Goal: Task Accomplishment & Management: Manage account settings

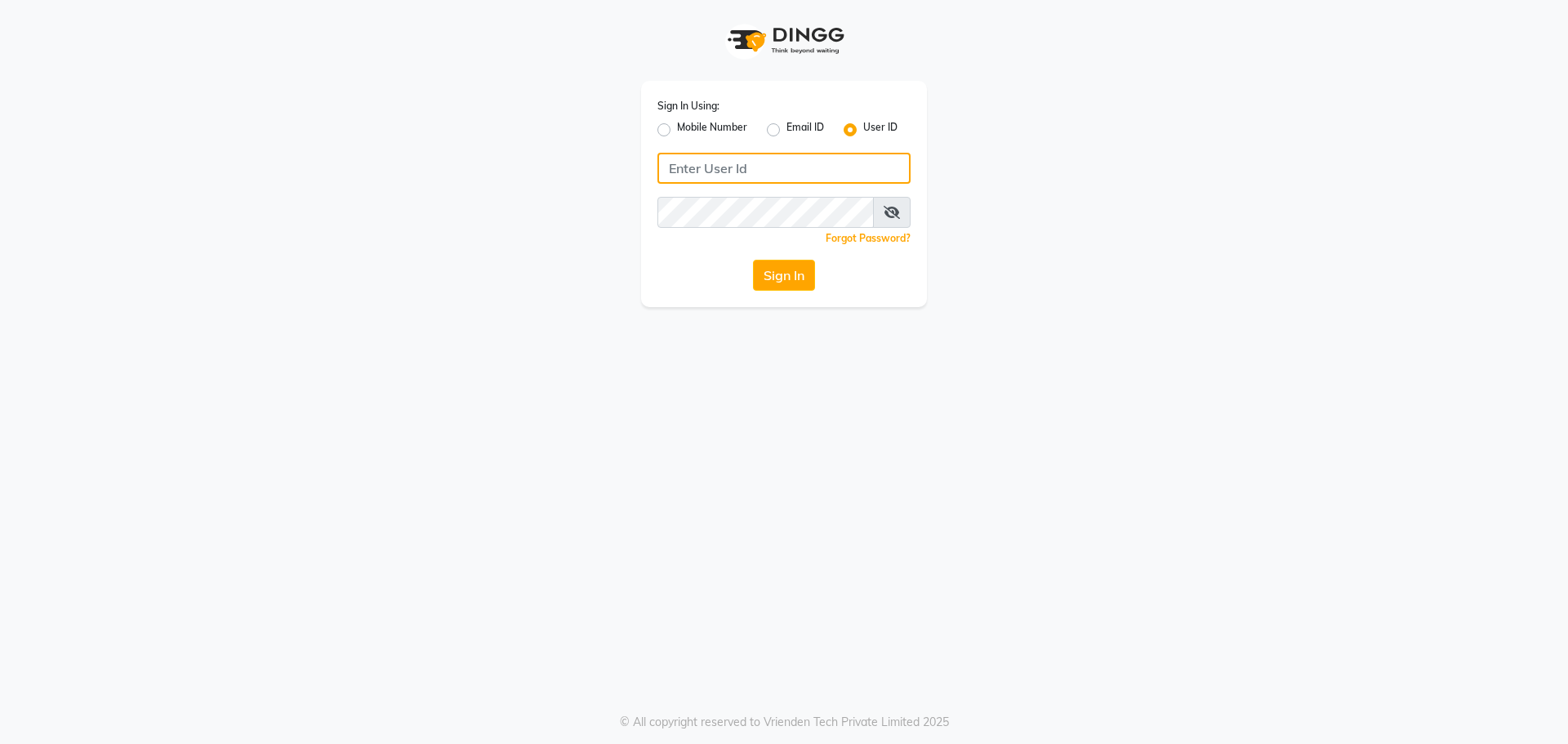
click at [664, 166] on input "Username" at bounding box center [784, 169] width 253 height 31
type input "blend"
click at [697, 262] on div "Sign In" at bounding box center [784, 276] width 253 height 31
click at [790, 280] on button "Sign In" at bounding box center [784, 276] width 62 height 31
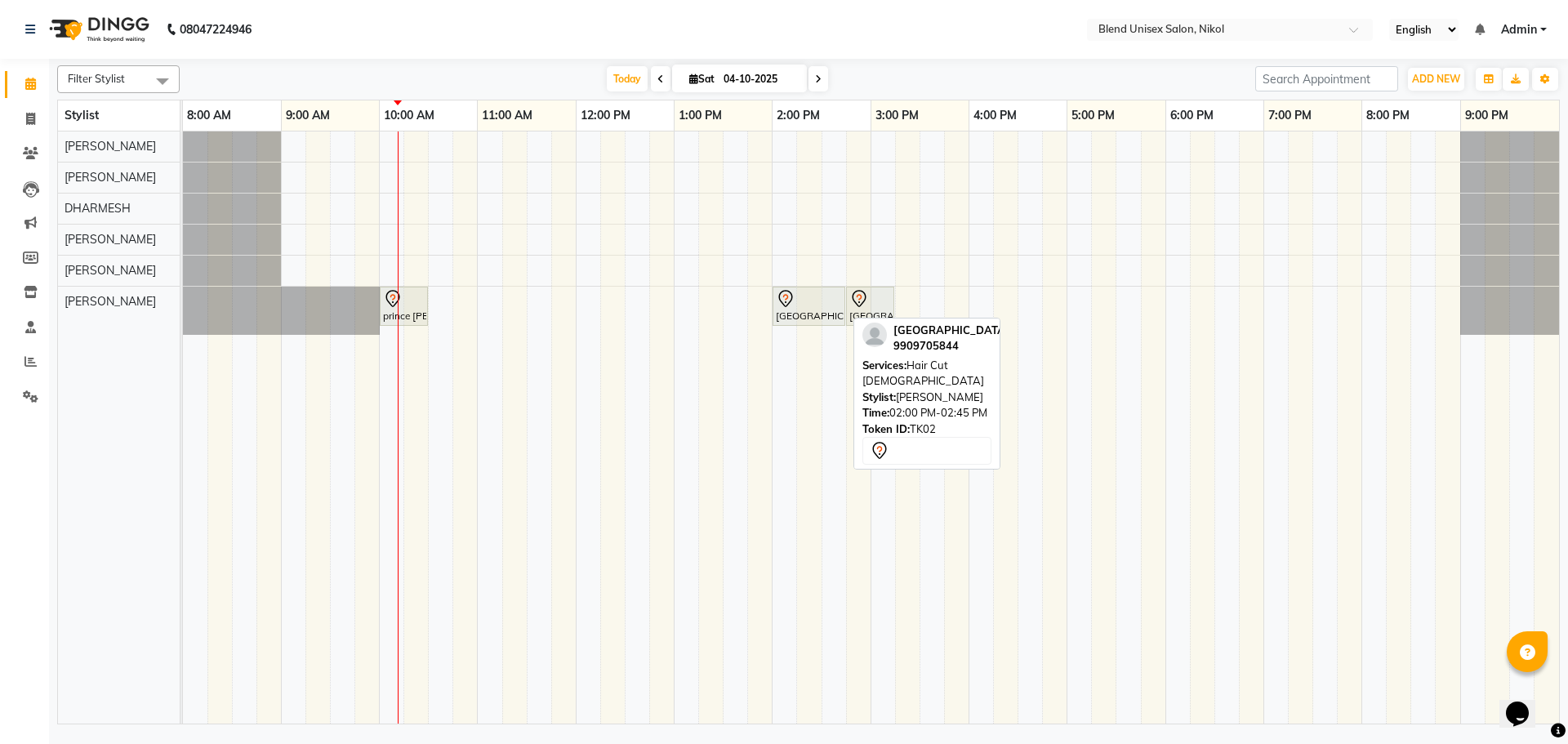
click at [800, 302] on div at bounding box center [809, 298] width 66 height 20
select select "7"
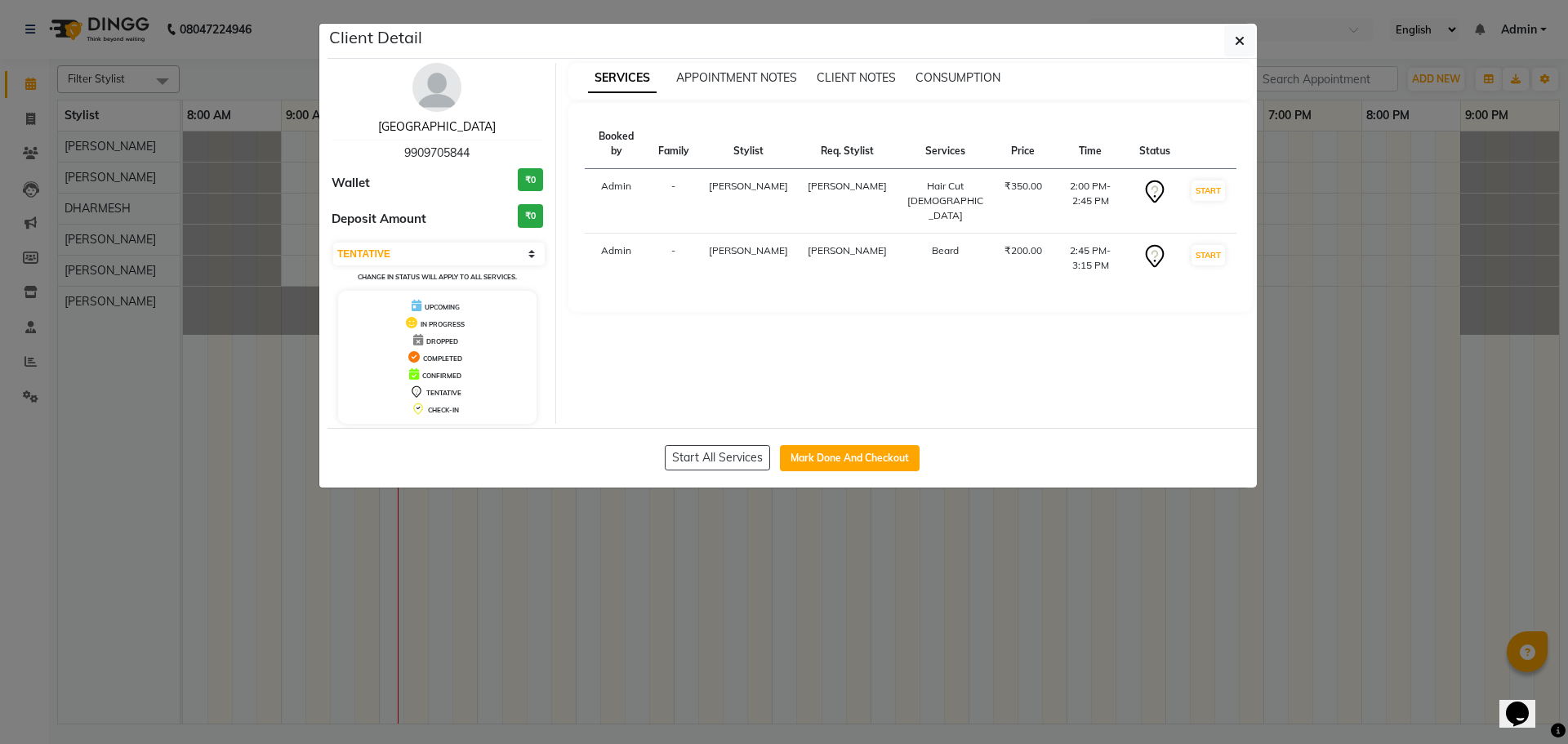
click at [425, 127] on link "[GEOGRAPHIC_DATA]" at bounding box center [437, 126] width 117 height 15
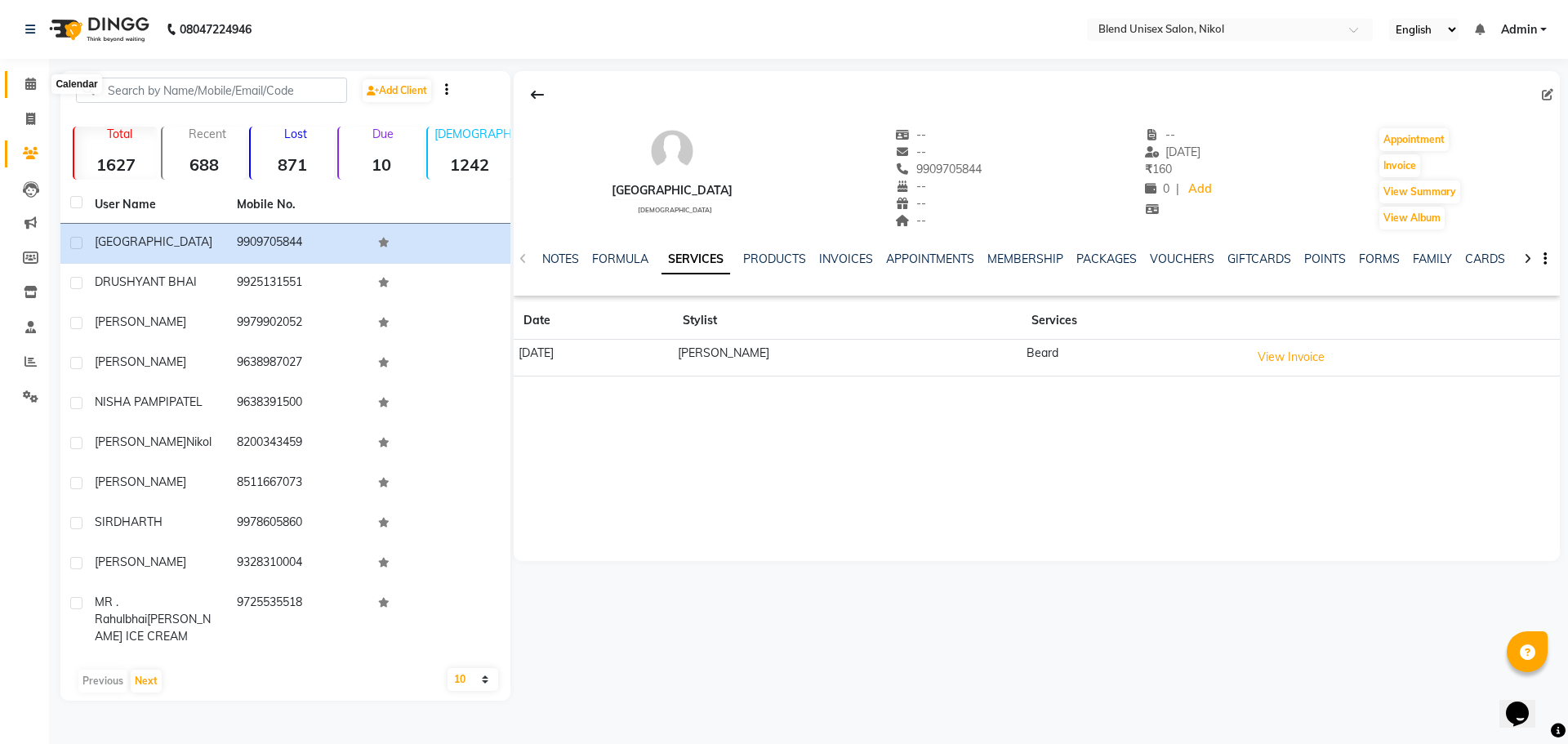
click at [29, 83] on icon at bounding box center [30, 84] width 10 height 12
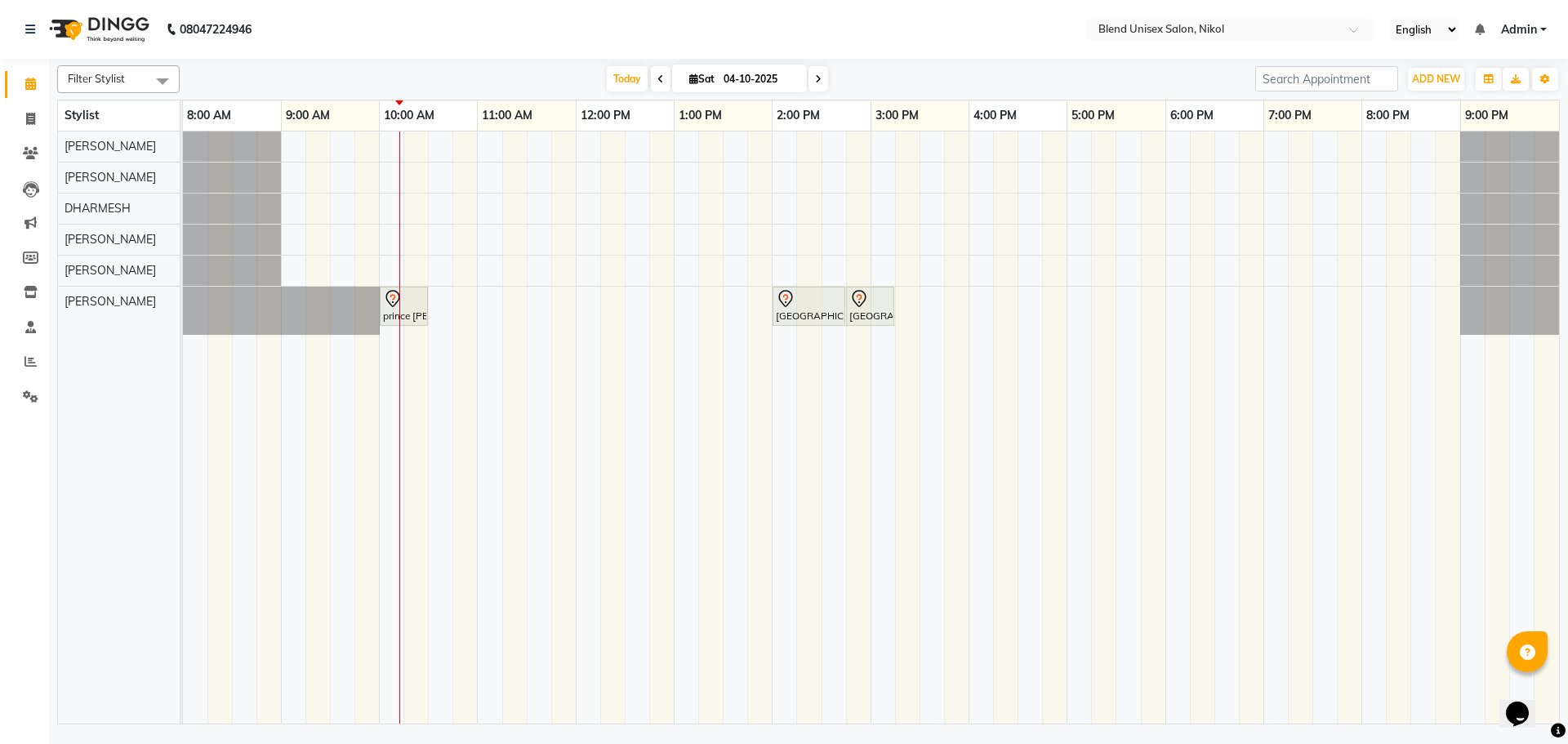
click at [285, 69] on div "[DATE] [DATE]" at bounding box center [717, 79] width 1059 height 24
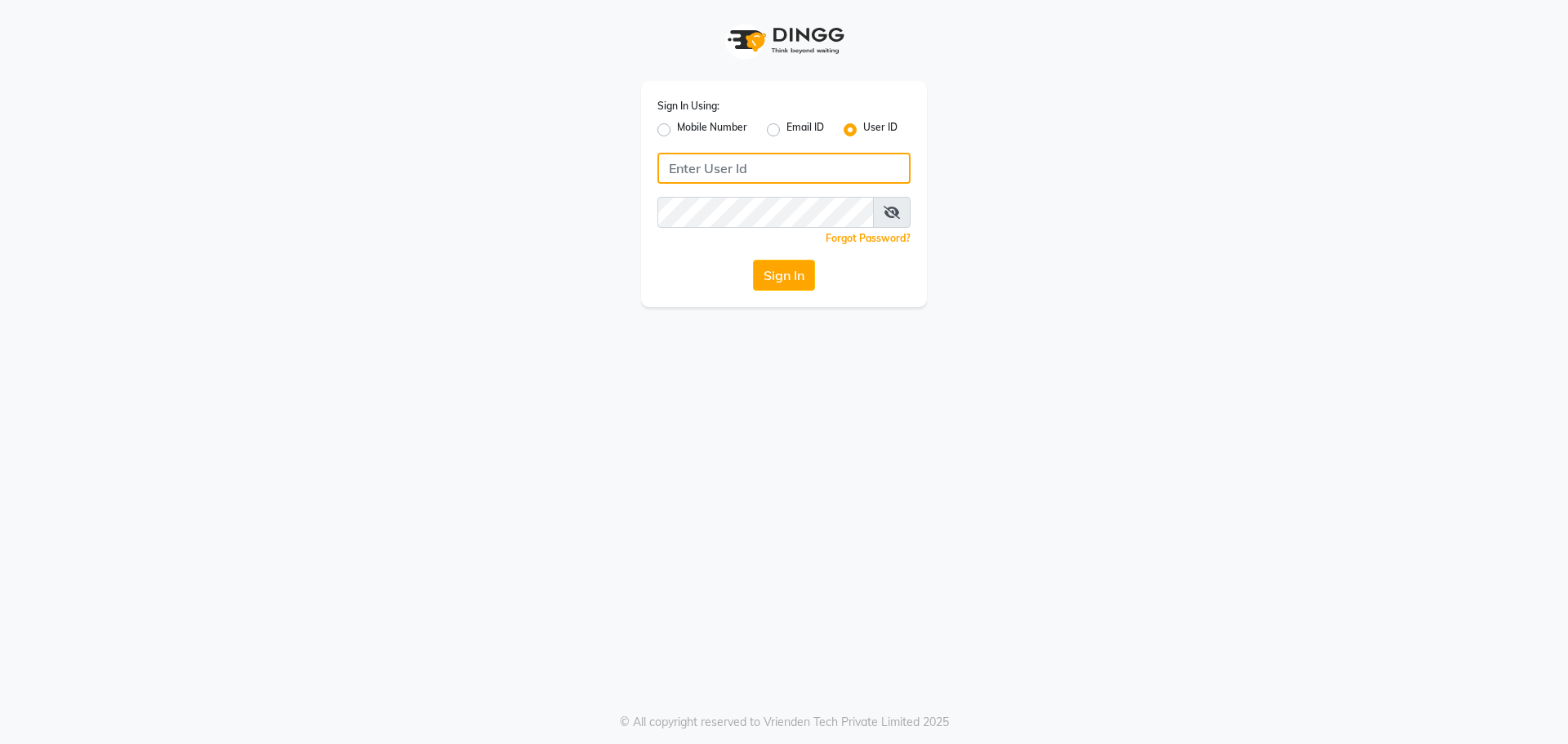
click at [665, 168] on input "Username" at bounding box center [784, 169] width 253 height 31
type input "blend"
click at [897, 208] on icon at bounding box center [891, 212] width 17 height 13
click at [892, 207] on icon at bounding box center [892, 212] width 15 height 13
click at [782, 275] on button "Sign In" at bounding box center [784, 276] width 62 height 31
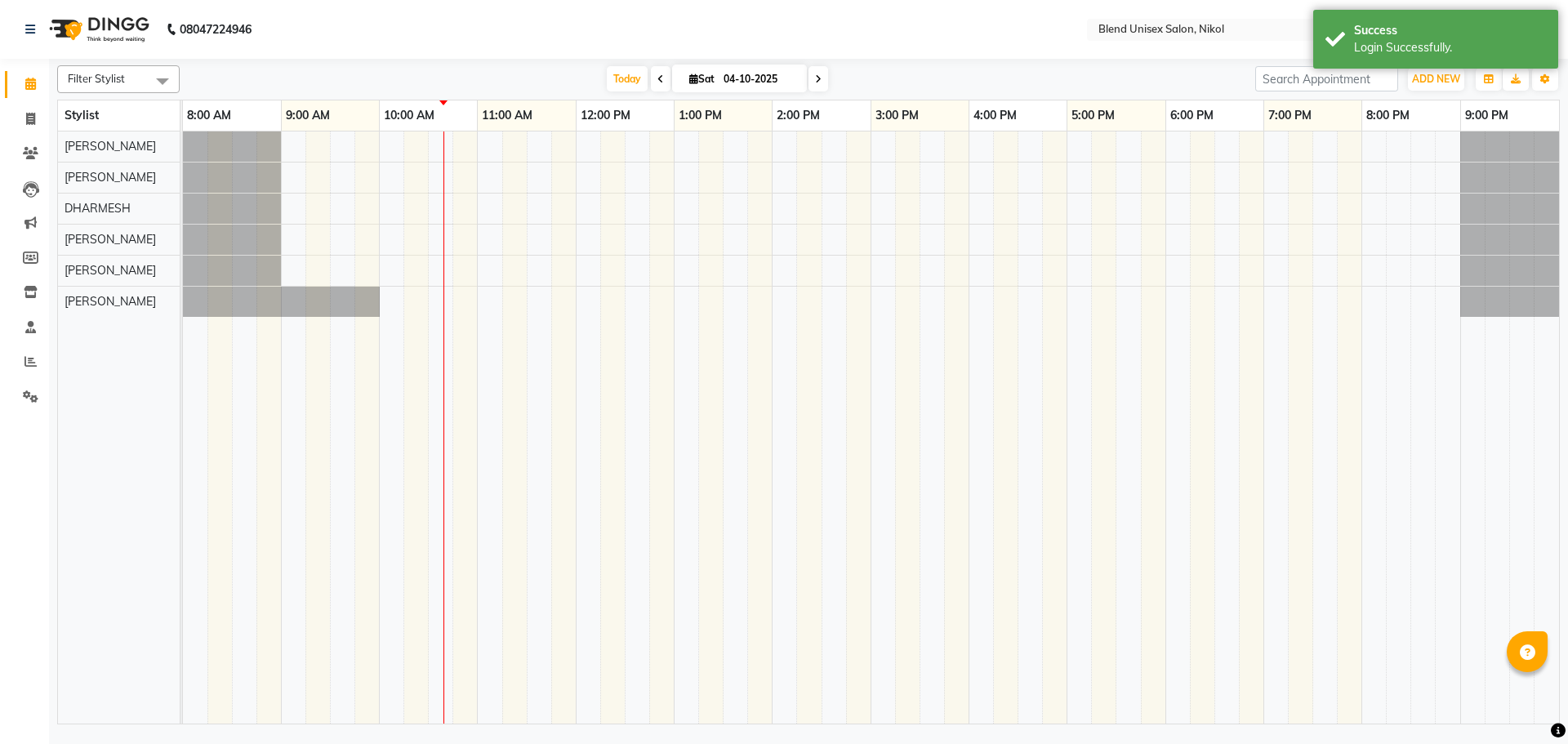
select select "en"
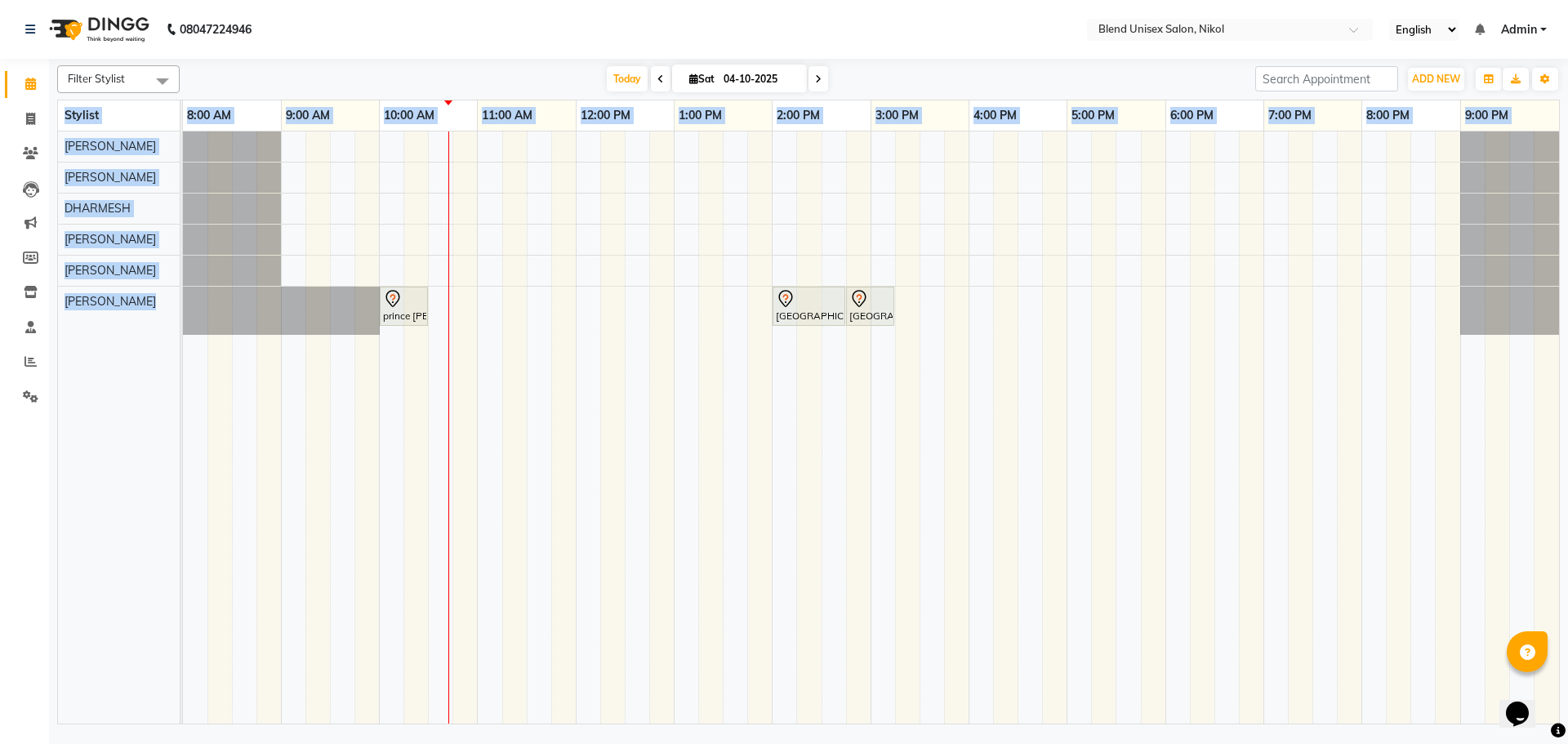
drag, startPoint x: 1567, startPoint y: 472, endPoint x: 1567, endPoint y: 710, distance: 238.0
click at [1567, 551] on div "Filter Stylist Select All AJAY NAYI AYESHA SAIYED DHARMESH KAJAL NAYI RAJESH VA…" at bounding box center [808, 394] width 1519 height 670
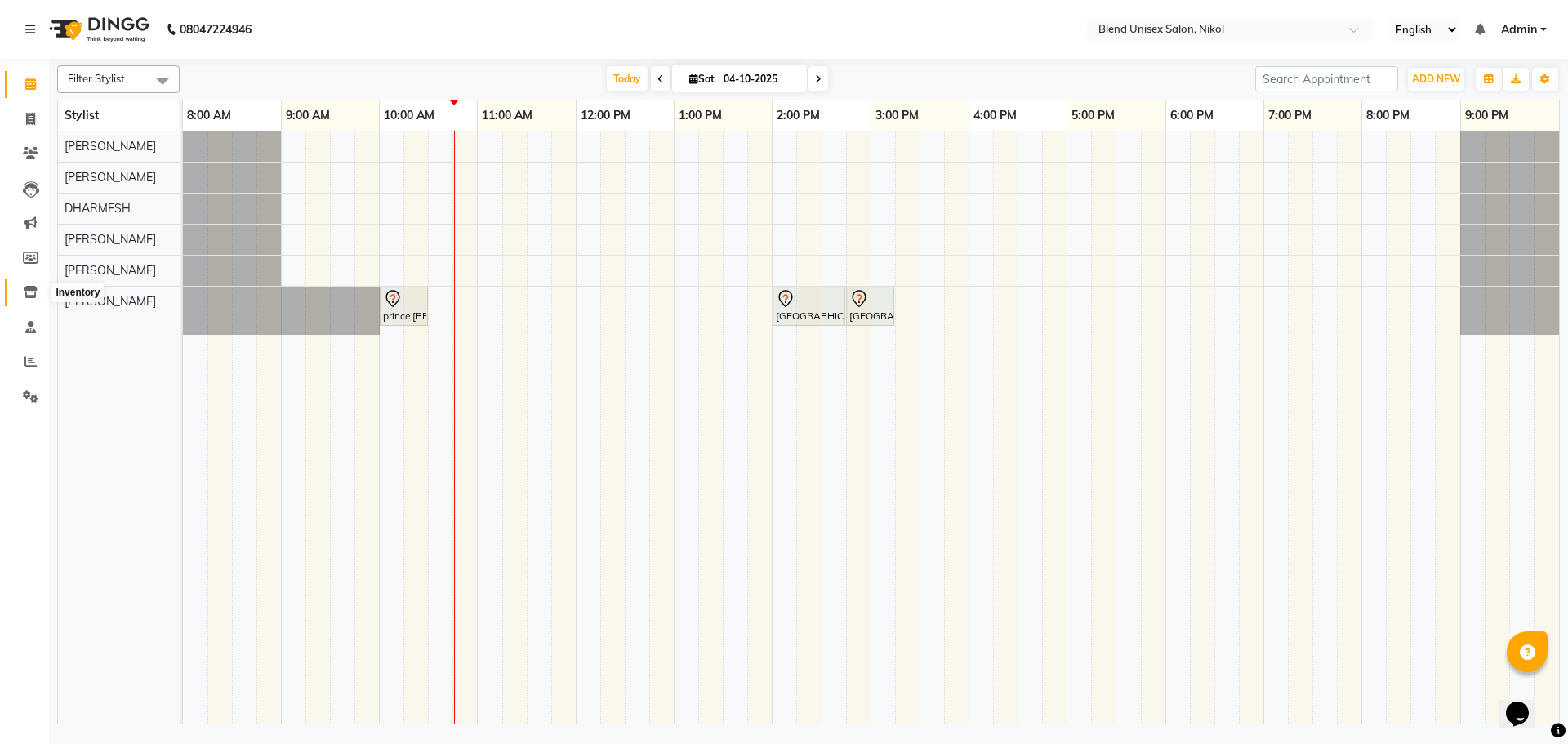
click at [28, 288] on icon at bounding box center [30, 292] width 14 height 12
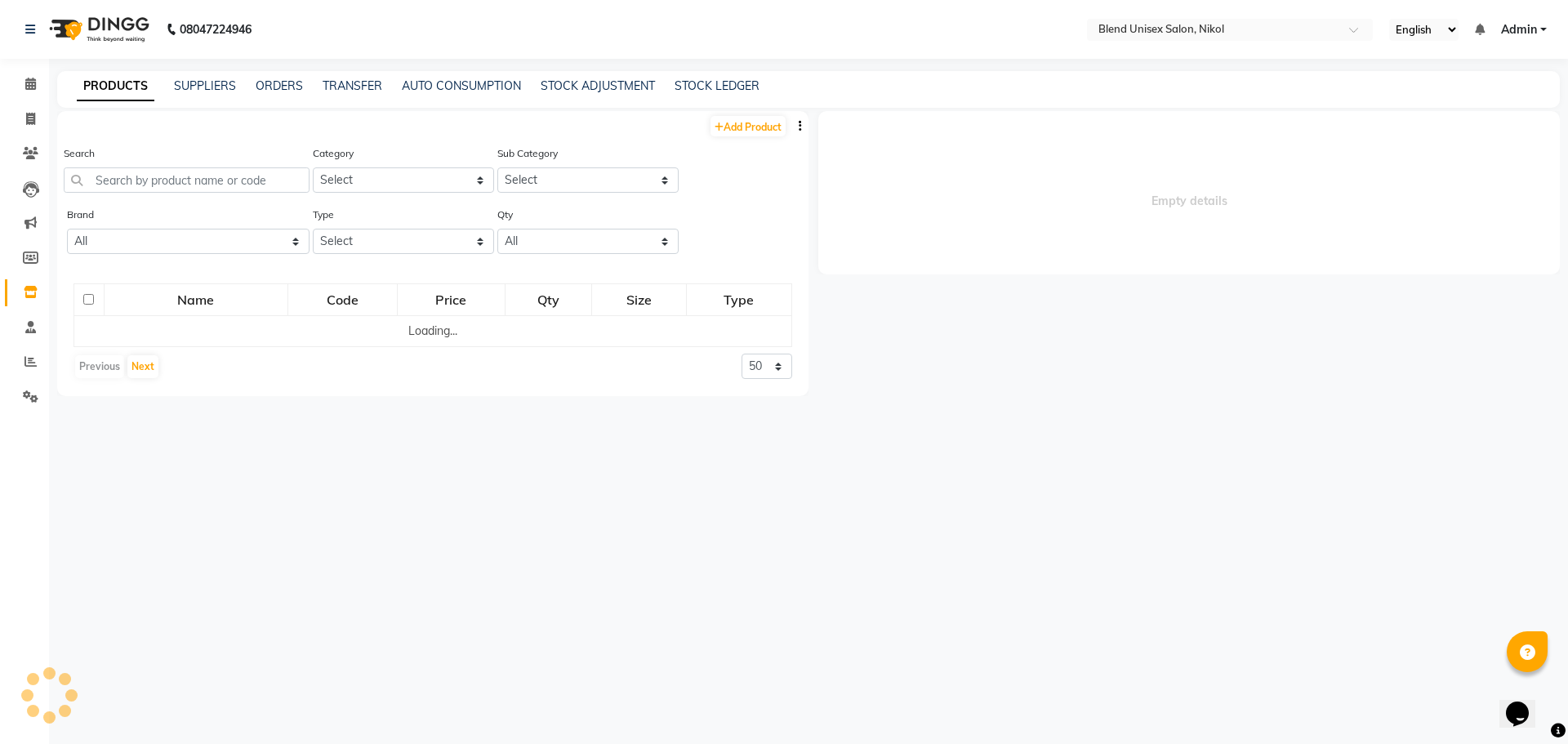
select select
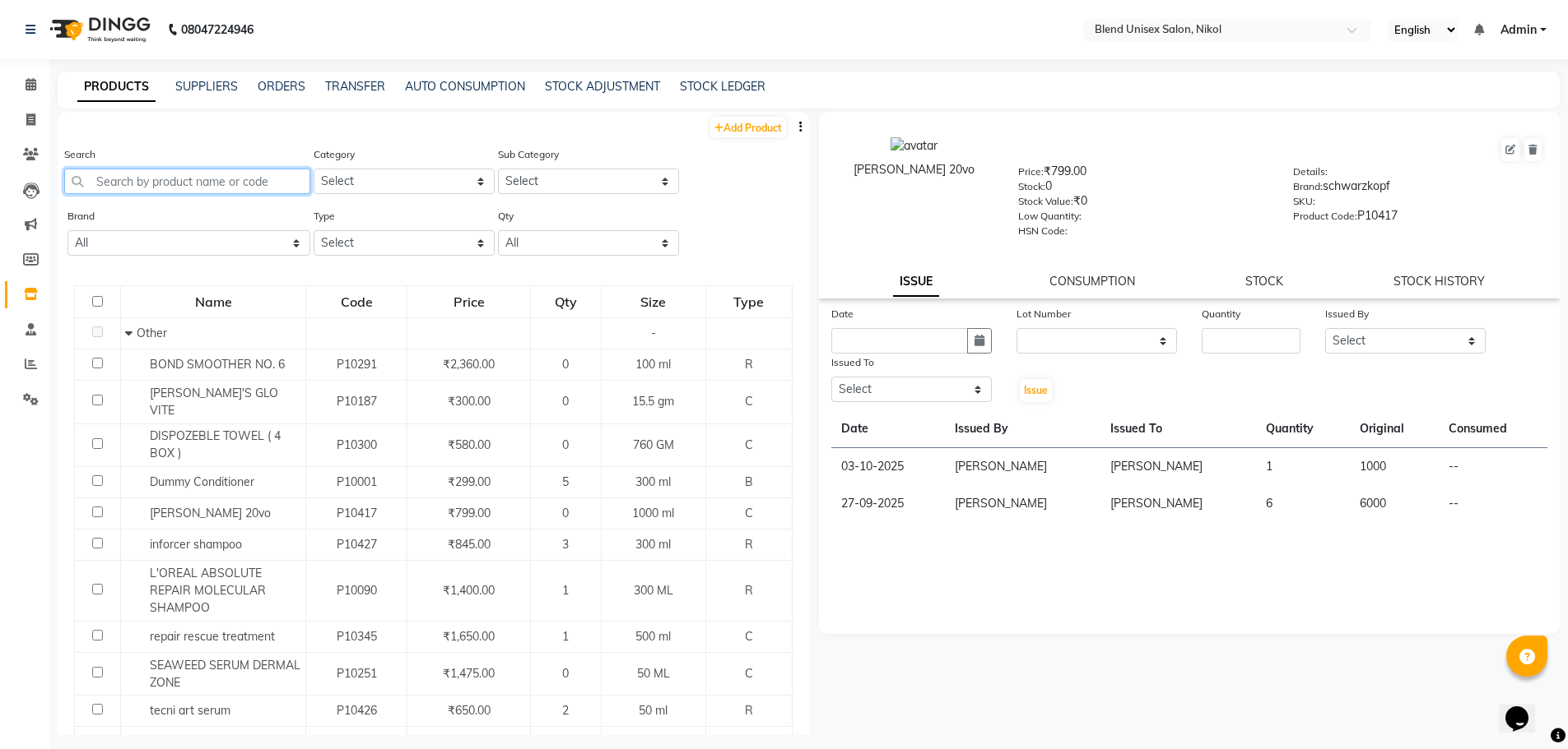
click at [187, 179] on input "text" at bounding box center [187, 181] width 246 height 25
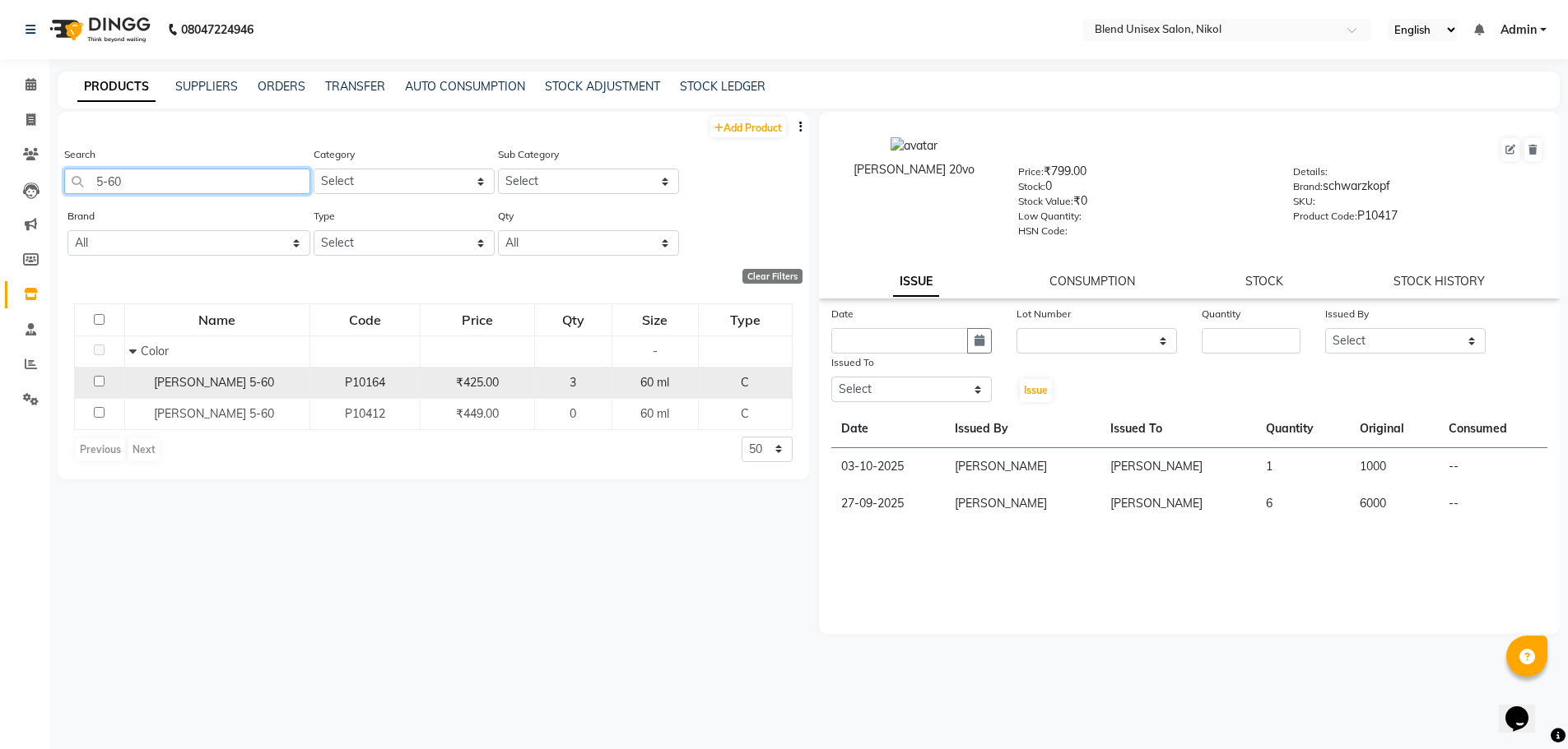
type input "5-60"
click at [587, 383] on div "3" at bounding box center [572, 383] width 62 height 18
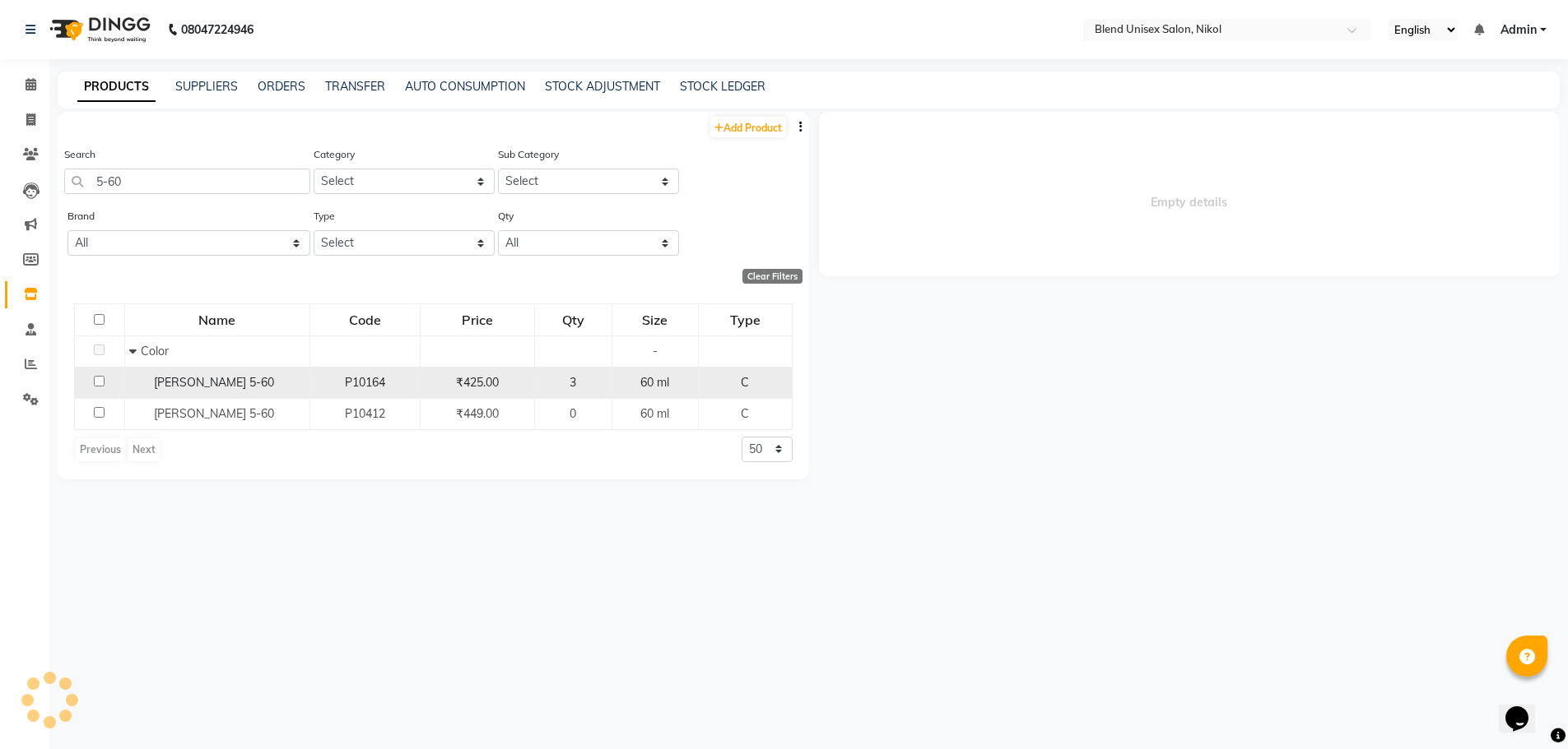
select select
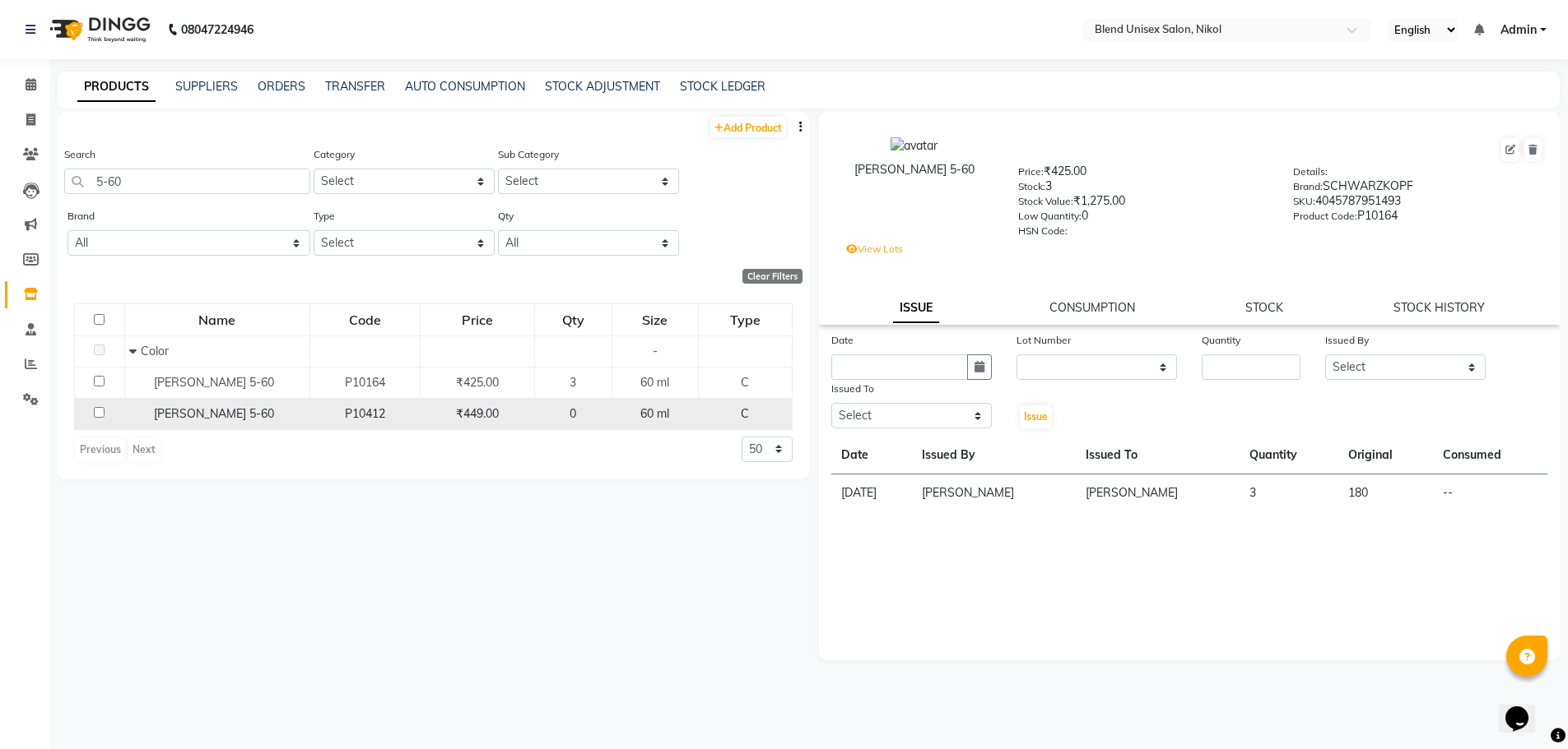
click at [642, 407] on span "60 ml" at bounding box center [655, 413] width 29 height 15
select select
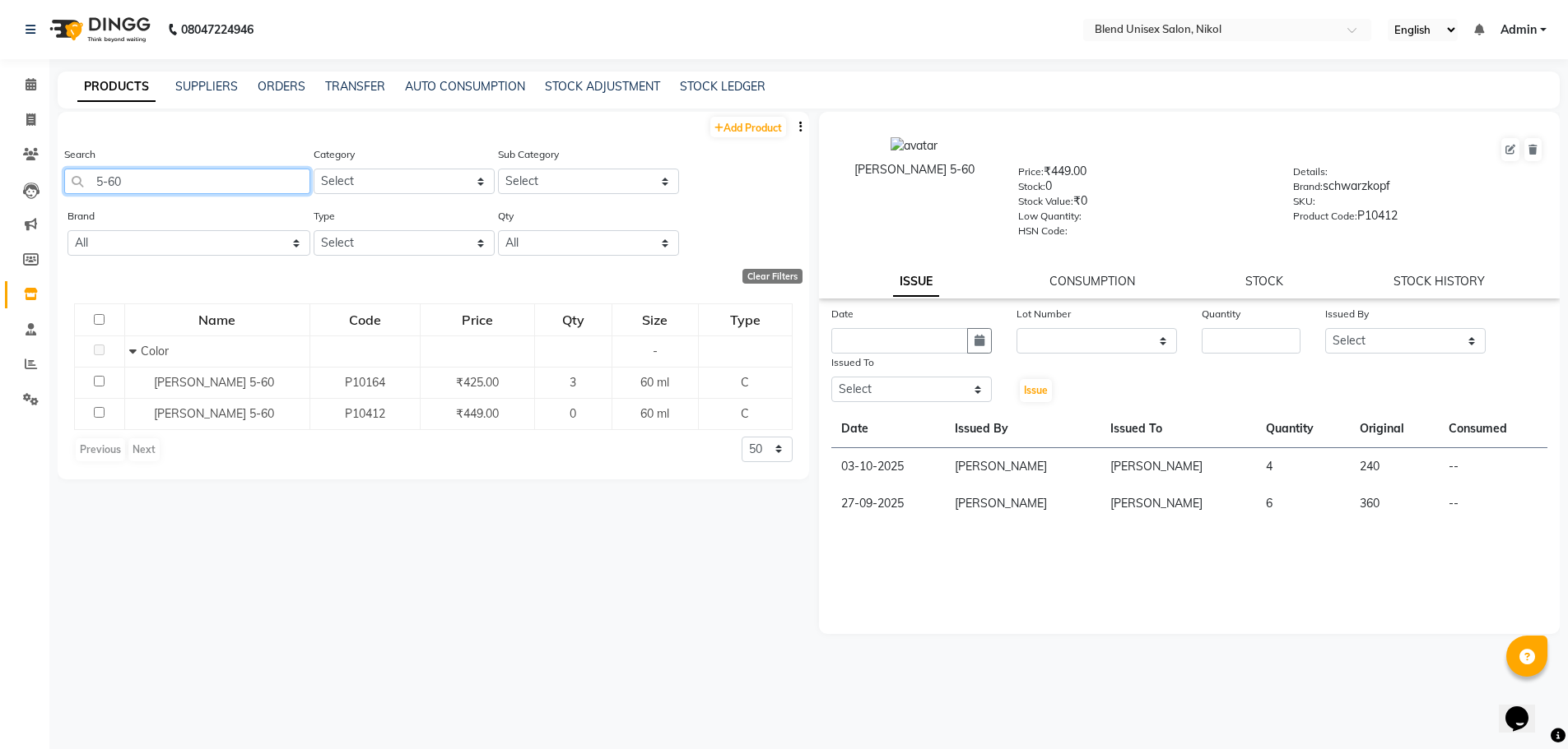
drag, startPoint x: 131, startPoint y: 182, endPoint x: 91, endPoint y: 182, distance: 40.0
click at [91, 182] on input "5-60" at bounding box center [187, 181] width 246 height 25
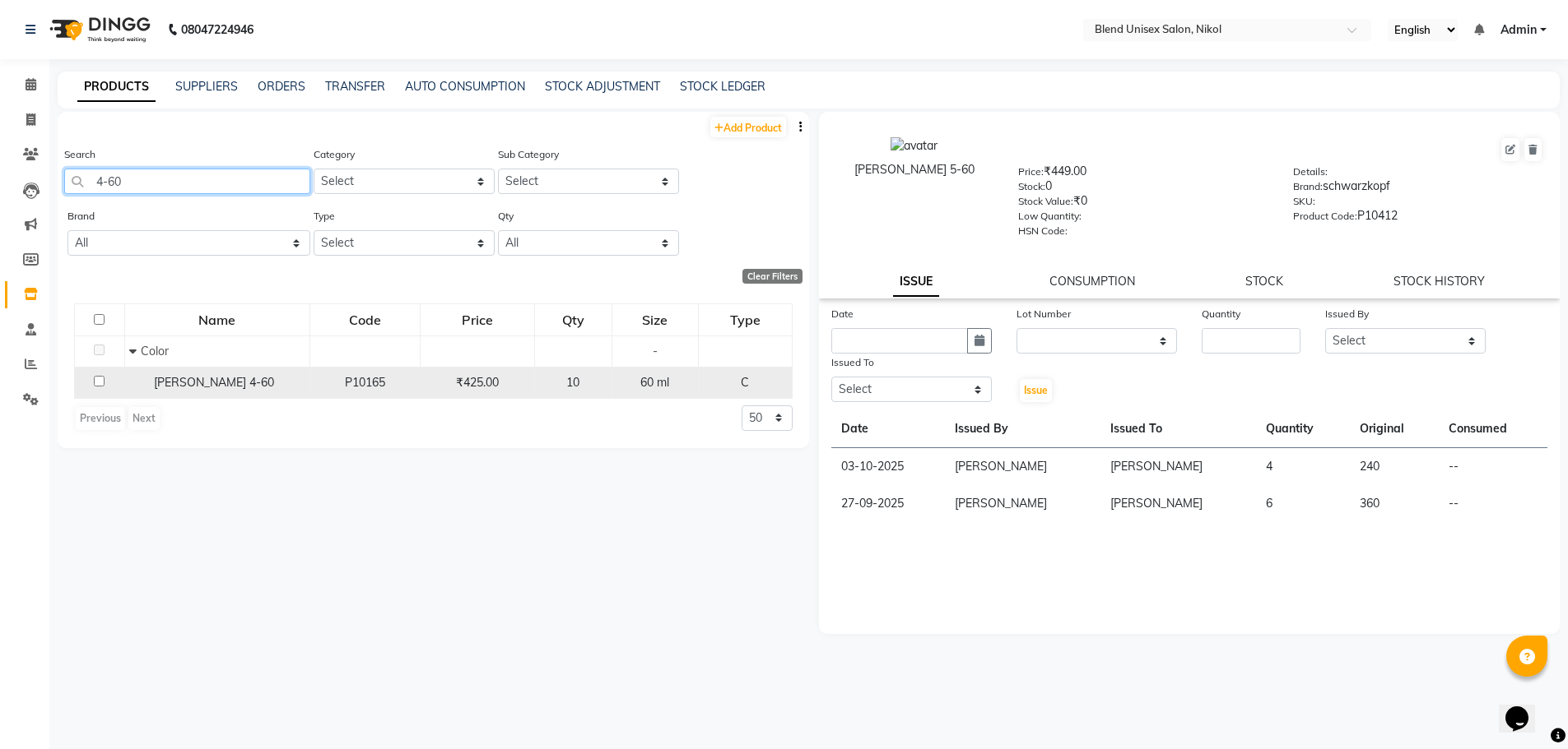
type input "4-60"
click at [98, 381] on input "checkbox" at bounding box center [99, 381] width 11 height 11
checkbox input "true"
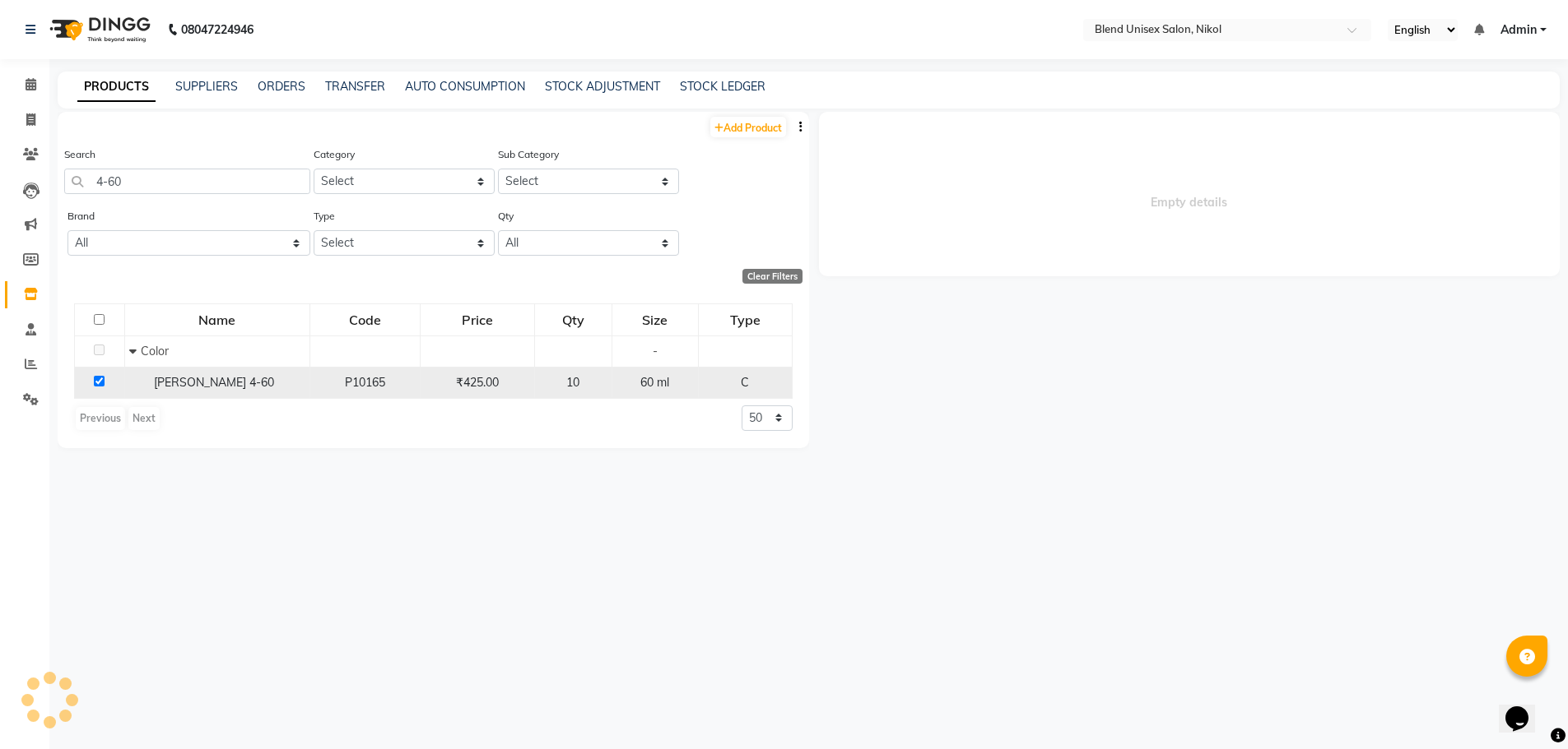
select select
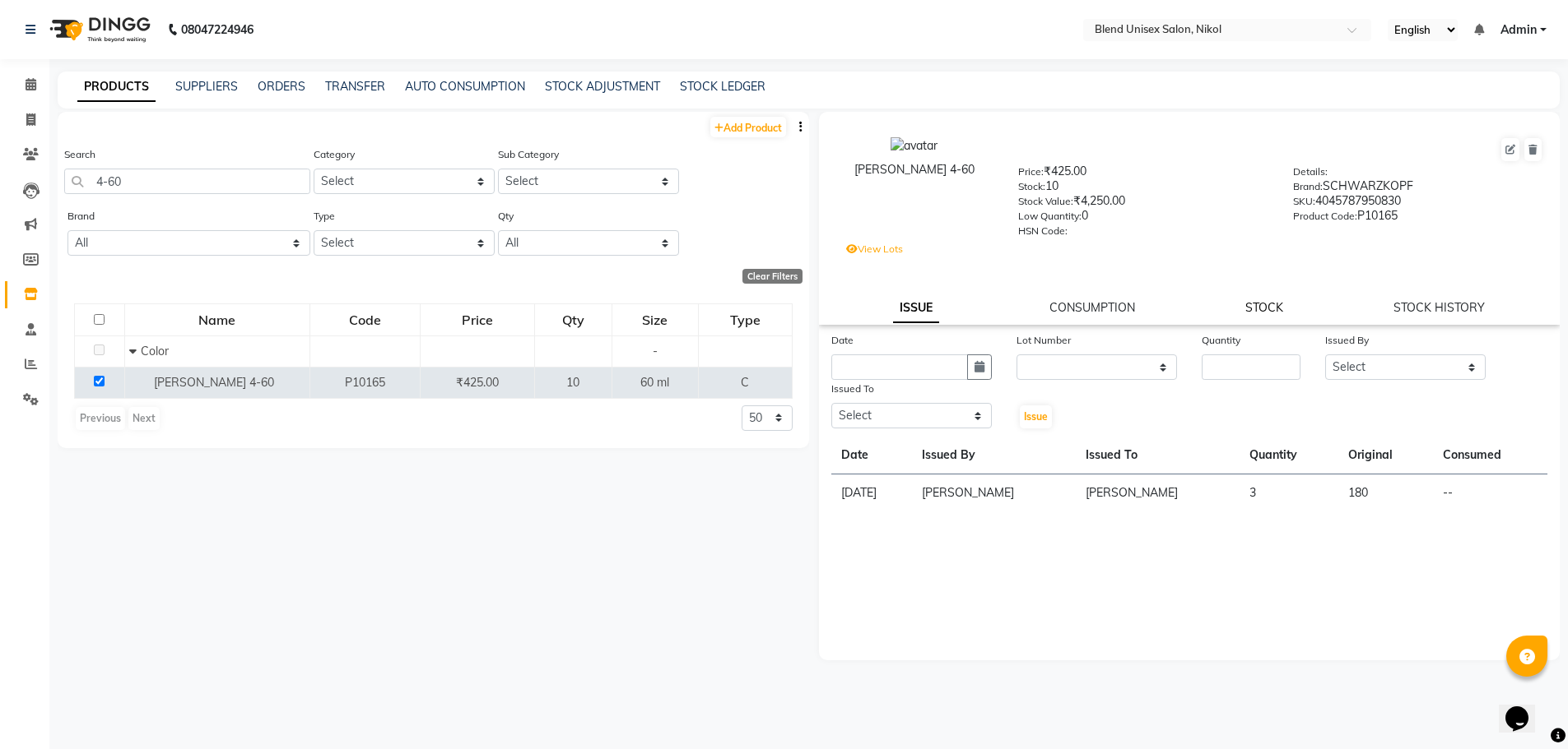
click at [1265, 303] on link "STOCK" at bounding box center [1264, 307] width 38 height 15
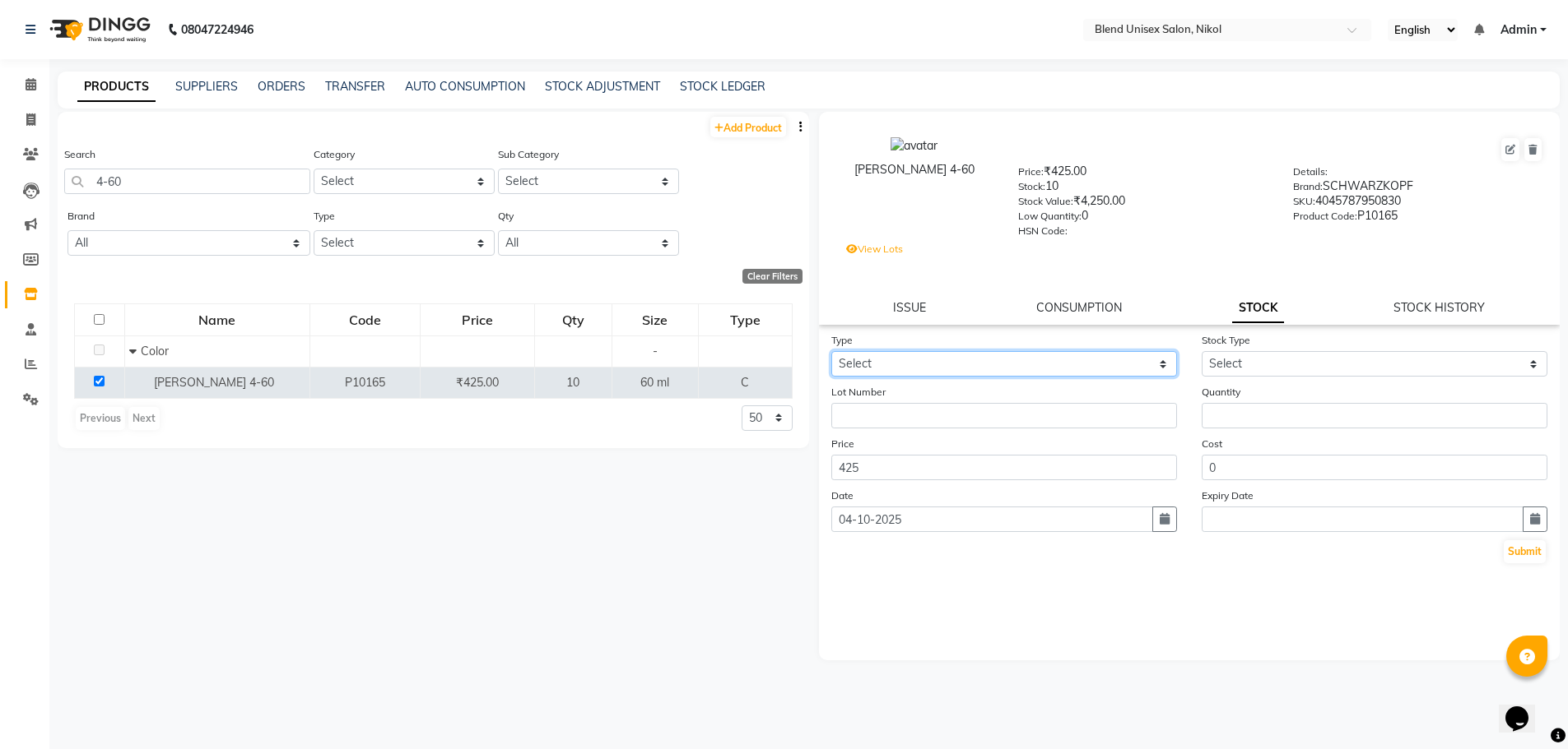
click at [1132, 364] on select "Select In Out" at bounding box center [1004, 364] width 345 height 25
select select "in"
click at [831, 351] on select "Select In Out" at bounding box center [1004, 364] width 345 height 25
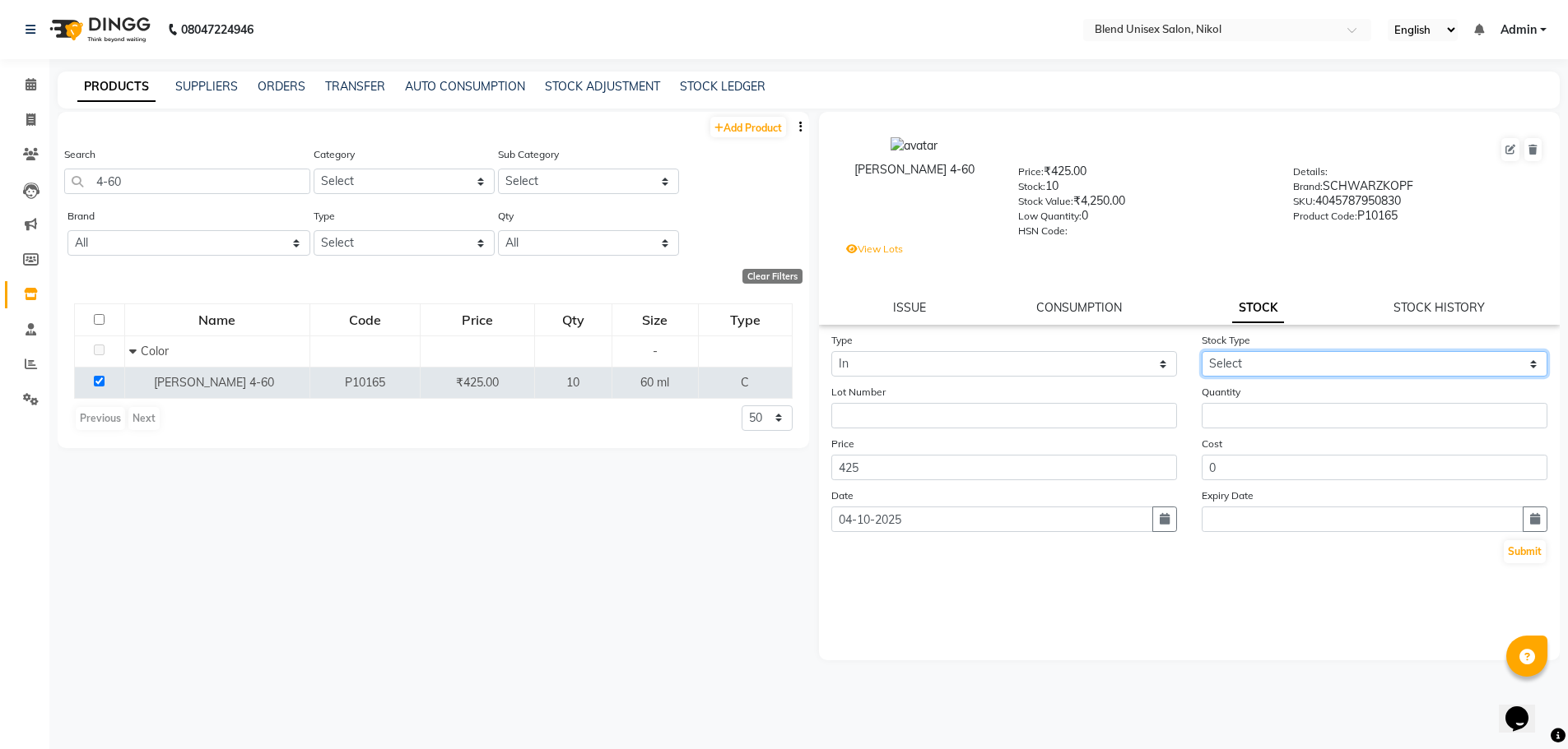
click at [1239, 364] on select "Select New Stock Adjustment Return Other" at bounding box center [1374, 364] width 345 height 25
select select "new stock"
click at [1202, 351] on select "Select New Stock Adjustment Return Other" at bounding box center [1374, 364] width 345 height 25
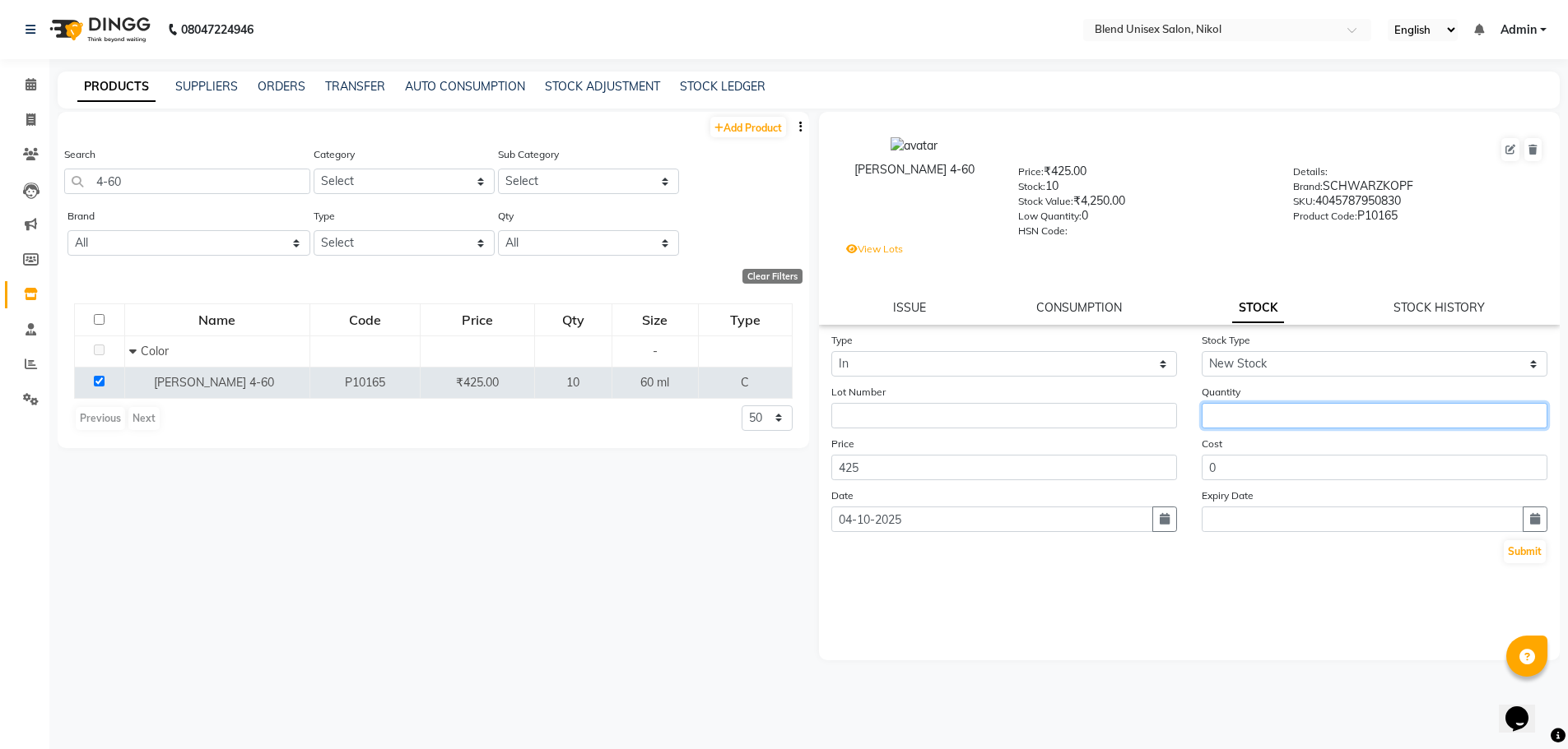
click at [1227, 419] on input "number" at bounding box center [1374, 415] width 345 height 25
type input "5"
click at [1513, 549] on button "Submit" at bounding box center [1525, 552] width 42 height 23
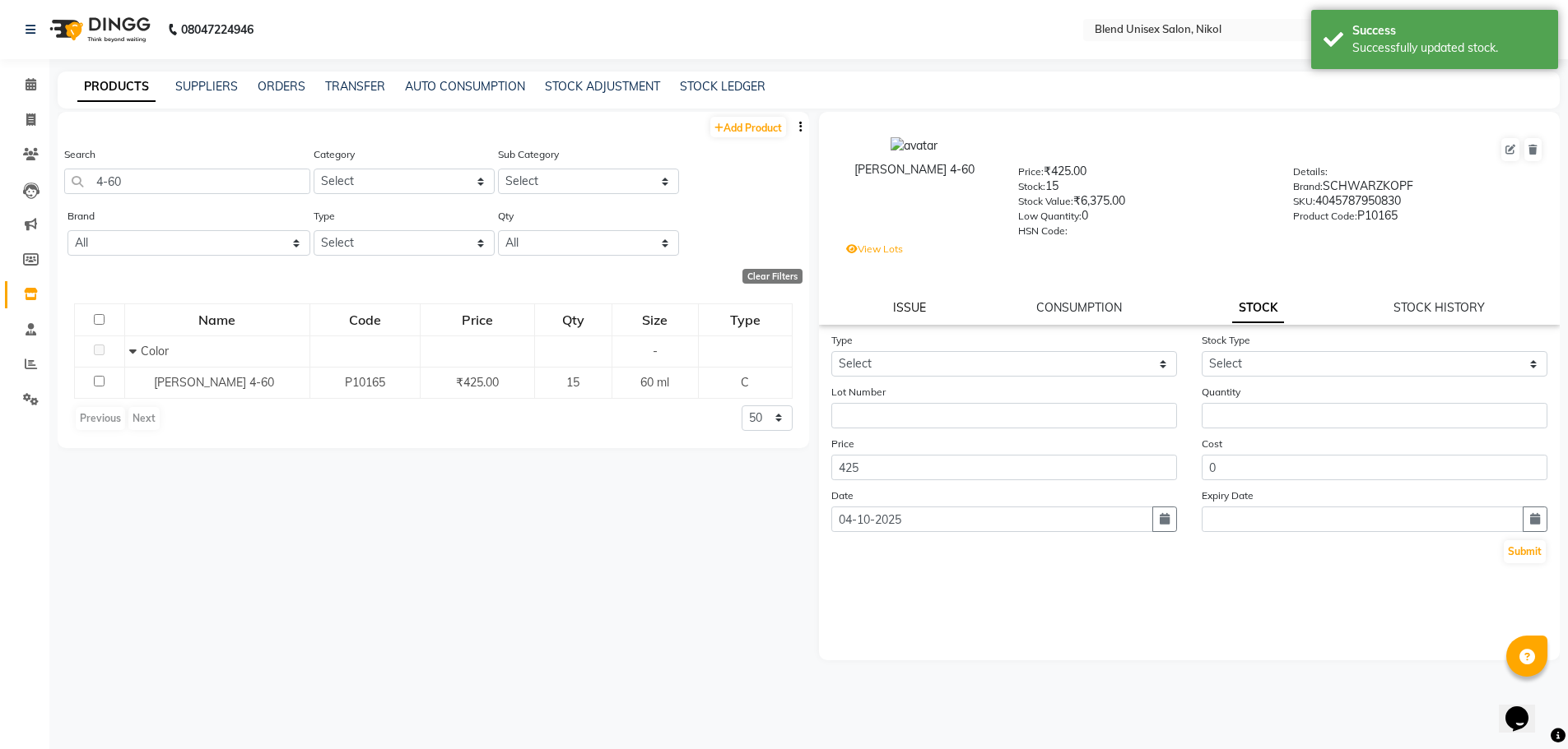
click at [911, 303] on link "ISSUE" at bounding box center [910, 307] width 33 height 15
select select
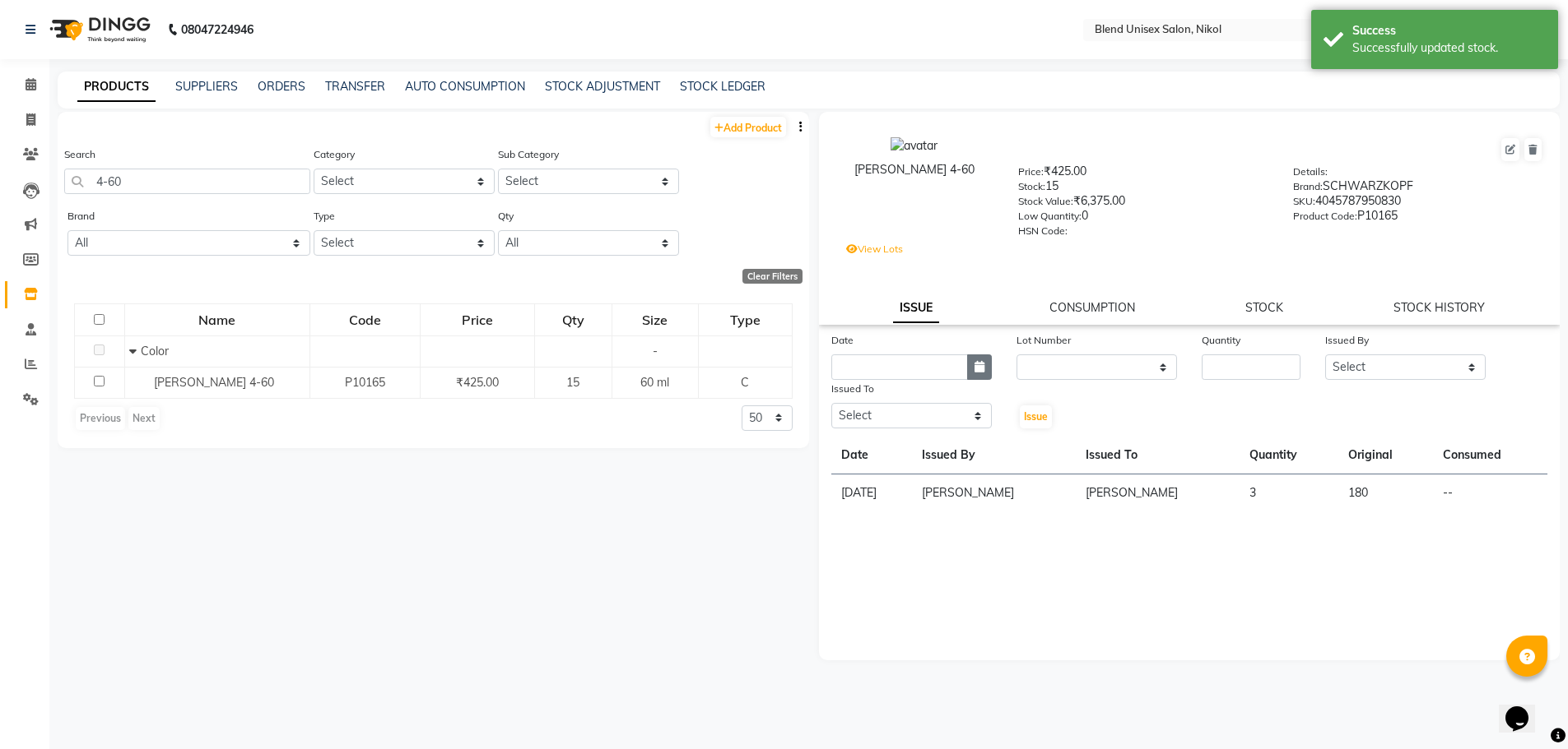
click at [976, 371] on icon "button" at bounding box center [979, 366] width 10 height 11
select select "10"
select select "2025"
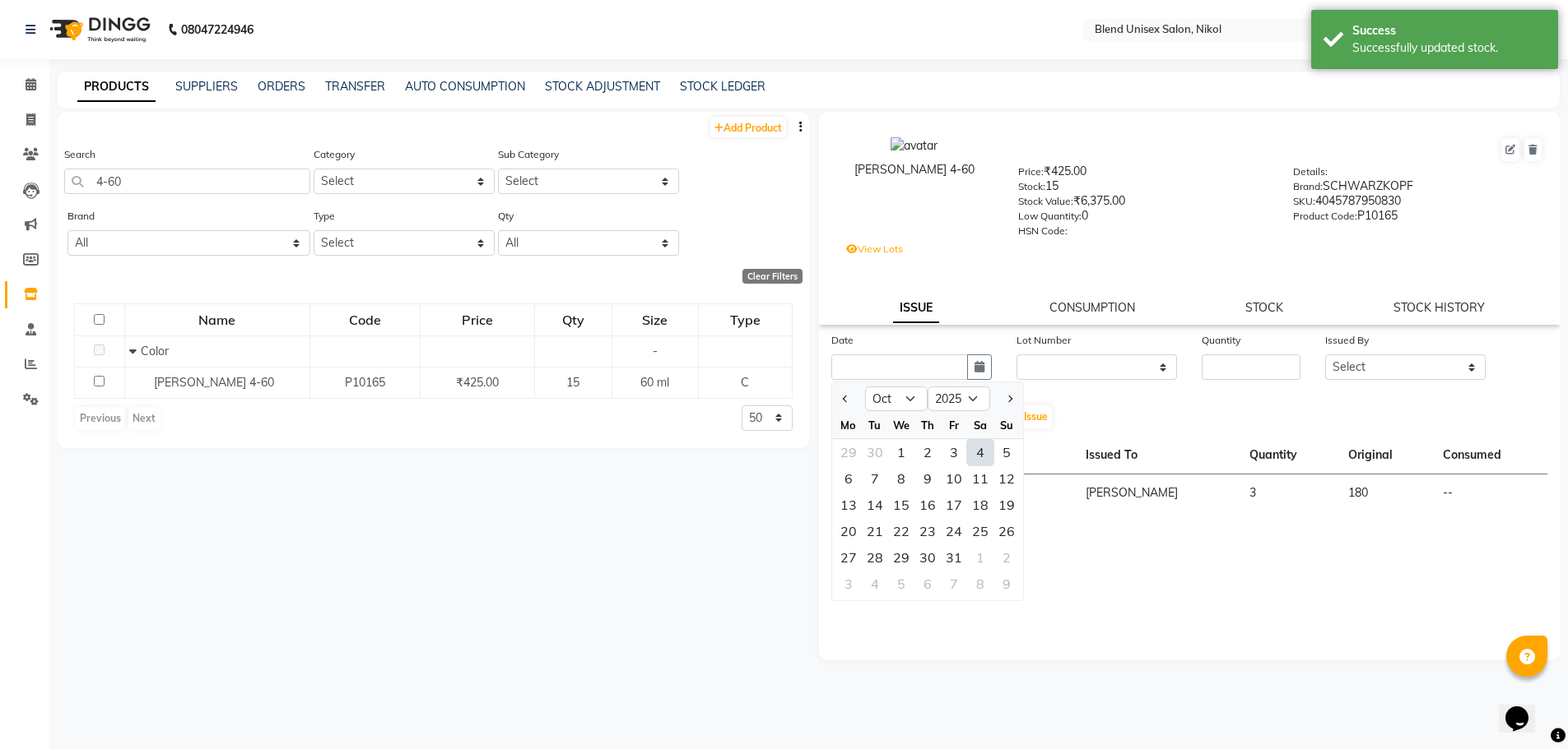
click at [980, 454] on div "4" at bounding box center [980, 452] width 26 height 26
type input "04-10-2025"
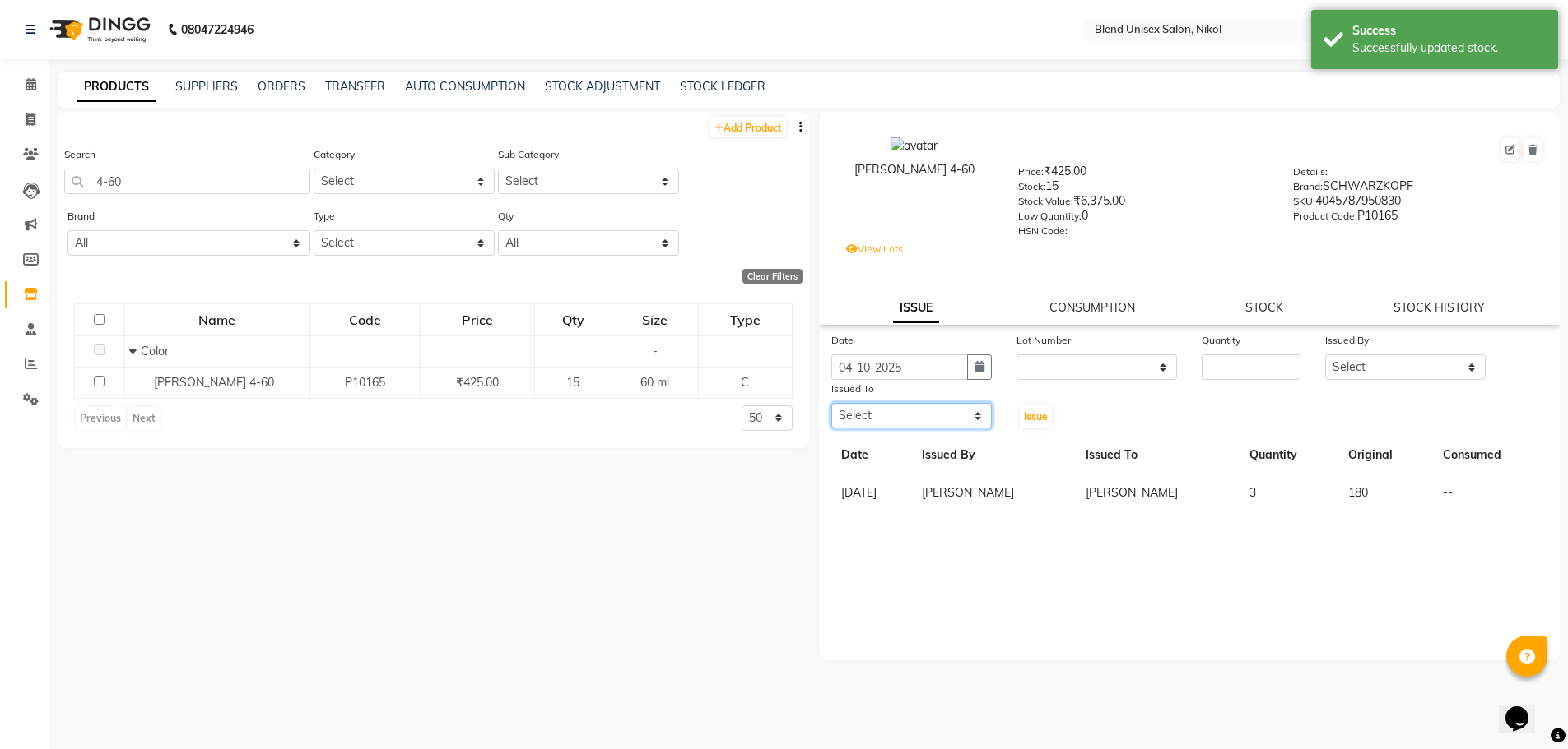
click at [973, 413] on select "Select [PERSON_NAME] AYESHA [PERSON_NAME] KAJAL NAYI [PERSON_NAME] [PERSON_NAME]" at bounding box center [911, 415] width 160 height 25
select select "45624"
click at [831, 403] on select "Select [PERSON_NAME] AYESHA [PERSON_NAME] KAJAL NAYI [PERSON_NAME] [PERSON_NAME]" at bounding box center [911, 415] width 160 height 25
click at [1437, 364] on select "Select [PERSON_NAME] AYESHA [PERSON_NAME] KAJAL NAYI [PERSON_NAME] [PERSON_NAME]" at bounding box center [1405, 367] width 160 height 25
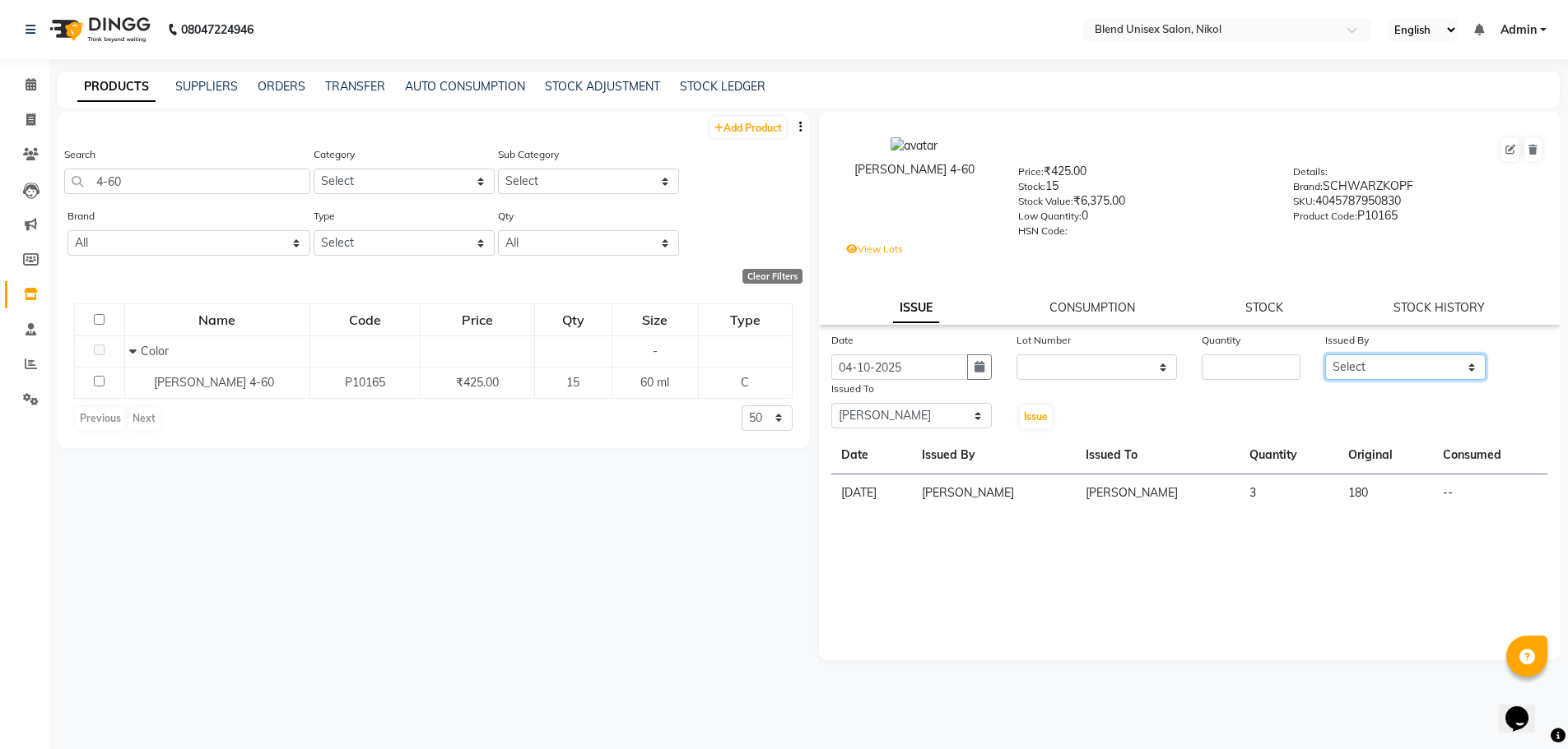
select select "45624"
click at [1325, 355] on select "Select [PERSON_NAME] AYESHA [PERSON_NAME] KAJAL NAYI [PERSON_NAME] [PERSON_NAME]" at bounding box center [1405, 367] width 160 height 25
click at [1216, 369] on input "number" at bounding box center [1251, 367] width 99 height 25
type input "15"
click at [1026, 413] on span "Issue" at bounding box center [1035, 417] width 24 height 12
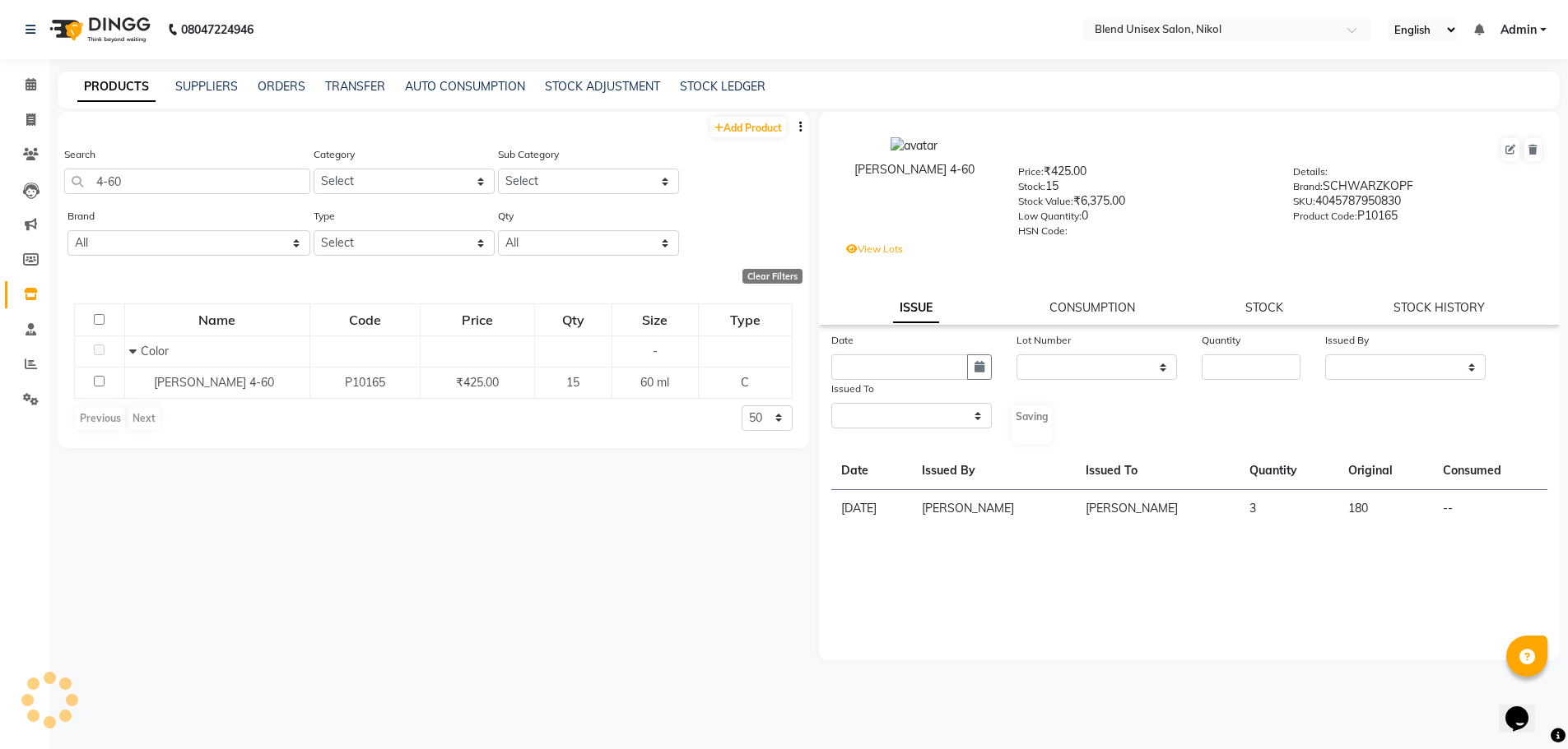
select select
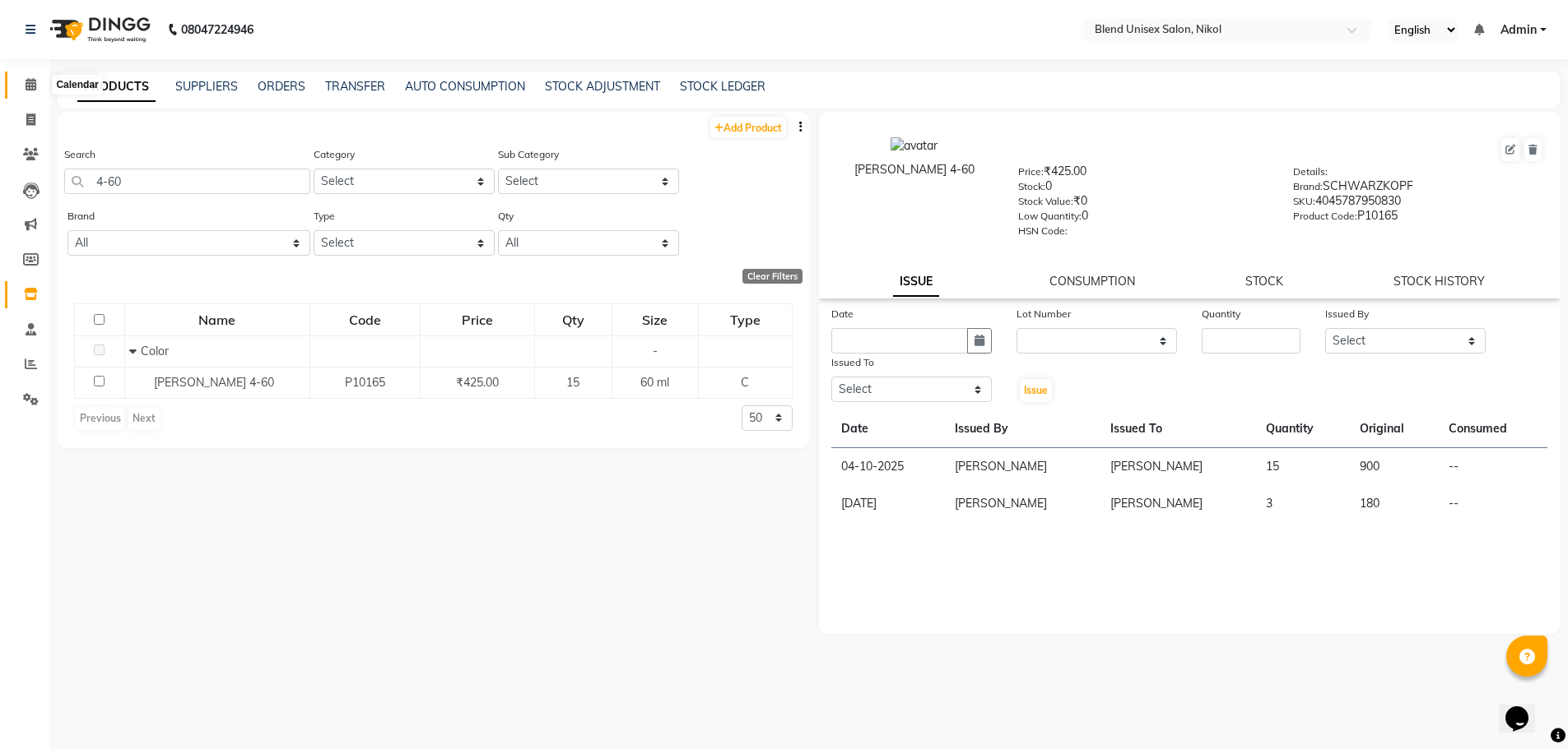
click at [30, 83] on icon at bounding box center [31, 84] width 11 height 12
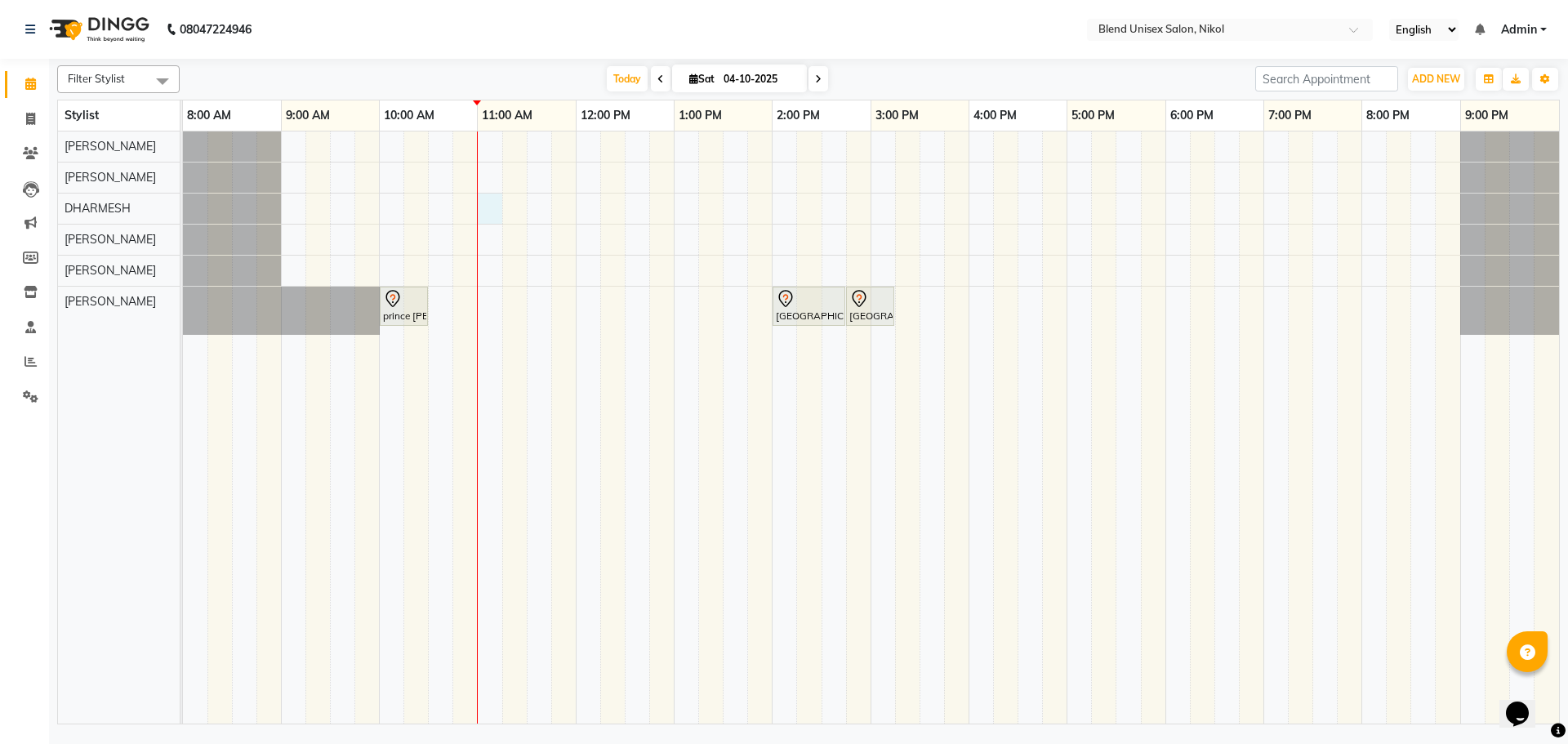
click at [484, 208] on div "prince [PERSON_NAME], TK01, 10:00 AM-10:30 AM, [PERSON_NAME][GEOGRAPHIC_DATA], …" at bounding box center [871, 427] width 1376 height 593
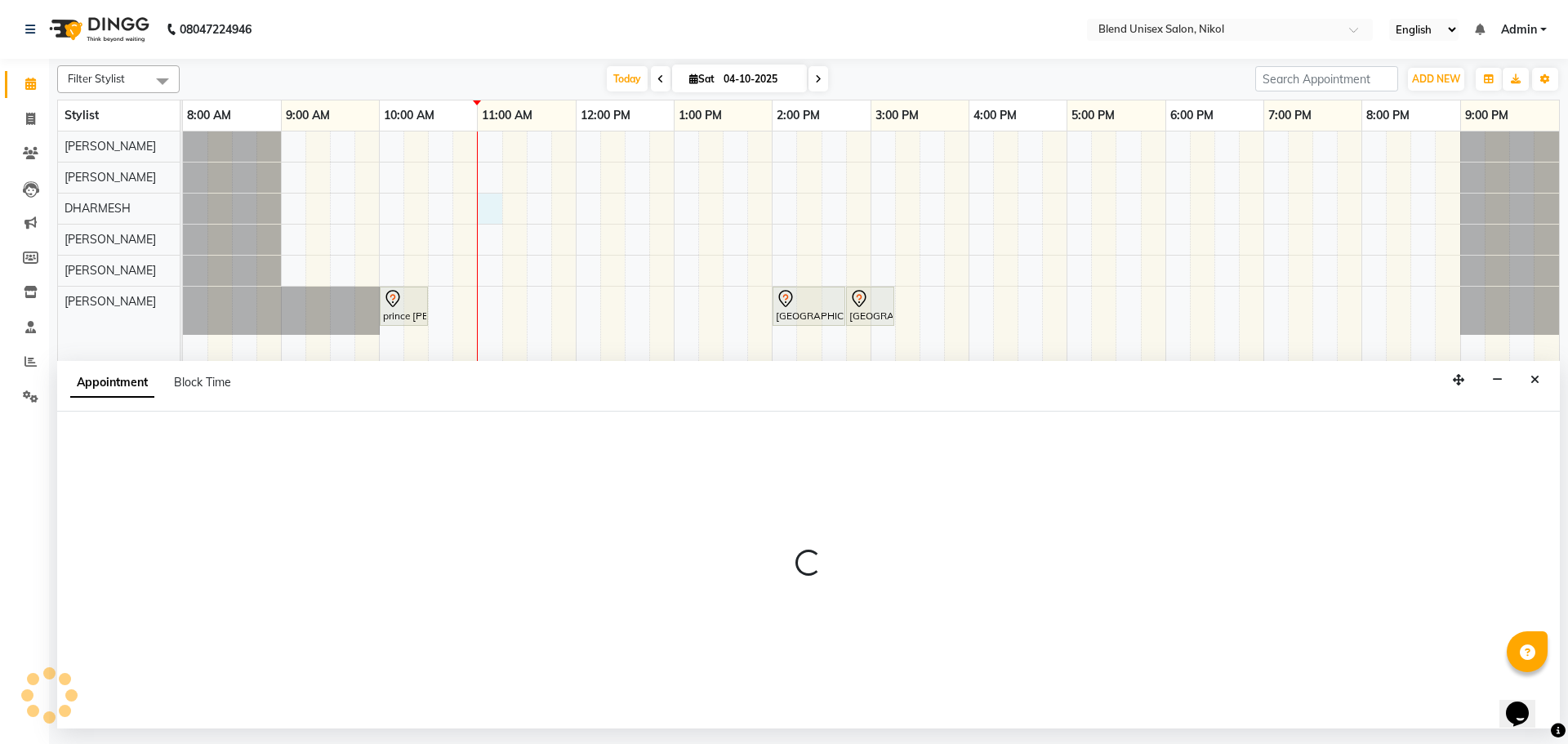
select select "84260"
select select "tentative"
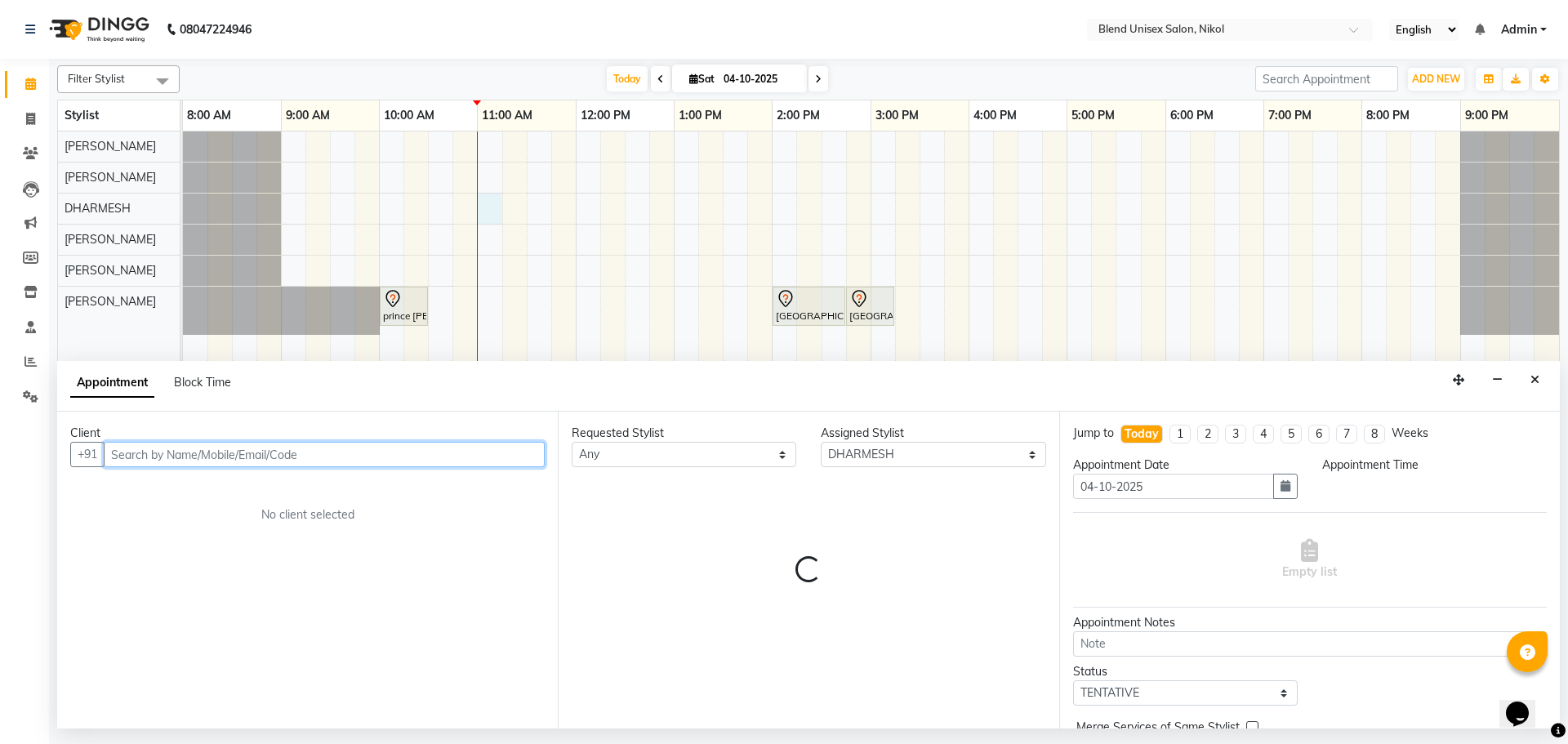
select select "660"
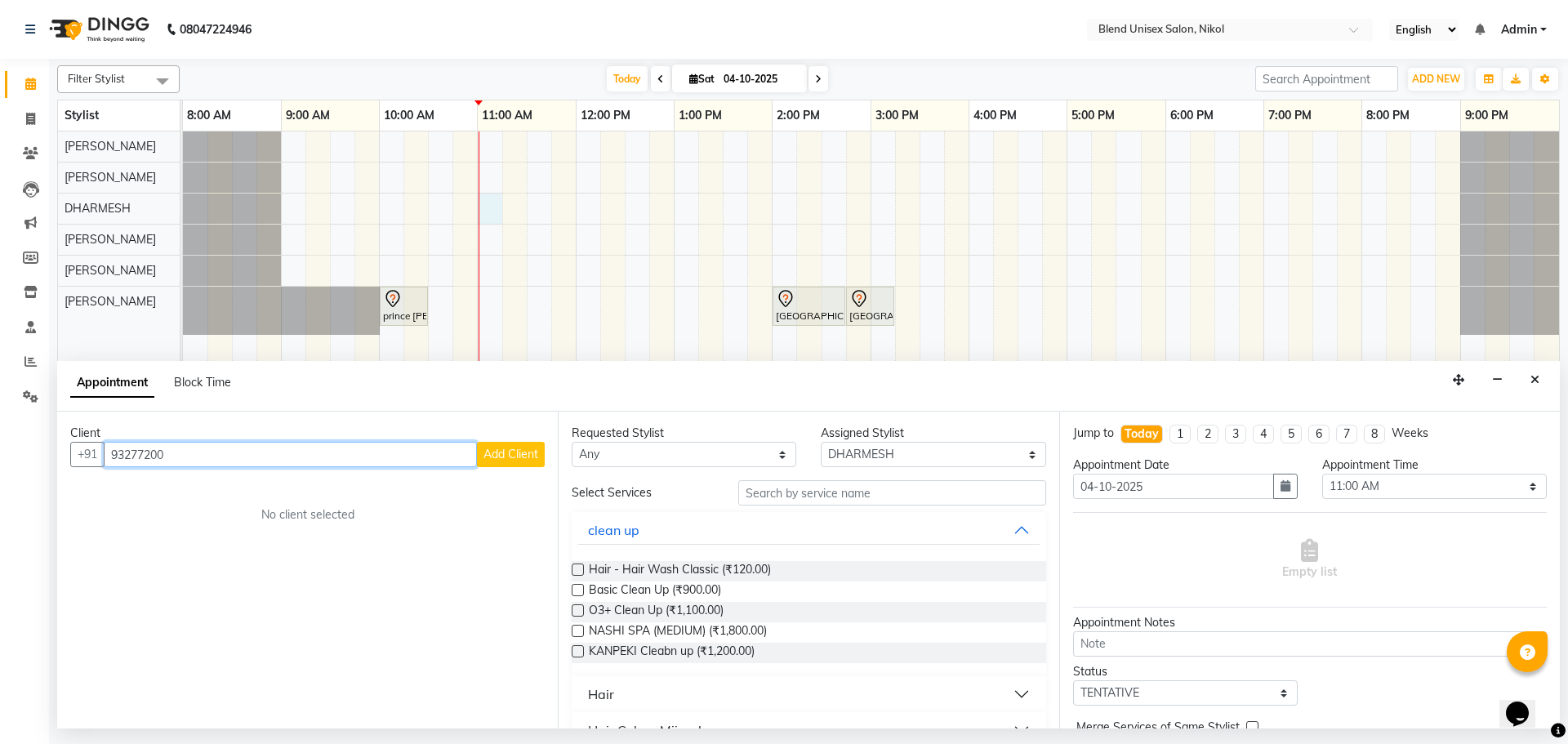
drag, startPoint x: 168, startPoint y: 452, endPoint x: 157, endPoint y: 452, distance: 11.0
click at [157, 452] on input "93277200" at bounding box center [290, 454] width 373 height 25
click at [153, 452] on input "9327720" at bounding box center [290, 454] width 373 height 25
drag, startPoint x: 150, startPoint y: 452, endPoint x: 142, endPoint y: 454, distance: 8.2
click at [142, 454] on input "932772" at bounding box center [290, 454] width 373 height 25
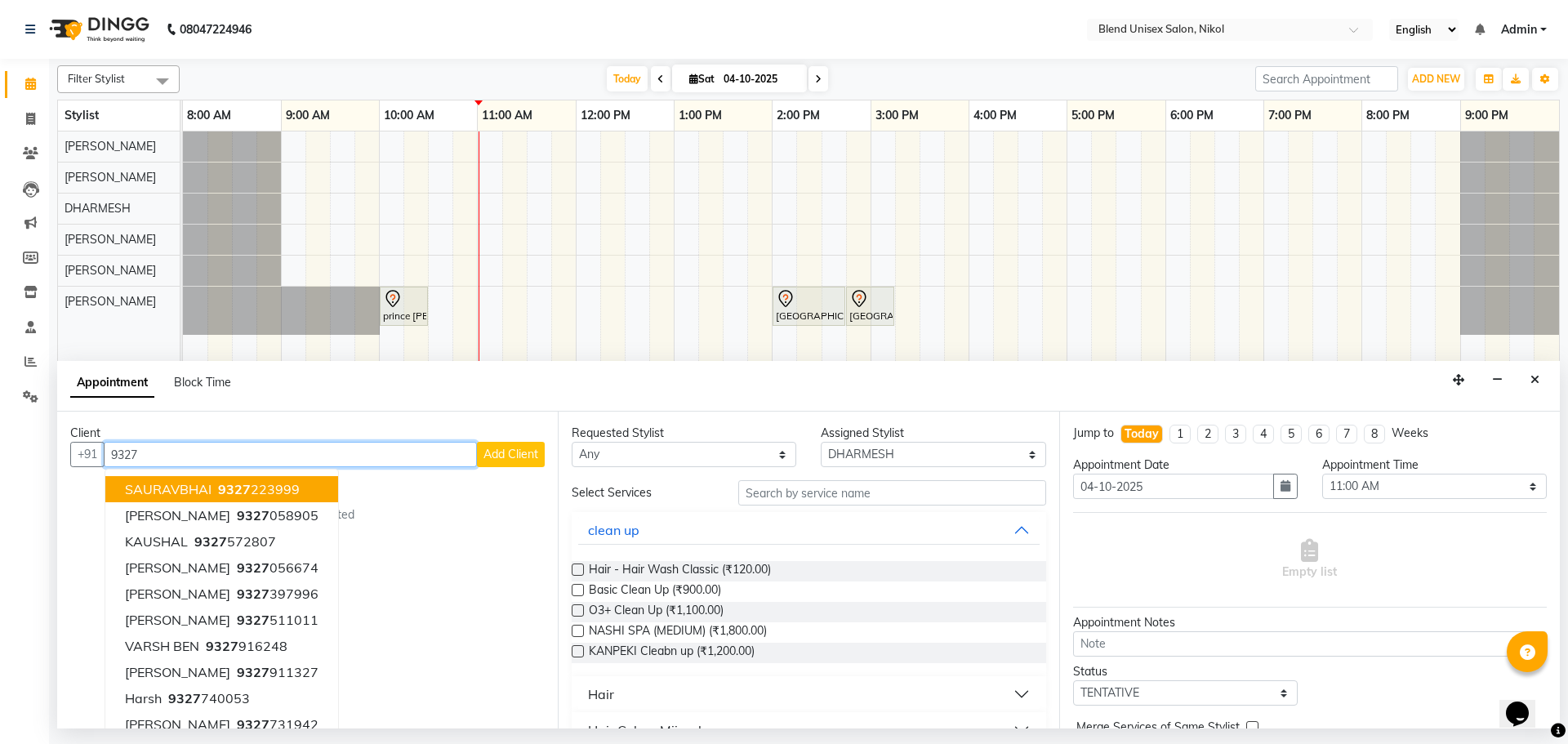
drag, startPoint x: 138, startPoint y: 452, endPoint x: 121, endPoint y: 457, distance: 17.7
click at [121, 457] on input "9327" at bounding box center [290, 454] width 373 height 25
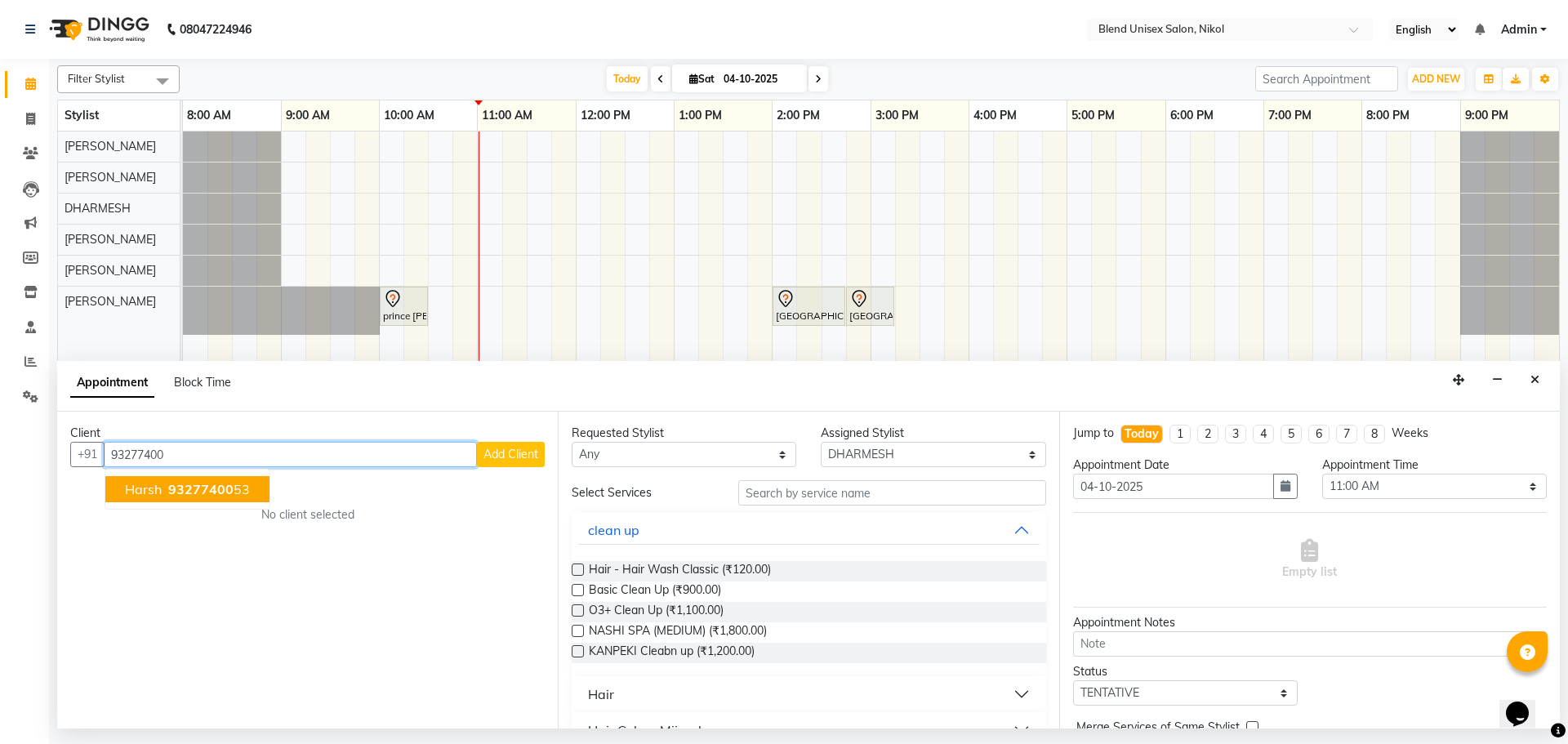
click at [172, 485] on span "93277400" at bounding box center [200, 489] width 65 height 17
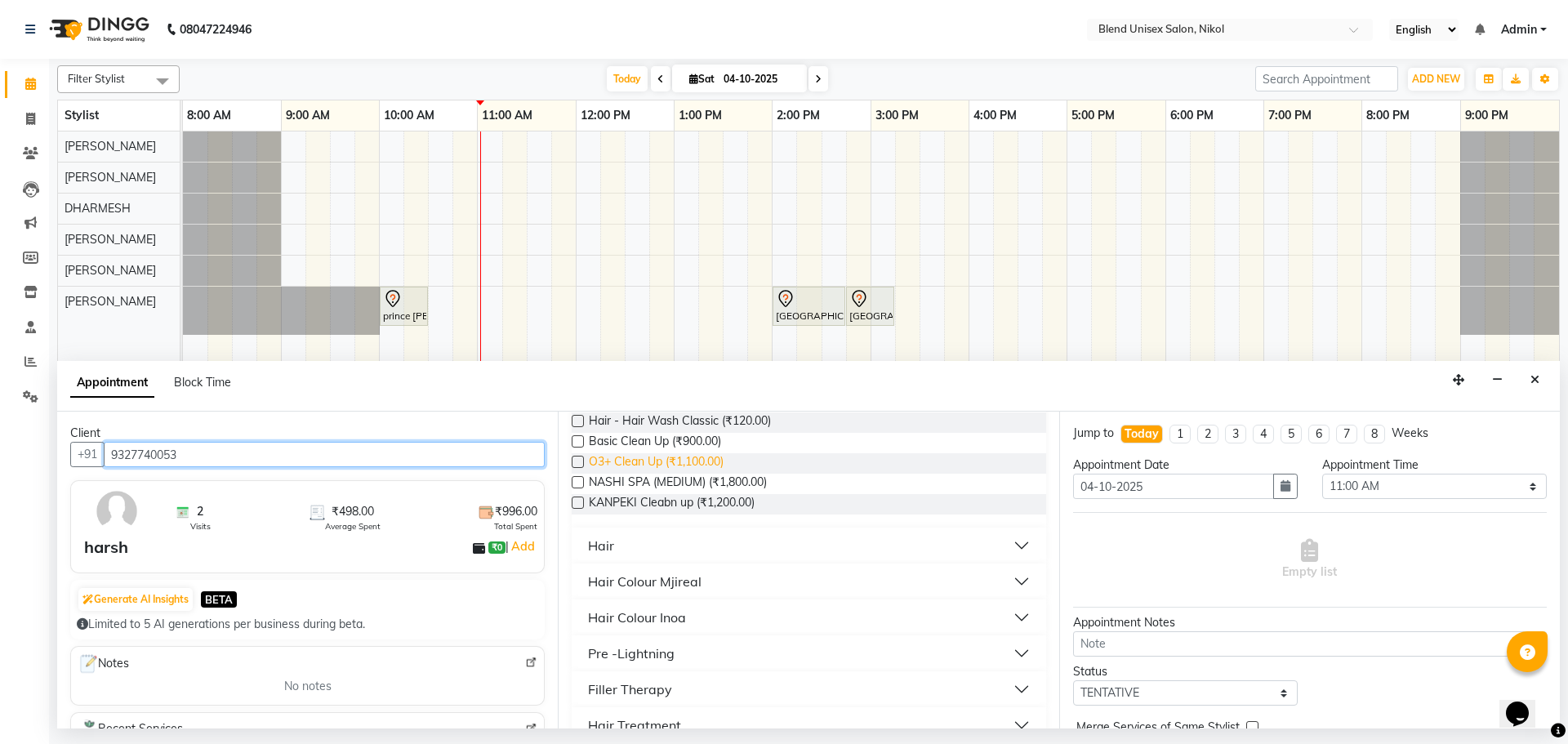
scroll to position [164, 0]
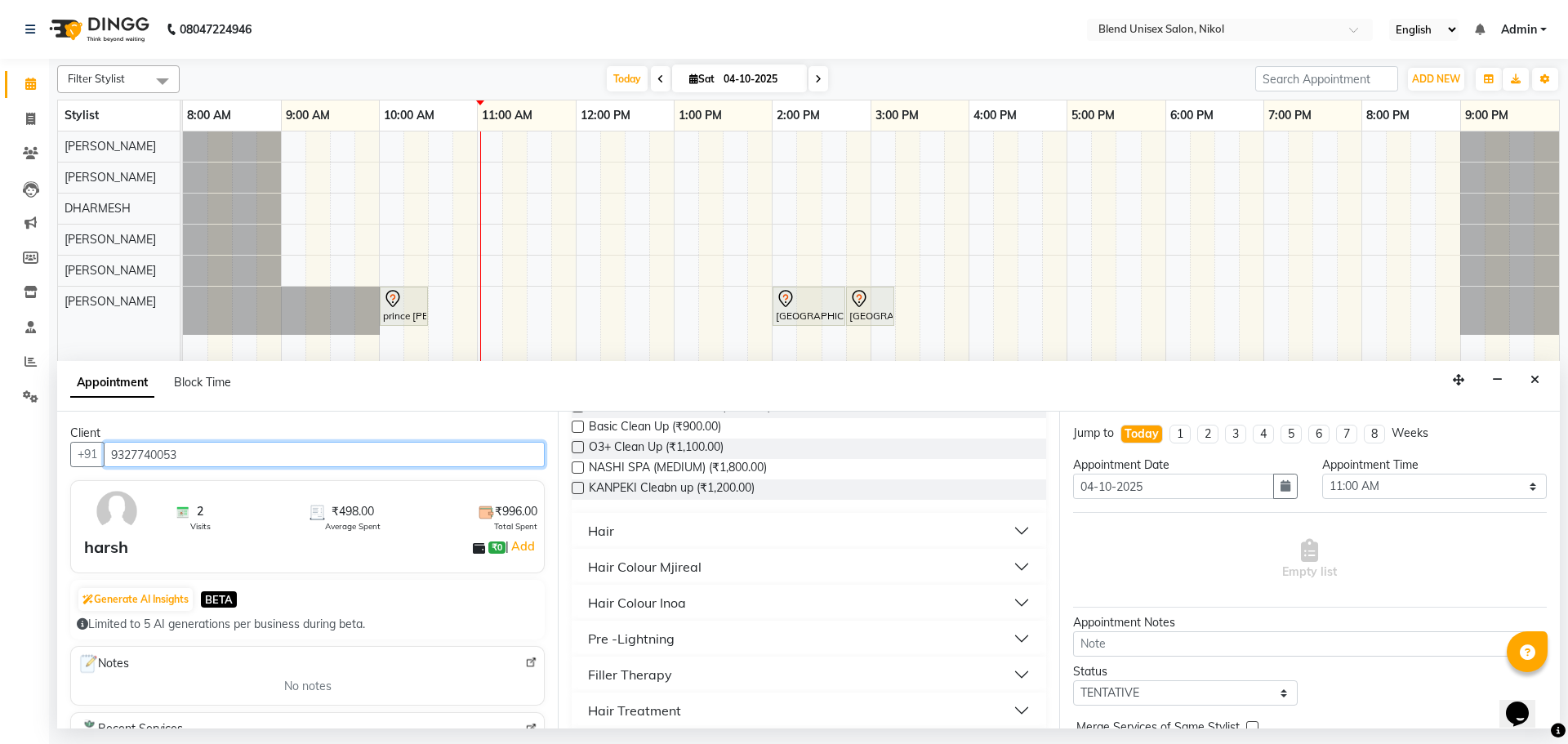
type input "9327740053"
click at [663, 526] on button "Hair" at bounding box center [809, 531] width 461 height 30
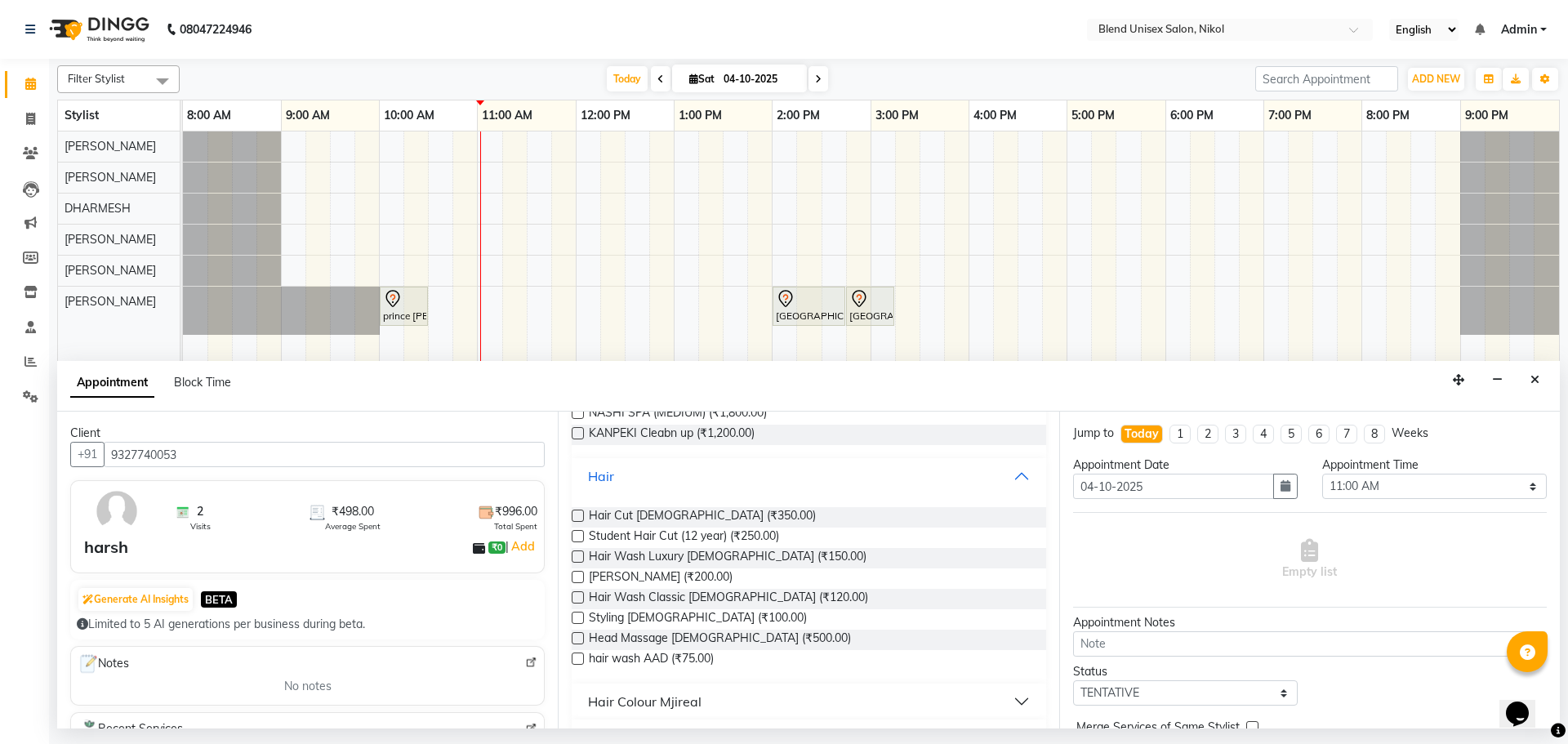
scroll to position [245, 0]
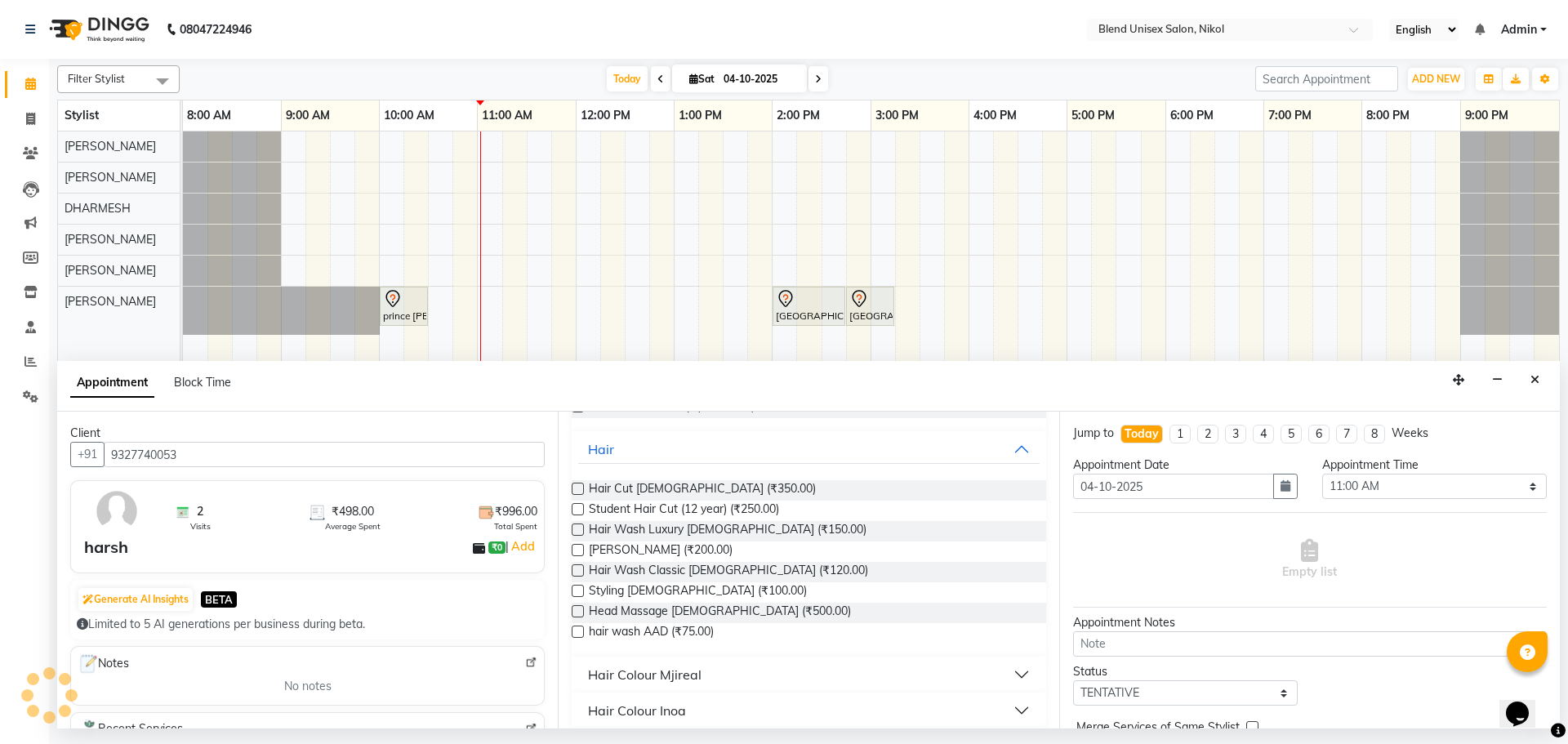
click at [576, 486] on label at bounding box center [577, 489] width 12 height 12
click at [576, 486] on input "checkbox" at bounding box center [577, 491] width 10 height 10
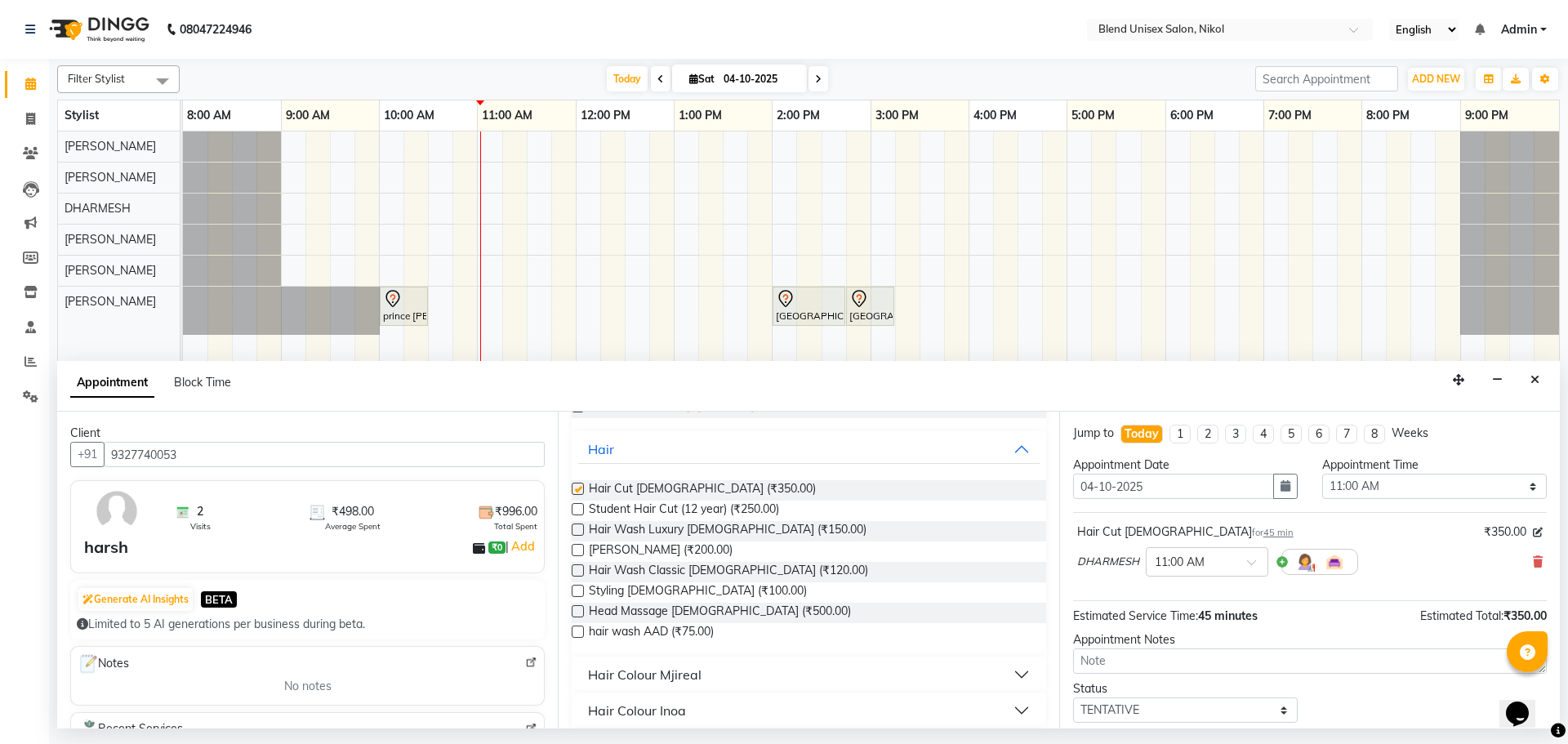
checkbox input "false"
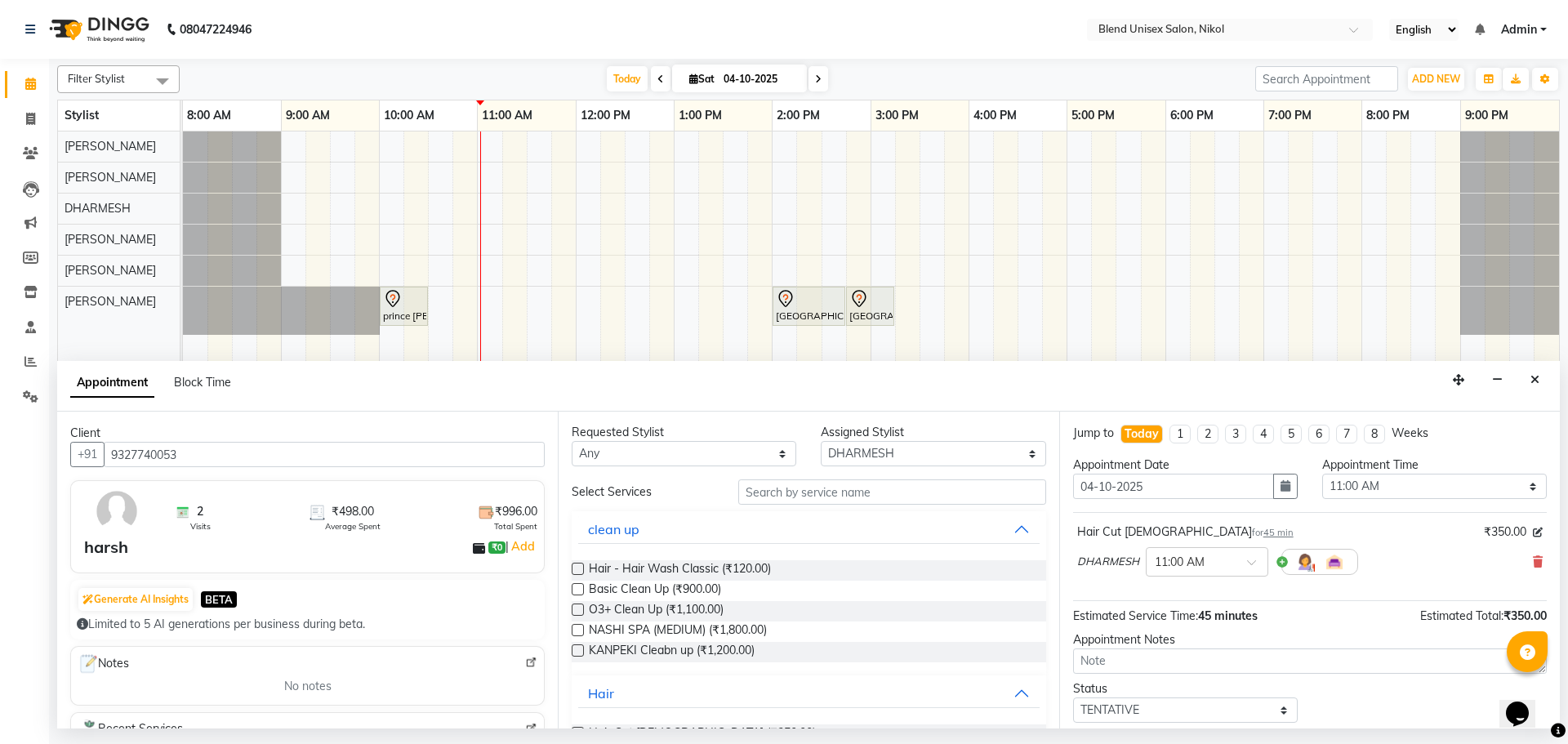
scroll to position [0, 0]
click at [875, 459] on select "Select [PERSON_NAME] AYESHA [PERSON_NAME] KAJAL NAYI [PERSON_NAME] [PERSON_NAME]" at bounding box center [933, 454] width 224 height 25
select select "74694"
click at [821, 442] on select "Select [PERSON_NAME] AYESHA [PERSON_NAME] KAJAL NAYI [PERSON_NAME] [PERSON_NAME]" at bounding box center [933, 454] width 224 height 25
click at [771, 446] on select "Any [PERSON_NAME] AYESHA [PERSON_NAME] KAJAL NAYI [PERSON_NAME] [PERSON_NAME]" at bounding box center [684, 454] width 224 height 25
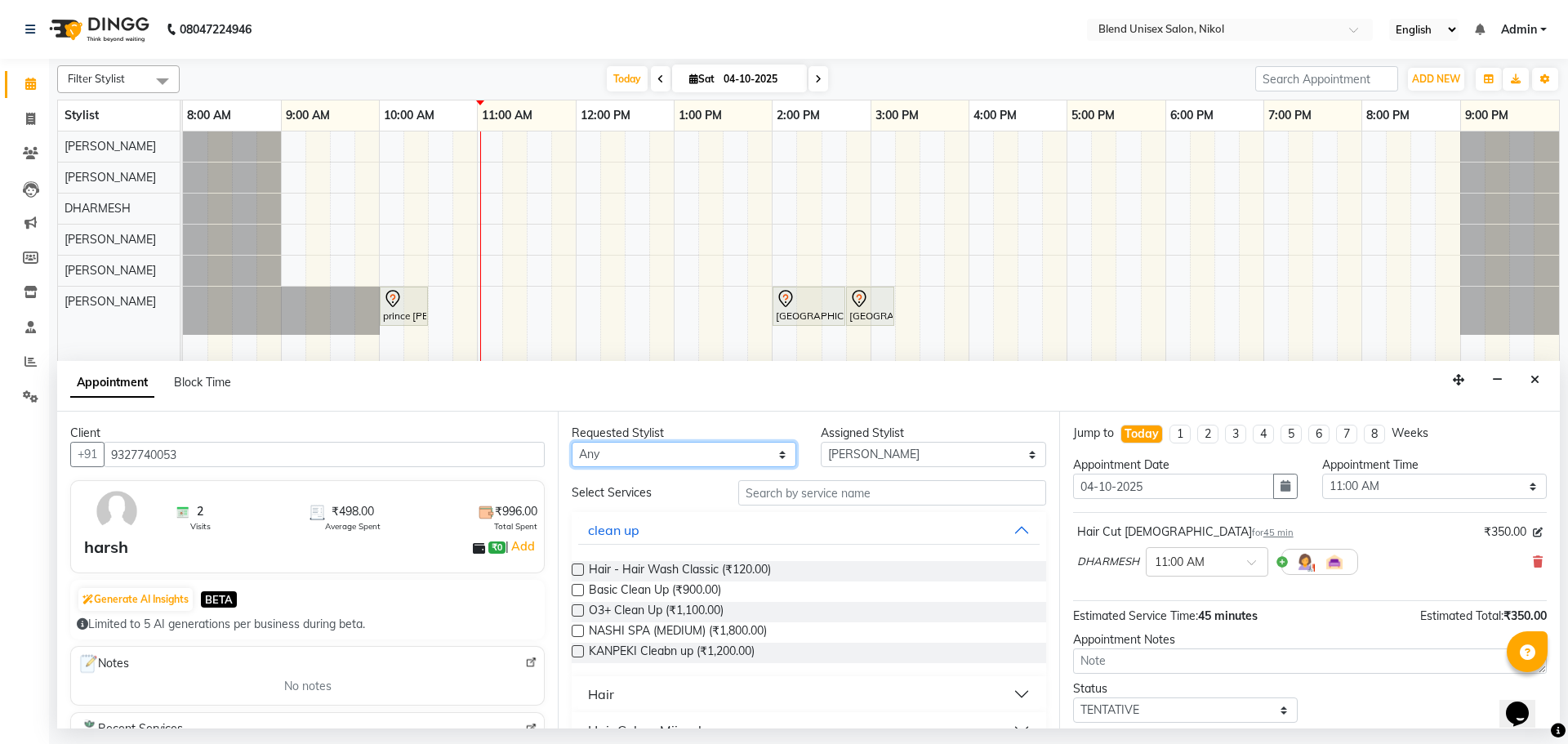
select select "74694"
click at [571, 442] on select "Any [PERSON_NAME] AYESHA [PERSON_NAME] KAJAL NAYI [PERSON_NAME] [PERSON_NAME]" at bounding box center [684, 454] width 224 height 25
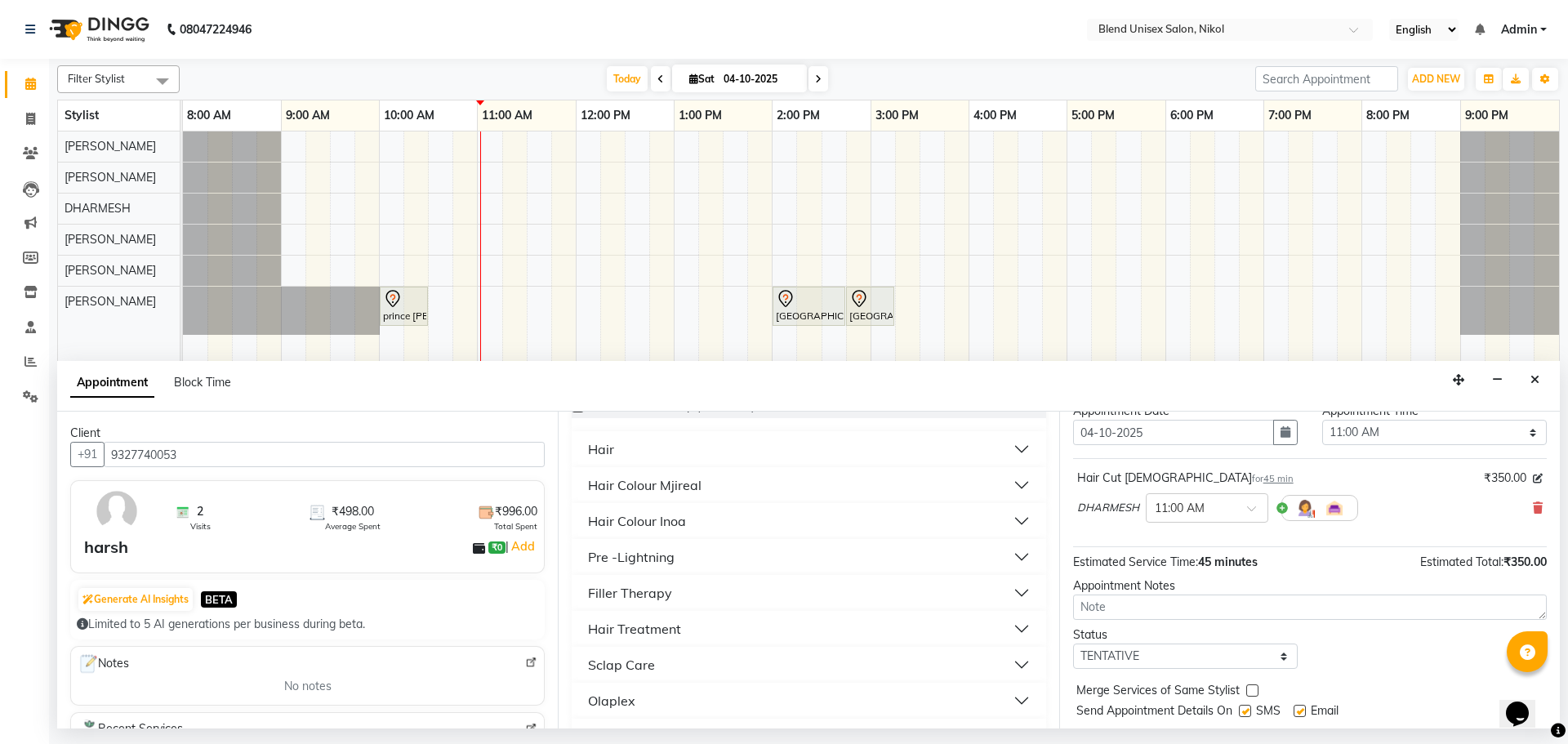
scroll to position [97, 0]
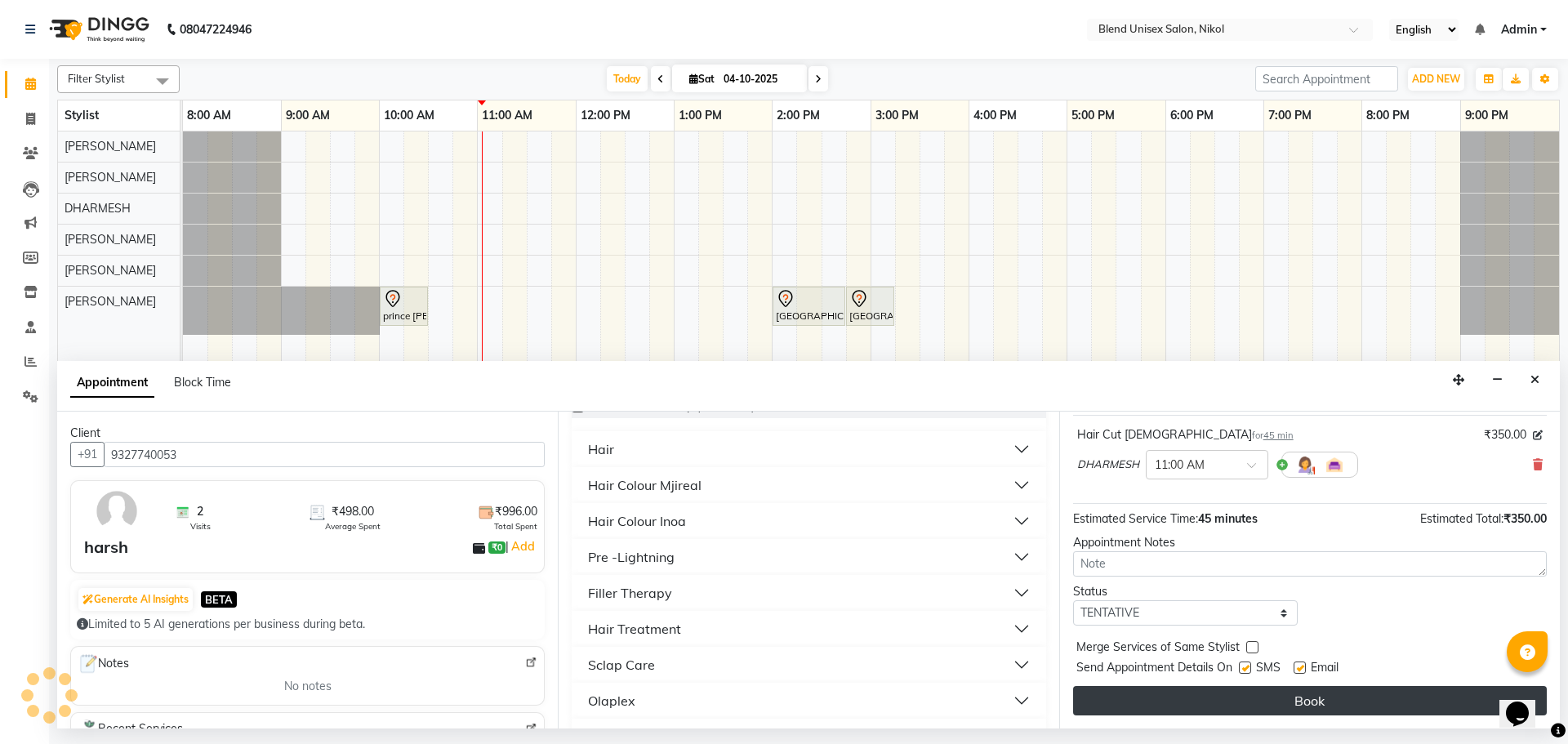
click at [1398, 696] on button "Book" at bounding box center [1310, 701] width 474 height 30
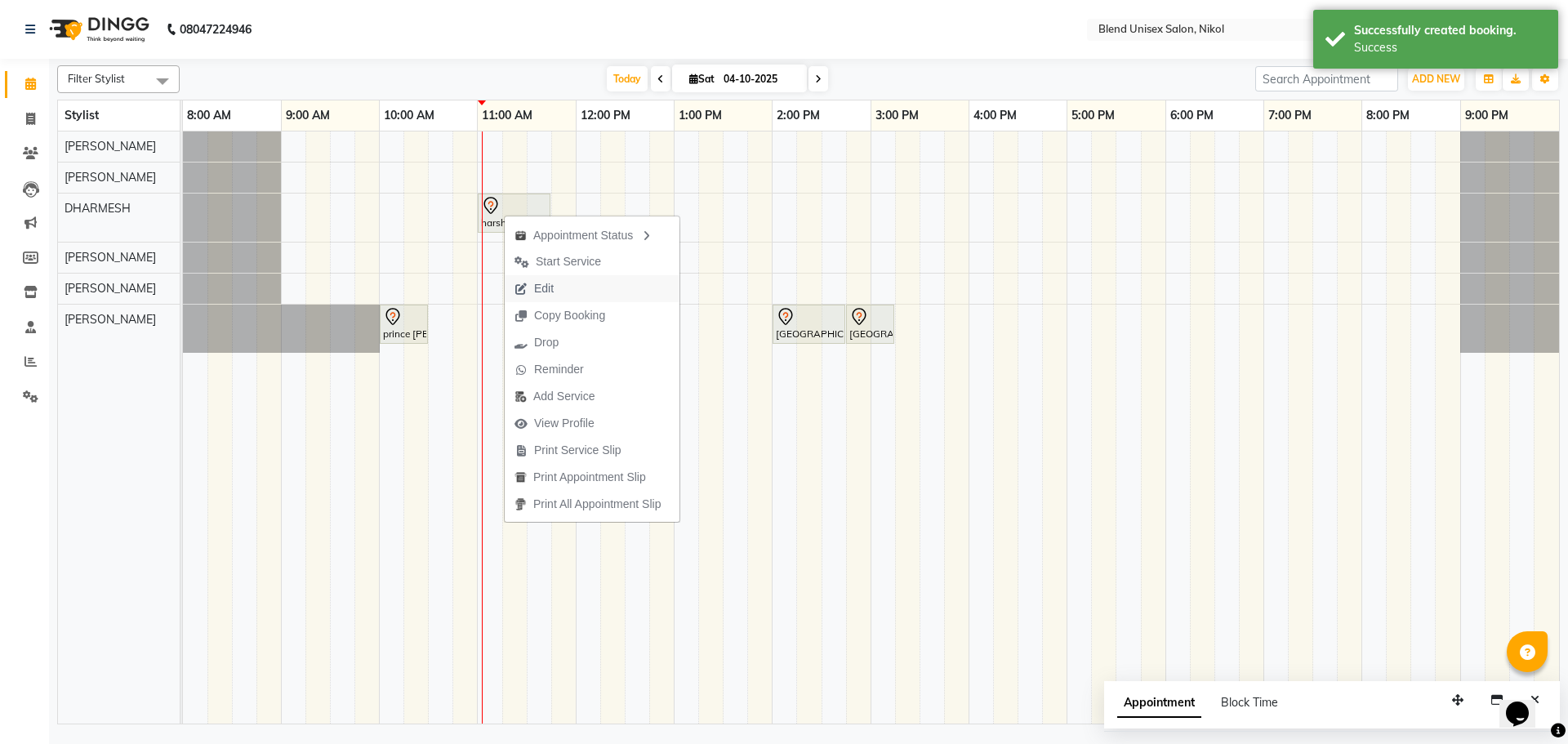
click at [586, 293] on button "Edit" at bounding box center [591, 288] width 175 height 27
select select "tentative"
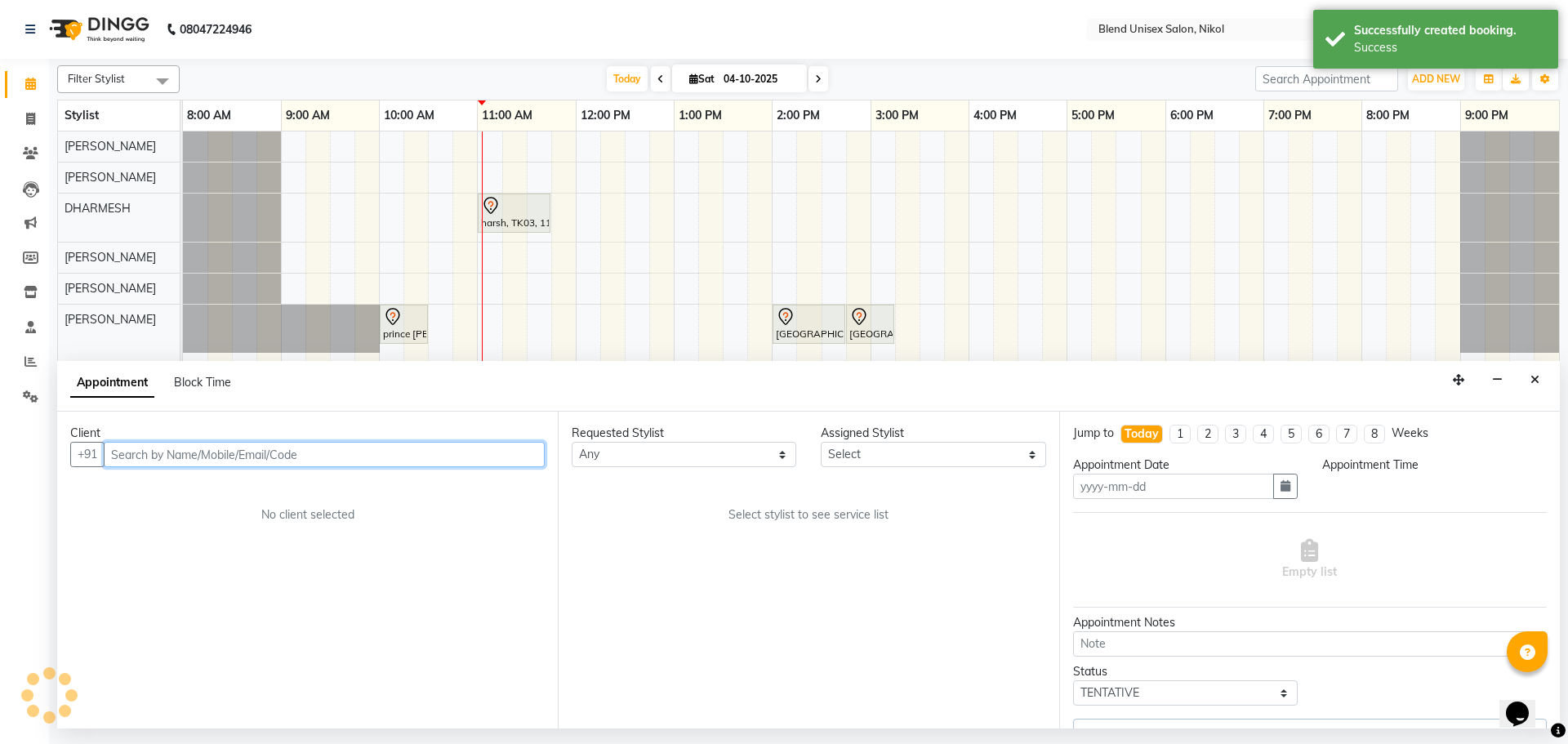
type input "04-10-2025"
select select "660"
select select "84260"
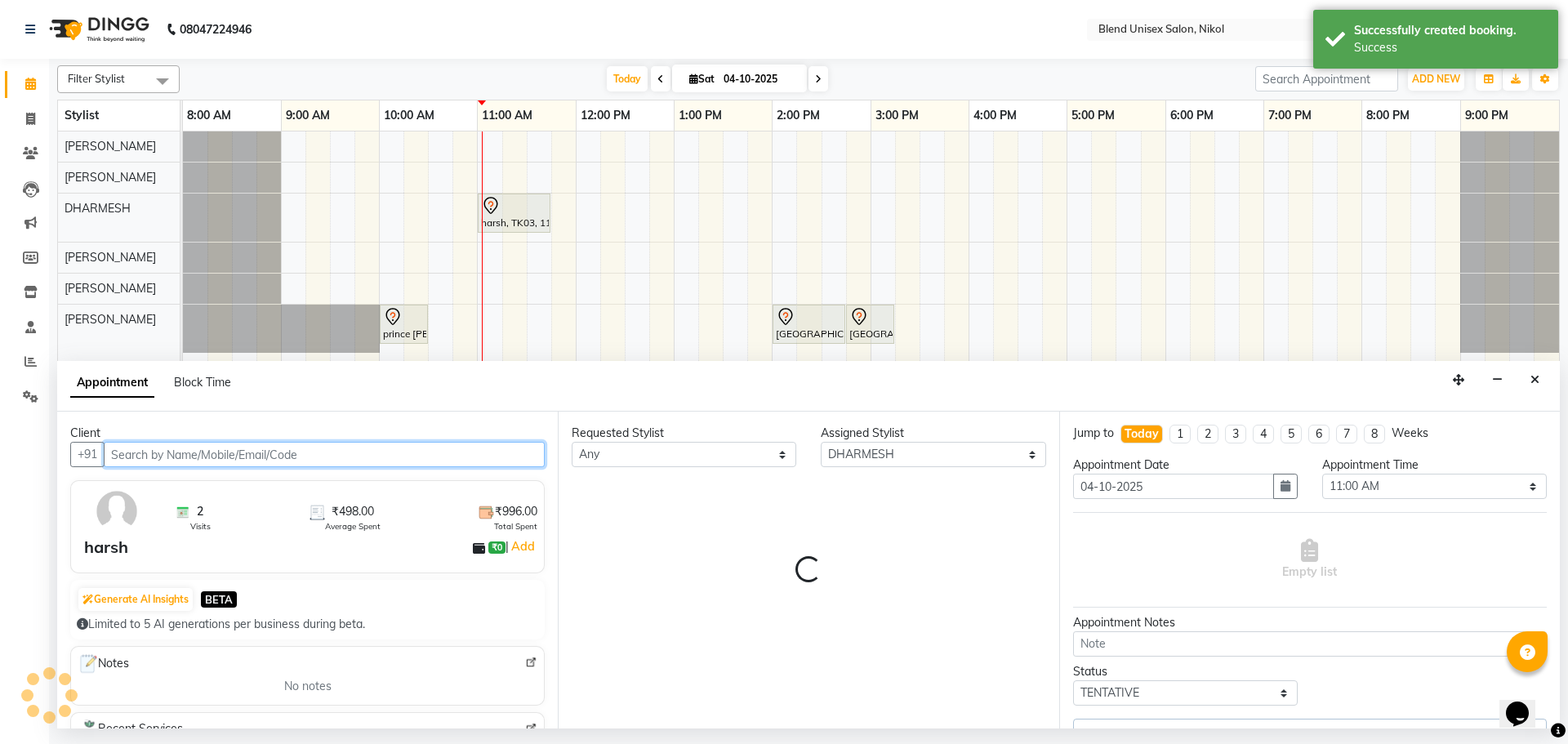
select select "3057"
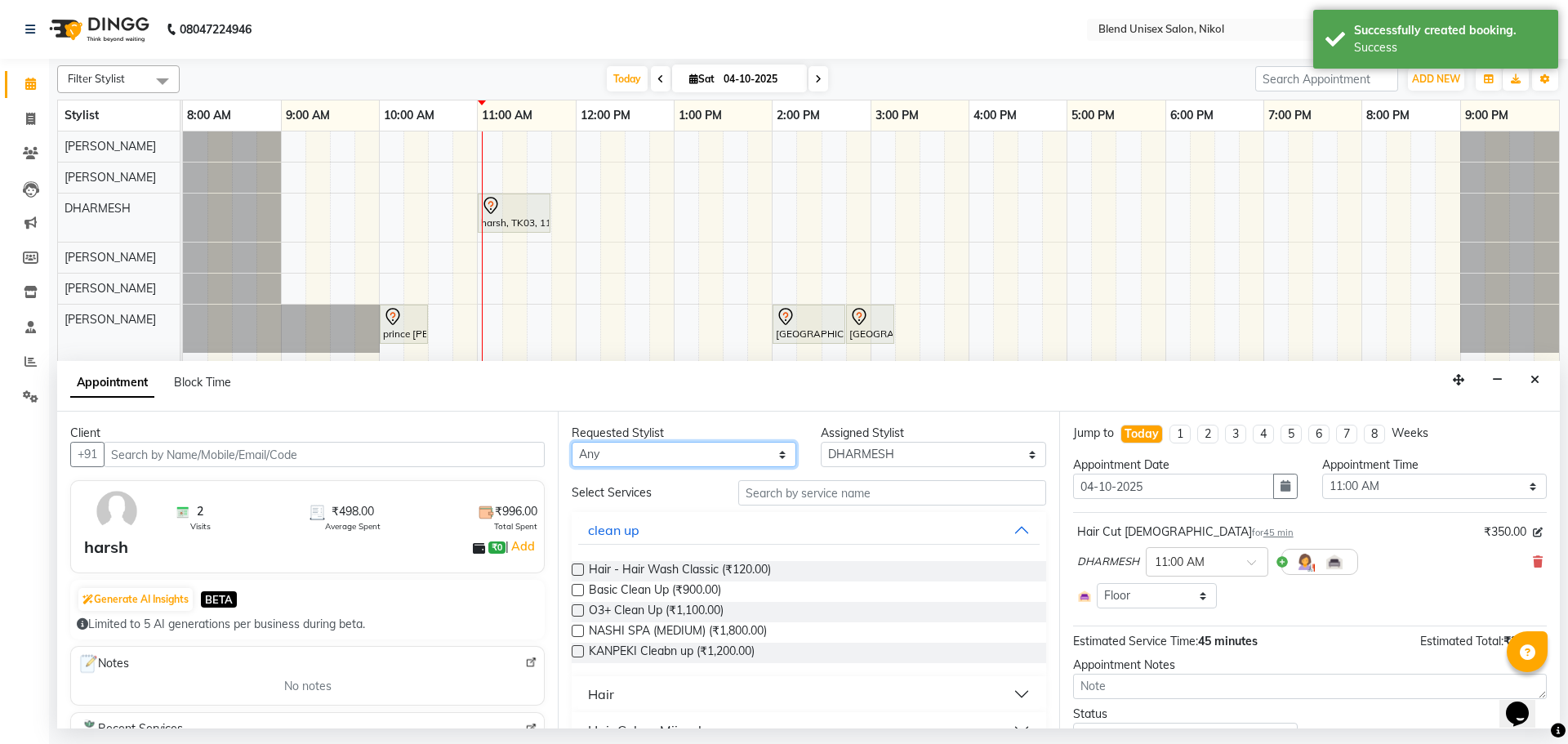
click at [745, 454] on select "Any [PERSON_NAME] AYESHA [PERSON_NAME] KAJAL NAYI [PERSON_NAME] [PERSON_NAME]" at bounding box center [684, 454] width 224 height 25
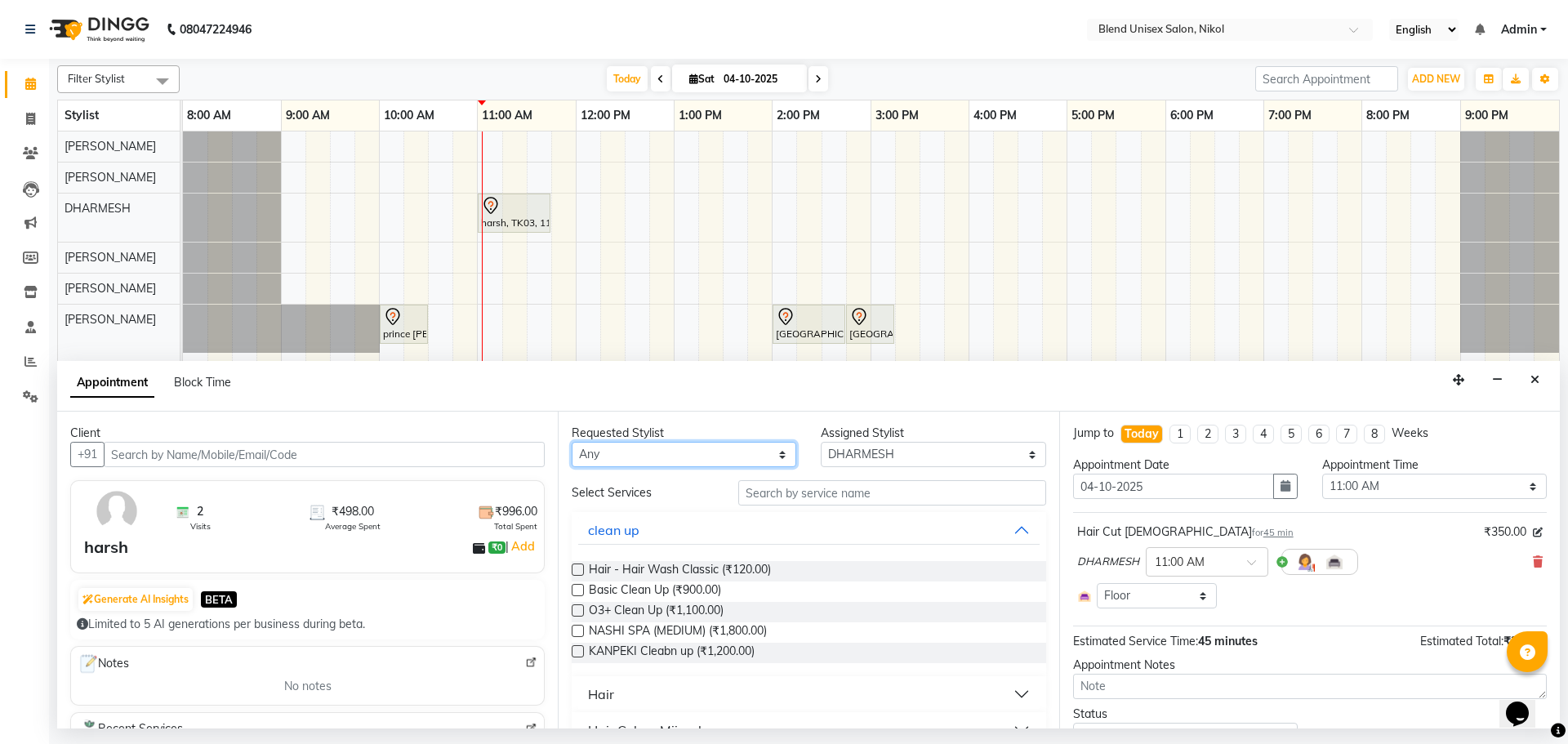
select select "74694"
click at [571, 442] on select "Any [PERSON_NAME] AYESHA [PERSON_NAME] KAJAL NAYI [PERSON_NAME] [PERSON_NAME]" at bounding box center [684, 454] width 224 height 25
select select "74694"
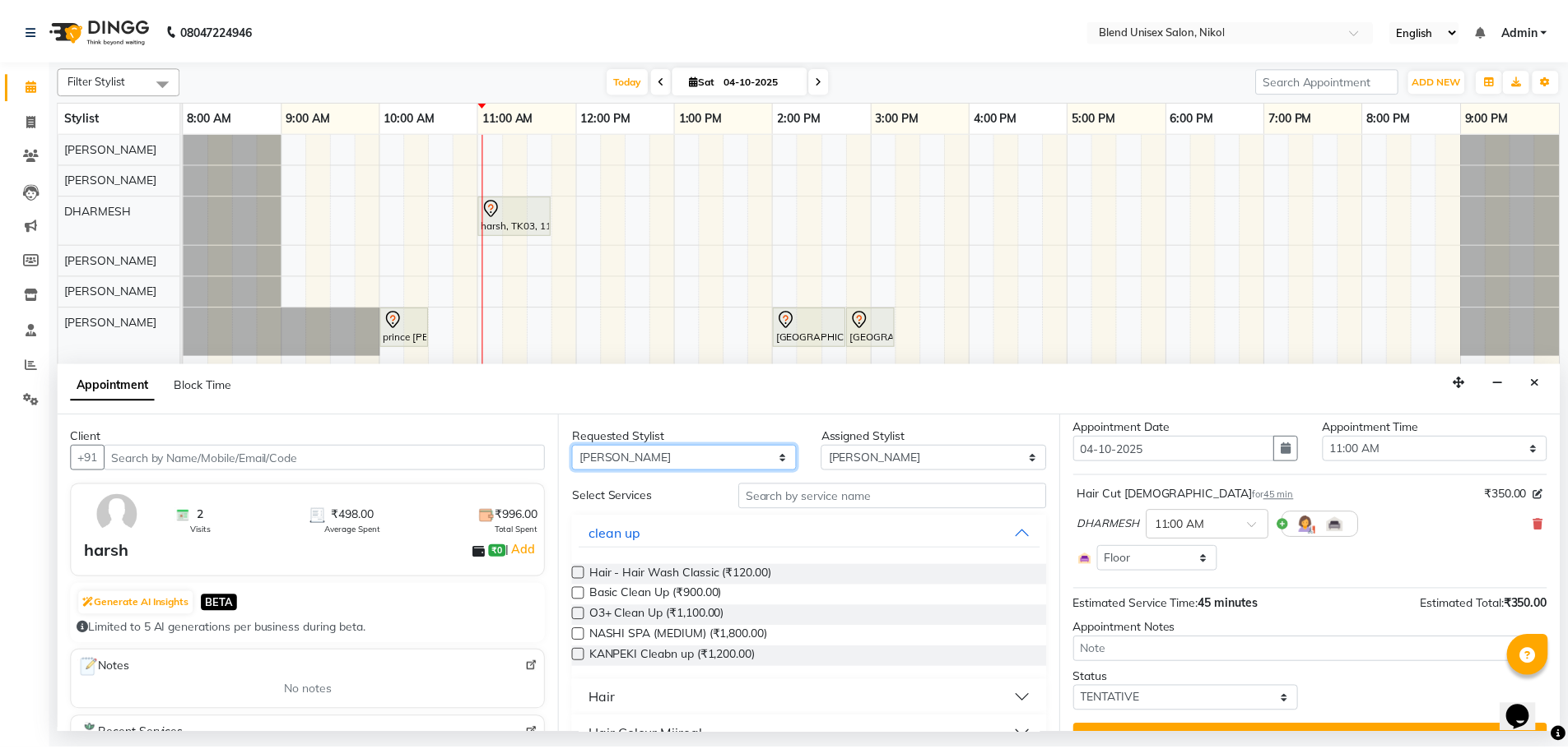
scroll to position [75, 0]
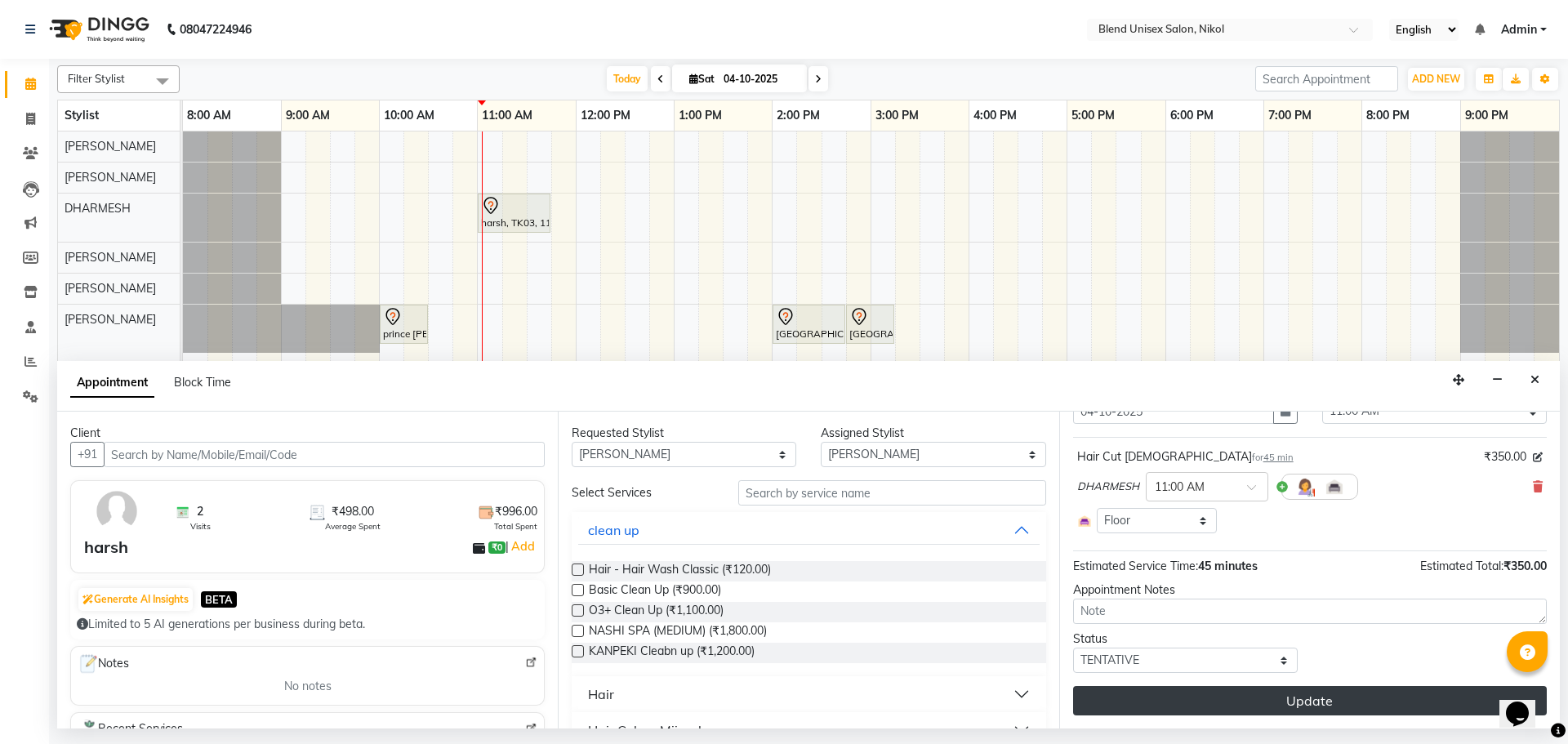
click at [1356, 698] on button "Update" at bounding box center [1310, 701] width 474 height 30
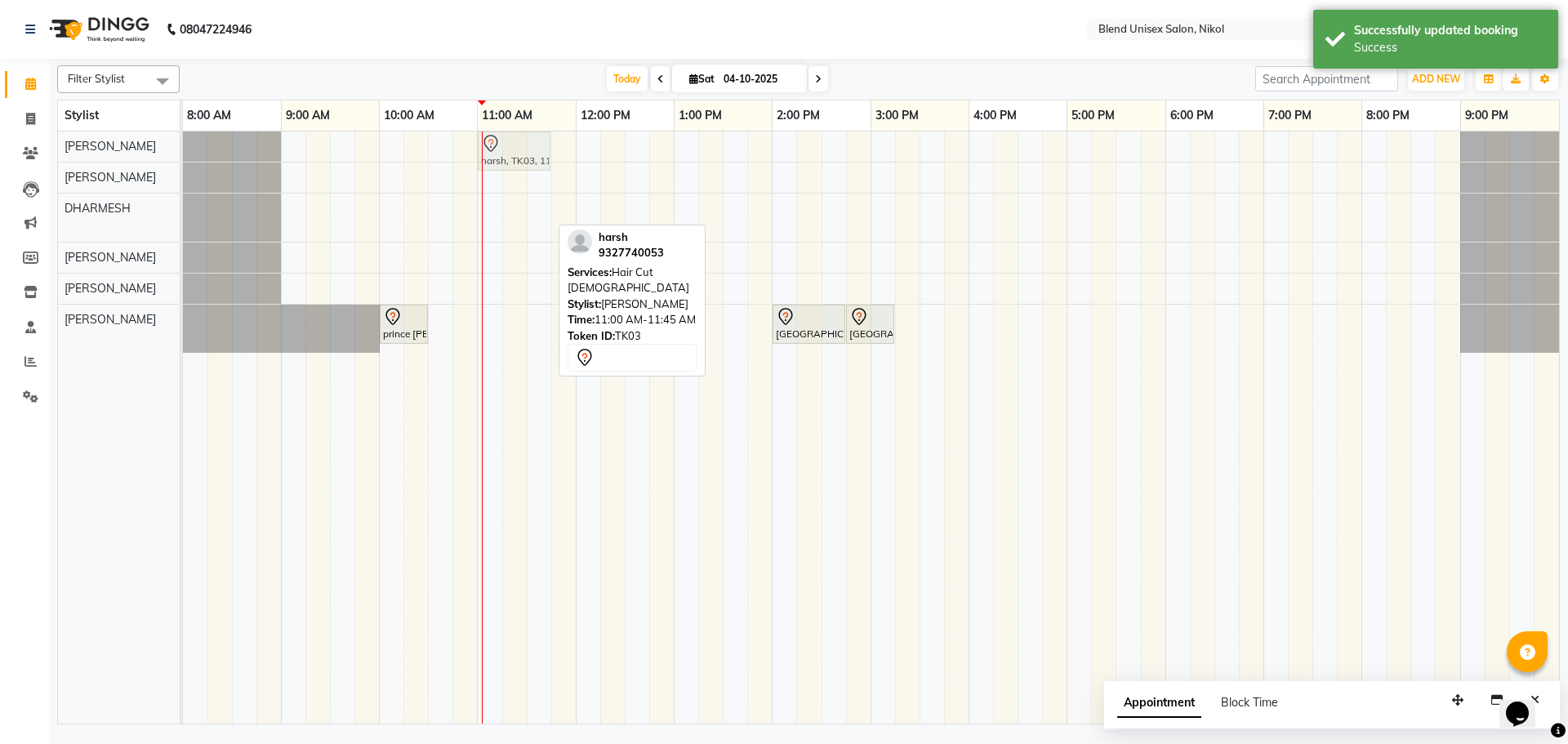
drag, startPoint x: 524, startPoint y: 215, endPoint x: 528, endPoint y: 153, distance: 62.1
click at [528, 153] on tbody "harsh, TK03, 11:00 AM-11:45 AM, Hair Cut [DEMOGRAPHIC_DATA] harsh, TK03, 11:00 …" at bounding box center [871, 242] width 1376 height 221
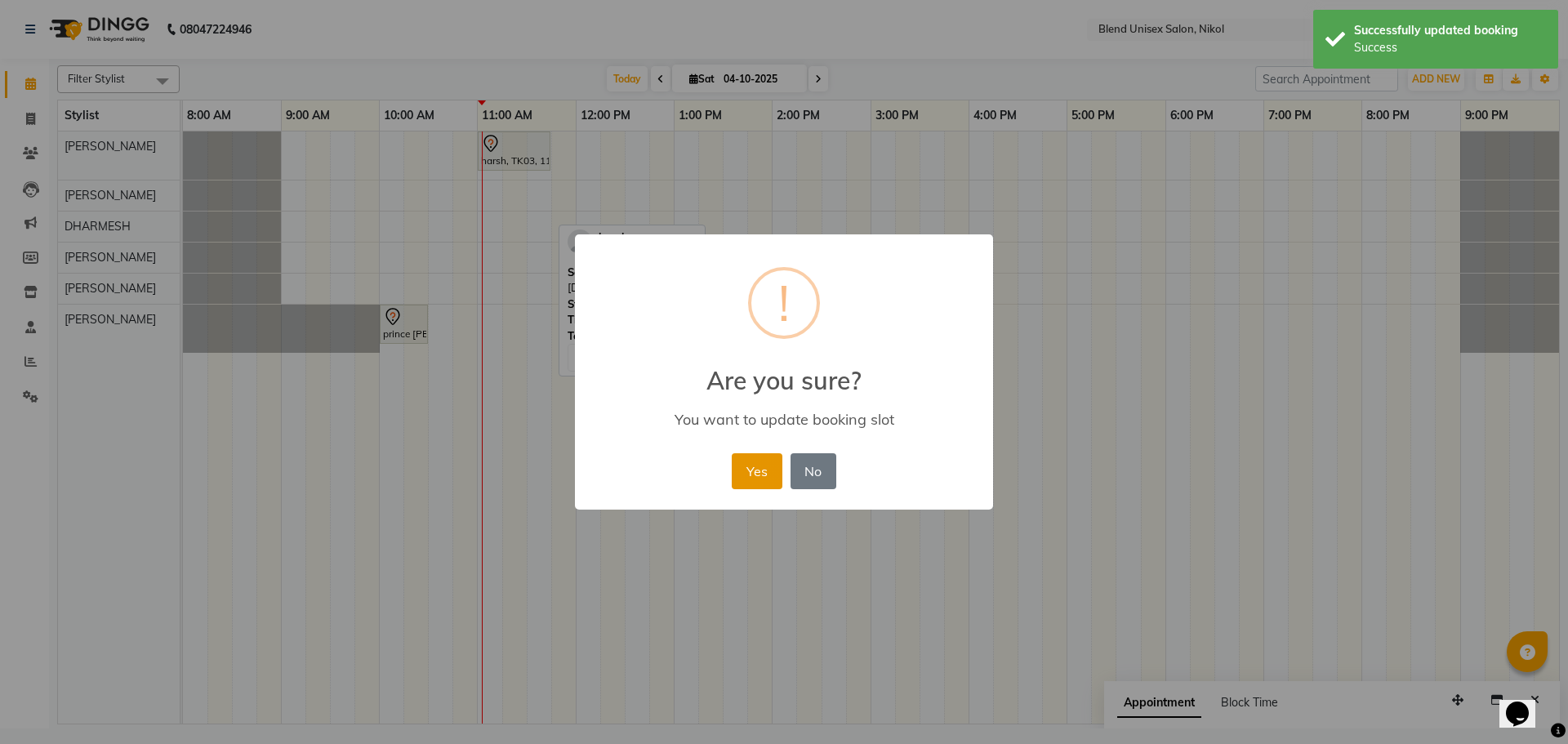
click at [747, 473] on button "Yes" at bounding box center [756, 471] width 50 height 36
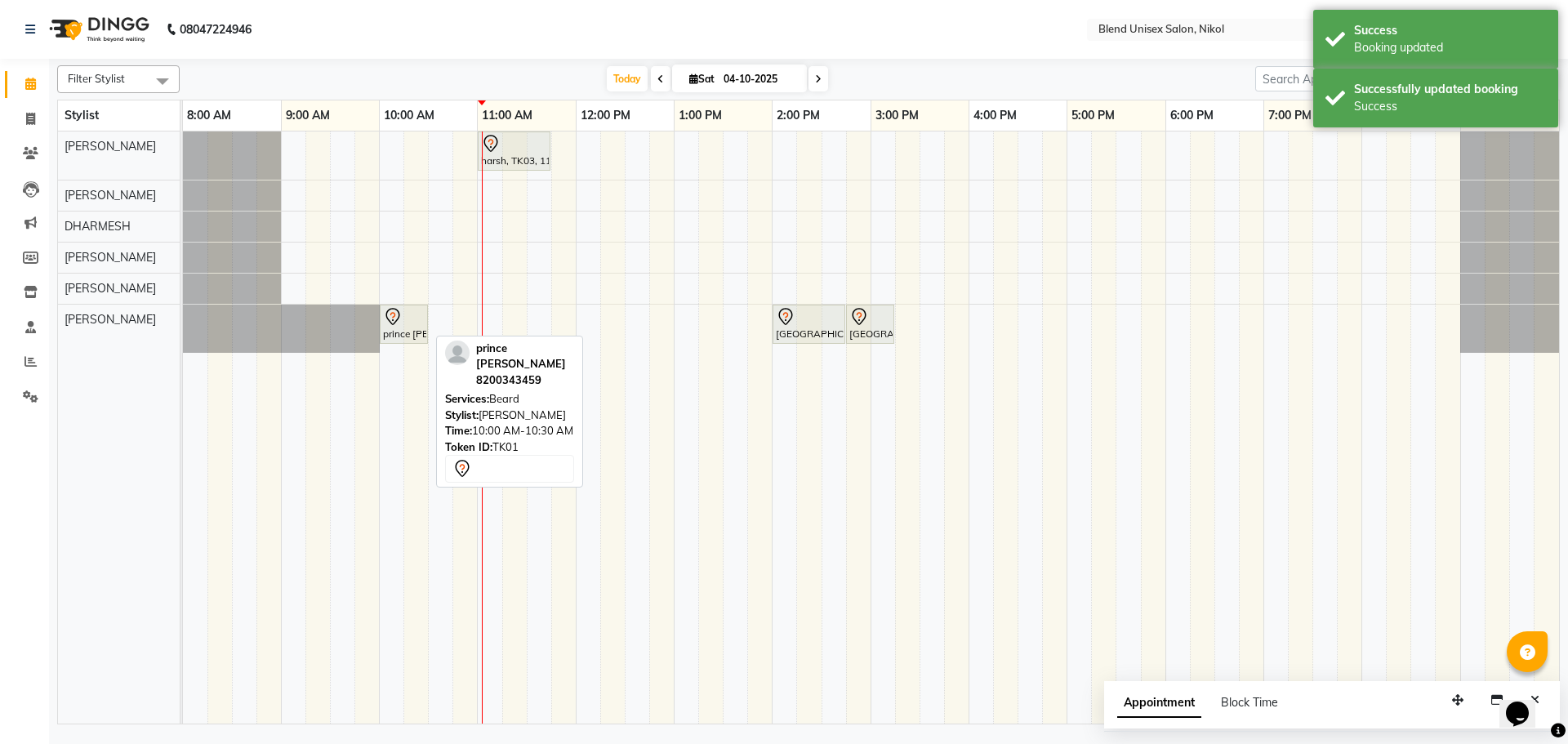
click at [406, 327] on div "prince [PERSON_NAME], TK01, 10:00 AM-10:30 AM, [PERSON_NAME]" at bounding box center [404, 324] width 45 height 34
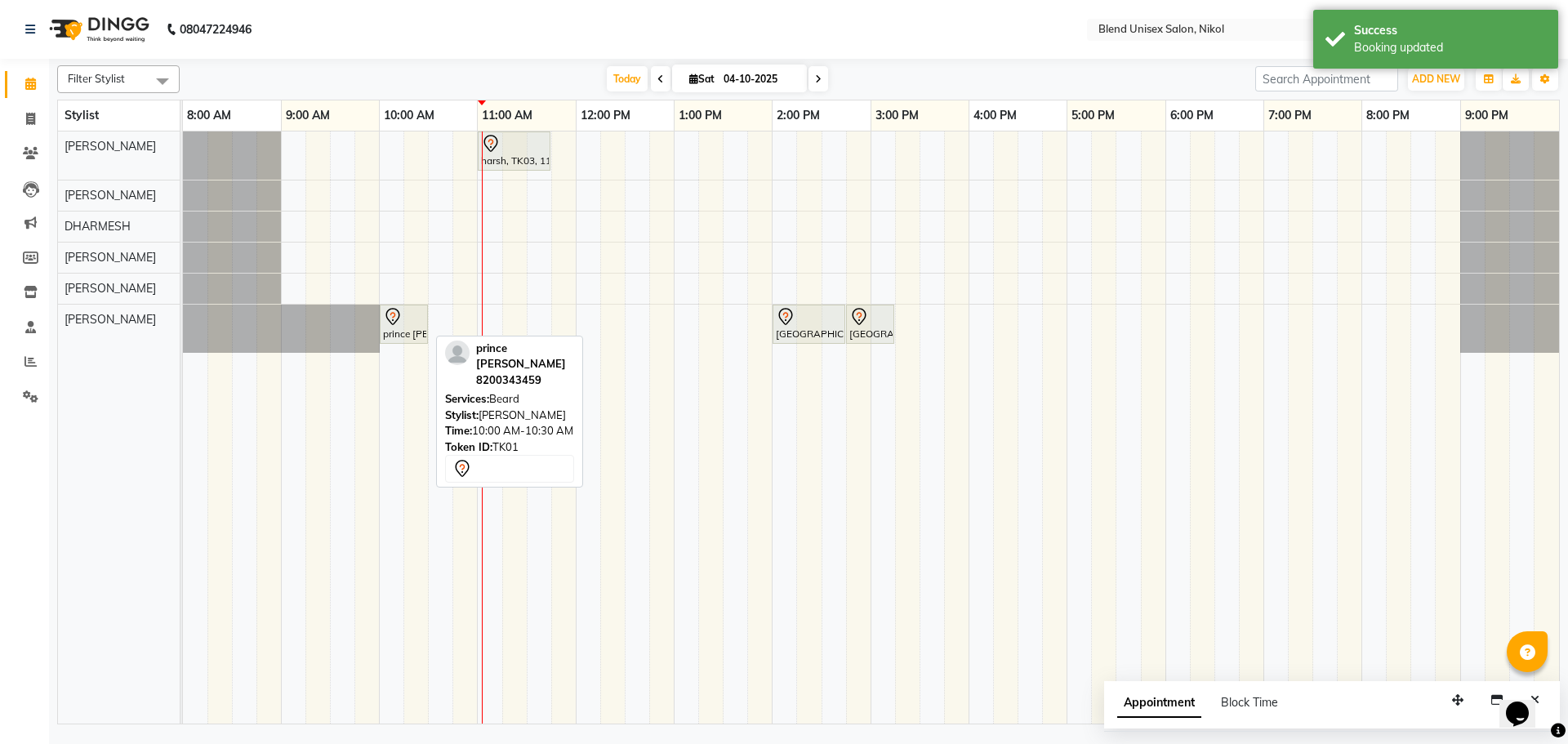
click at [409, 327] on div "prince [PERSON_NAME], TK01, 10:00 AM-10:30 AM, [PERSON_NAME]" at bounding box center [404, 324] width 45 height 34
select select "7"
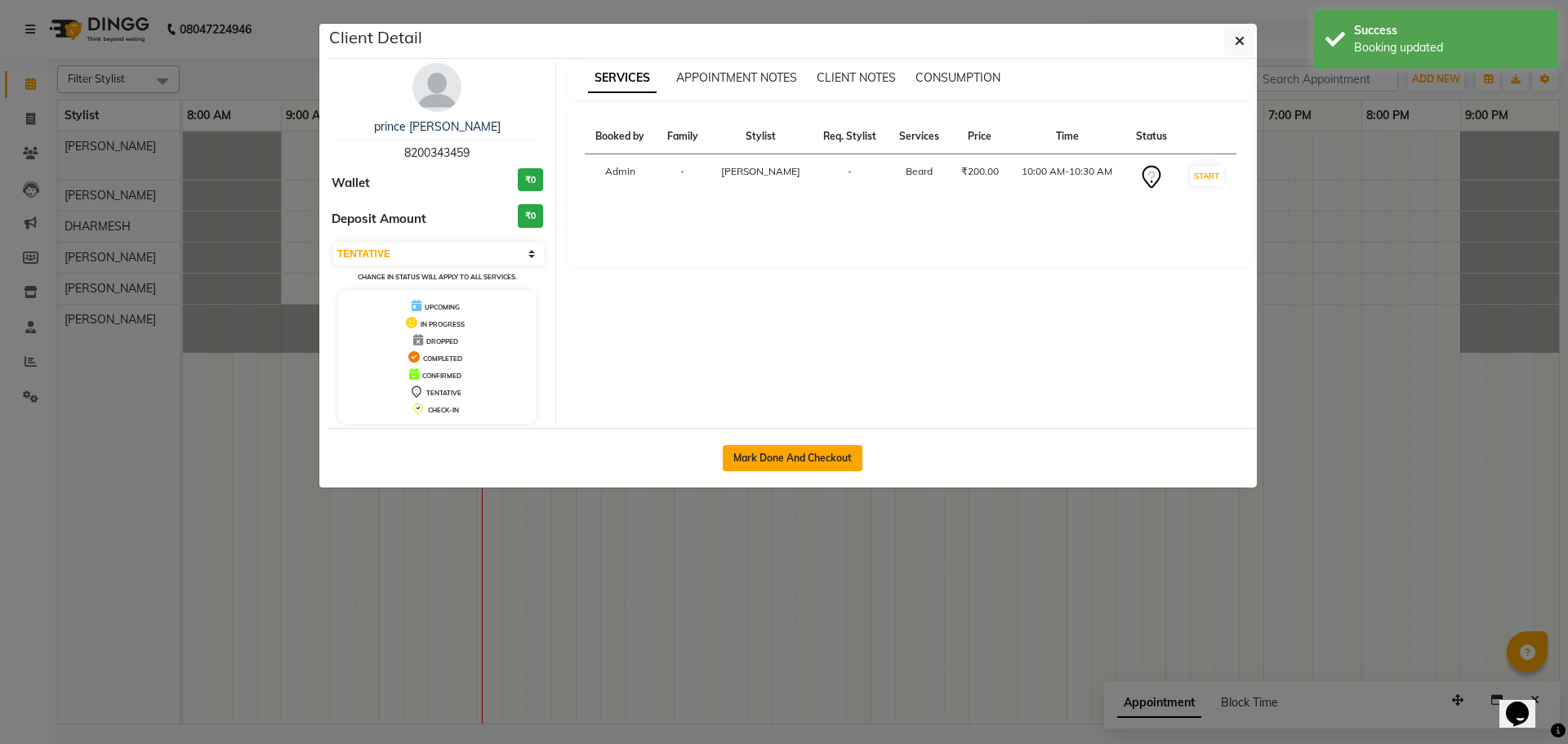
click at [764, 455] on button "Mark Done And Checkout" at bounding box center [792, 459] width 140 height 26
select select "service"
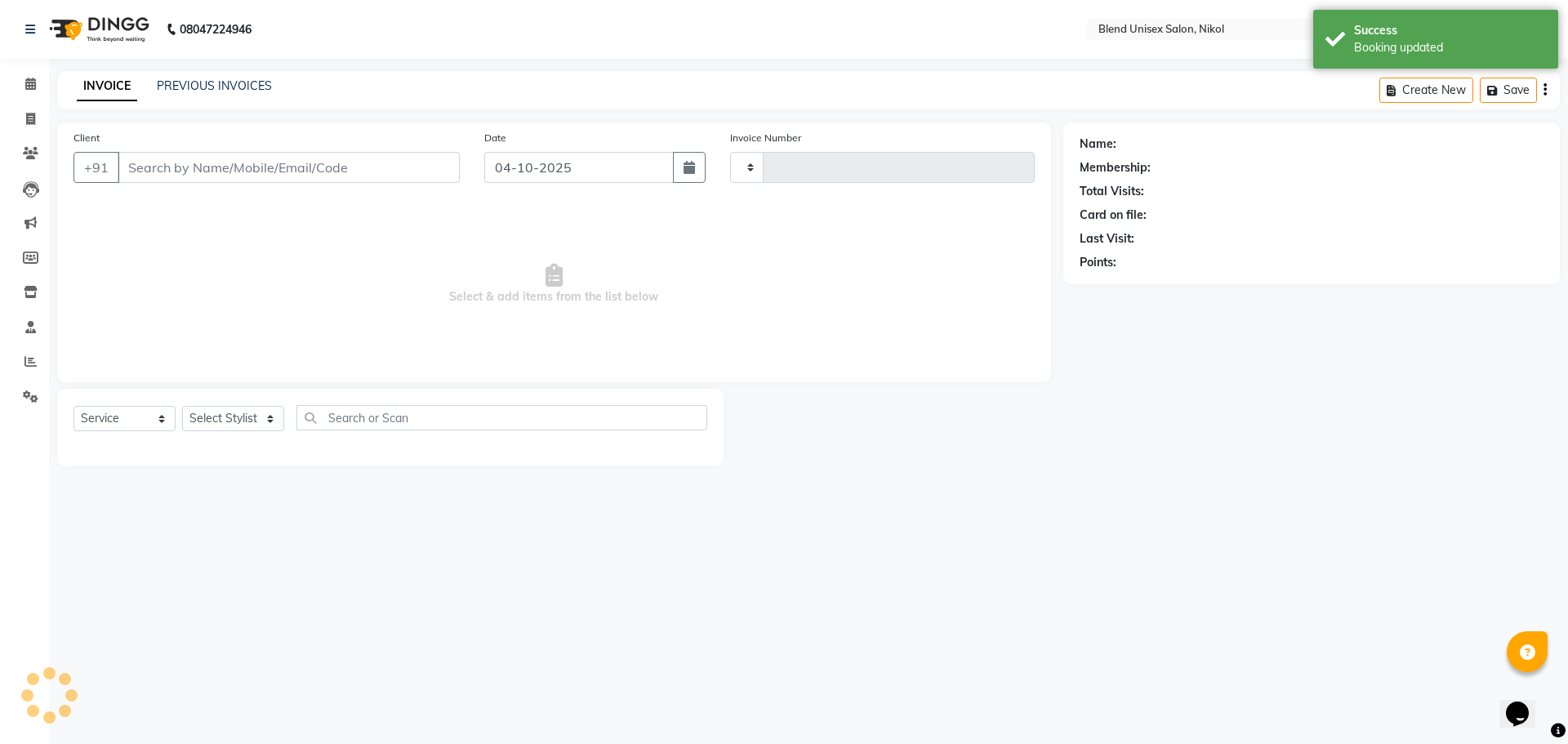
type input "2784"
select select "6213"
type input "8200343459"
select select "45624"
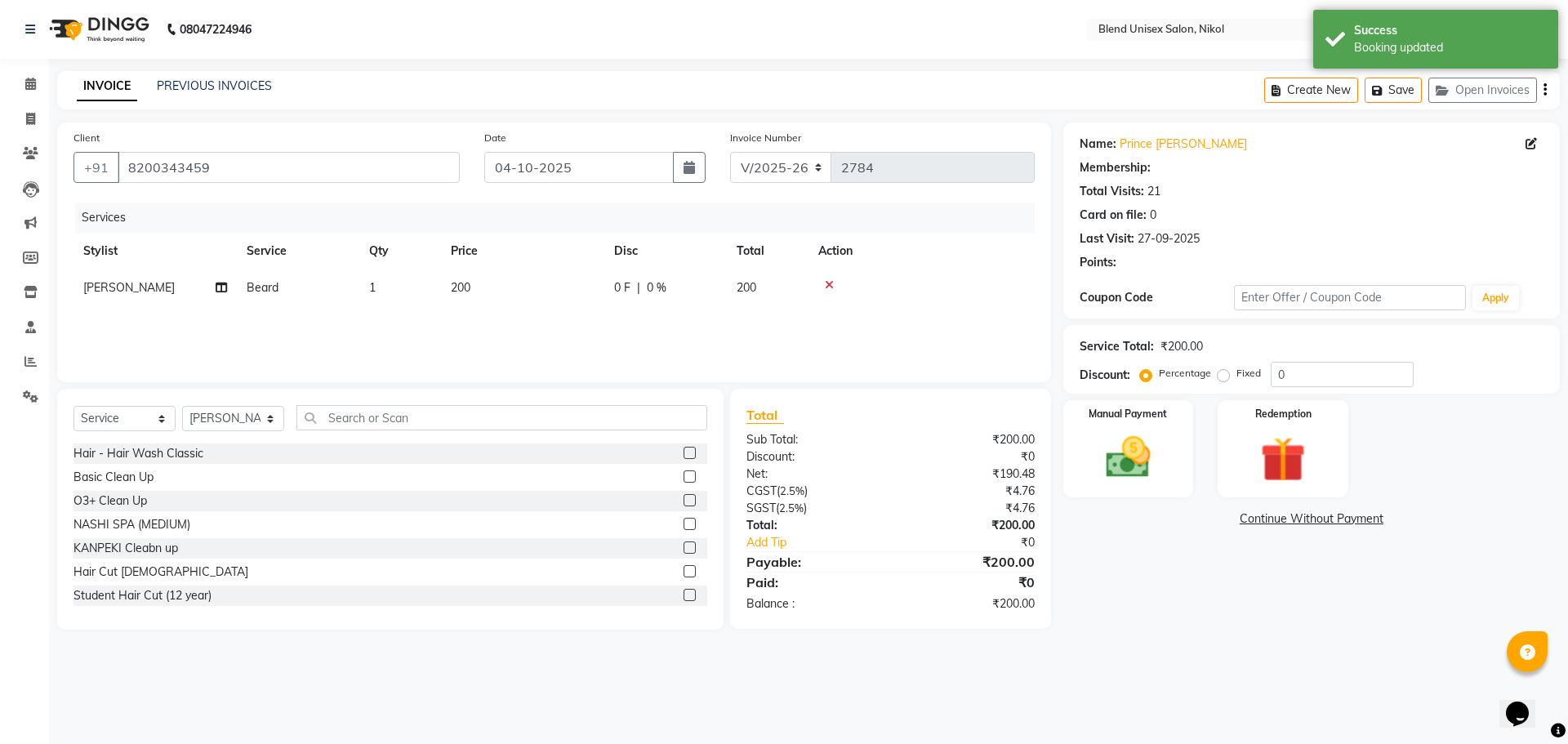
select select "1: Object"
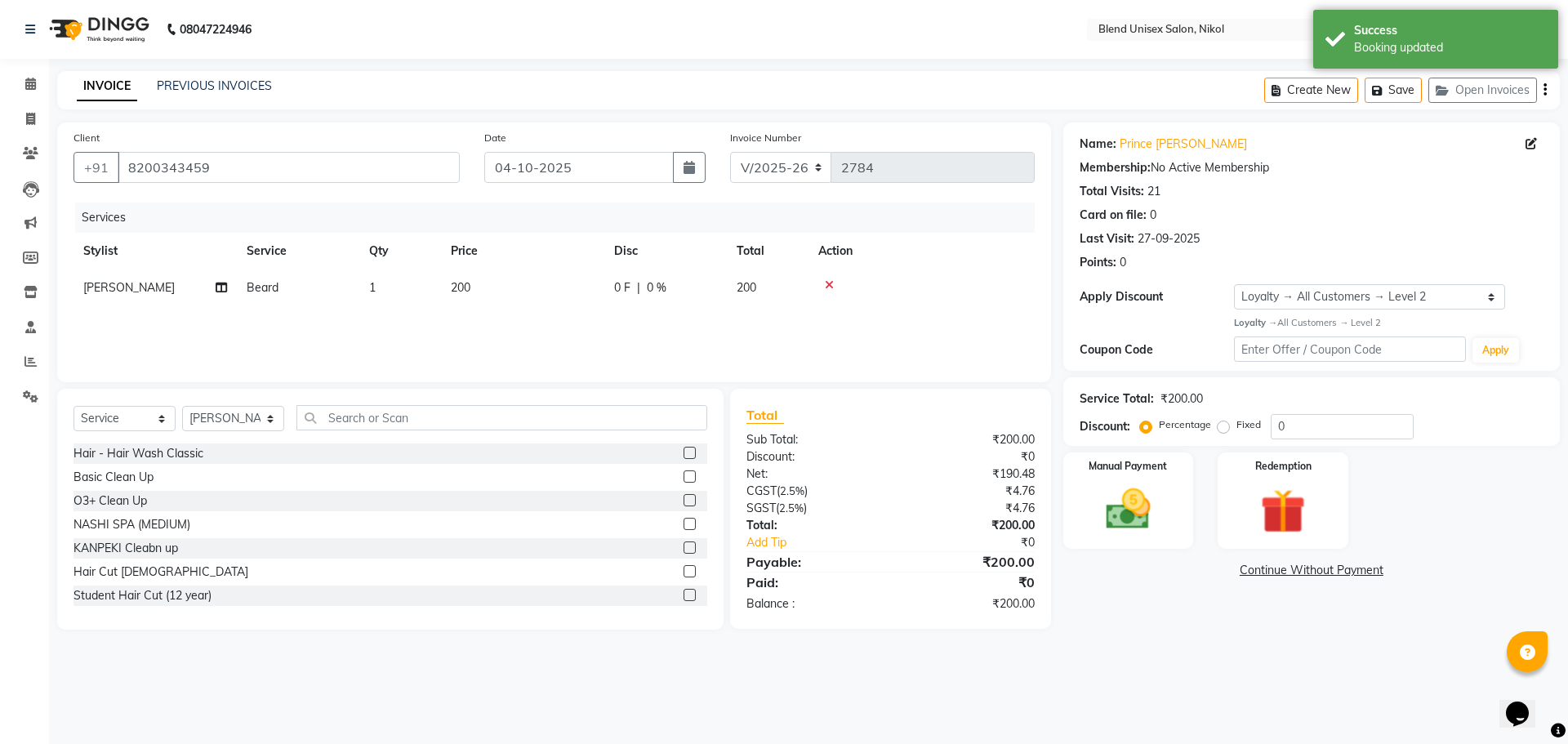
click at [1237, 427] on label "Fixed" at bounding box center [1249, 425] width 24 height 15
click at [1224, 427] on input "Fixed" at bounding box center [1226, 425] width 11 height 11
radio input "true"
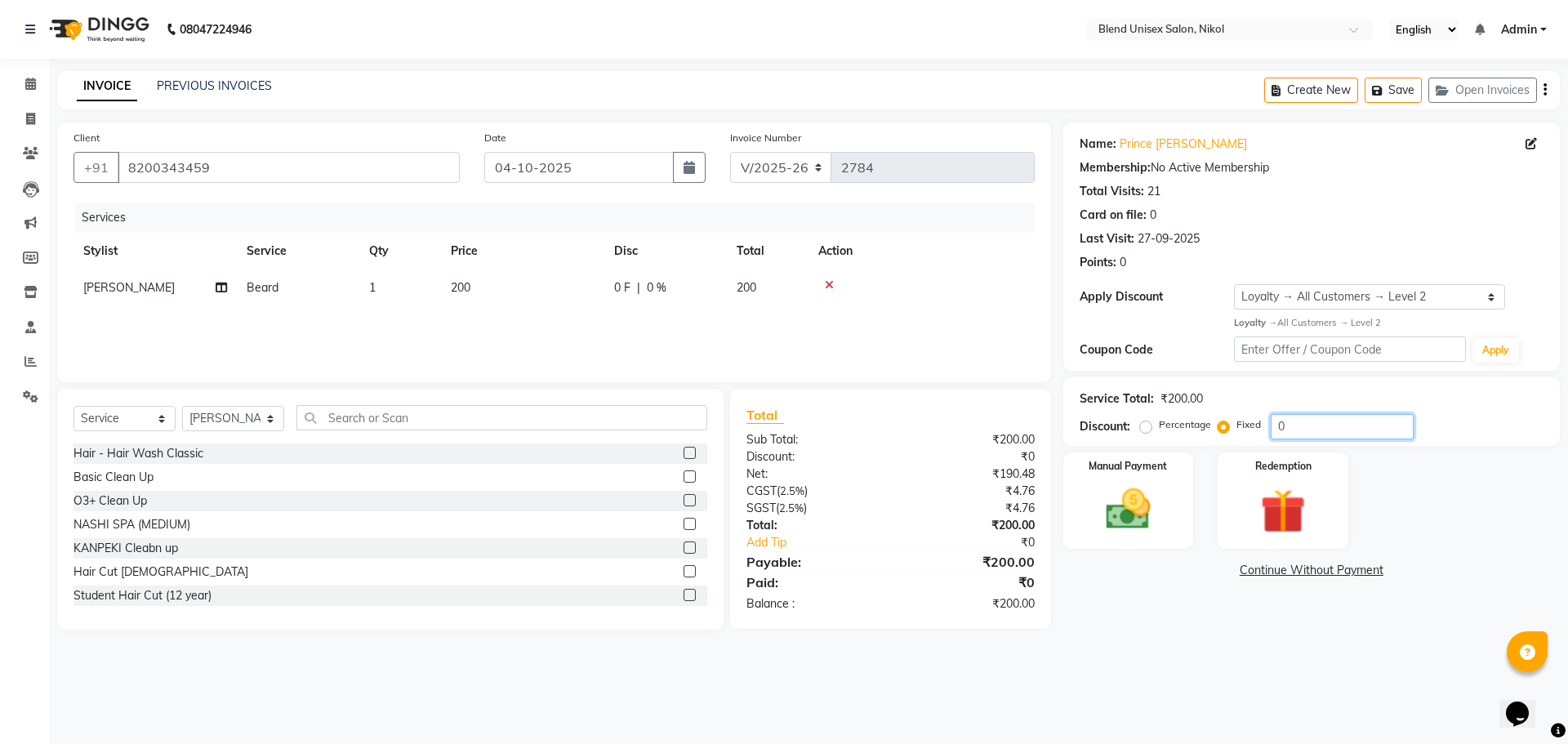
click at [1280, 419] on input "0" at bounding box center [1342, 426] width 143 height 25
click at [1275, 428] on input "040" at bounding box center [1342, 426] width 143 height 25
type input "40"
click at [1144, 505] on img at bounding box center [1128, 510] width 76 height 54
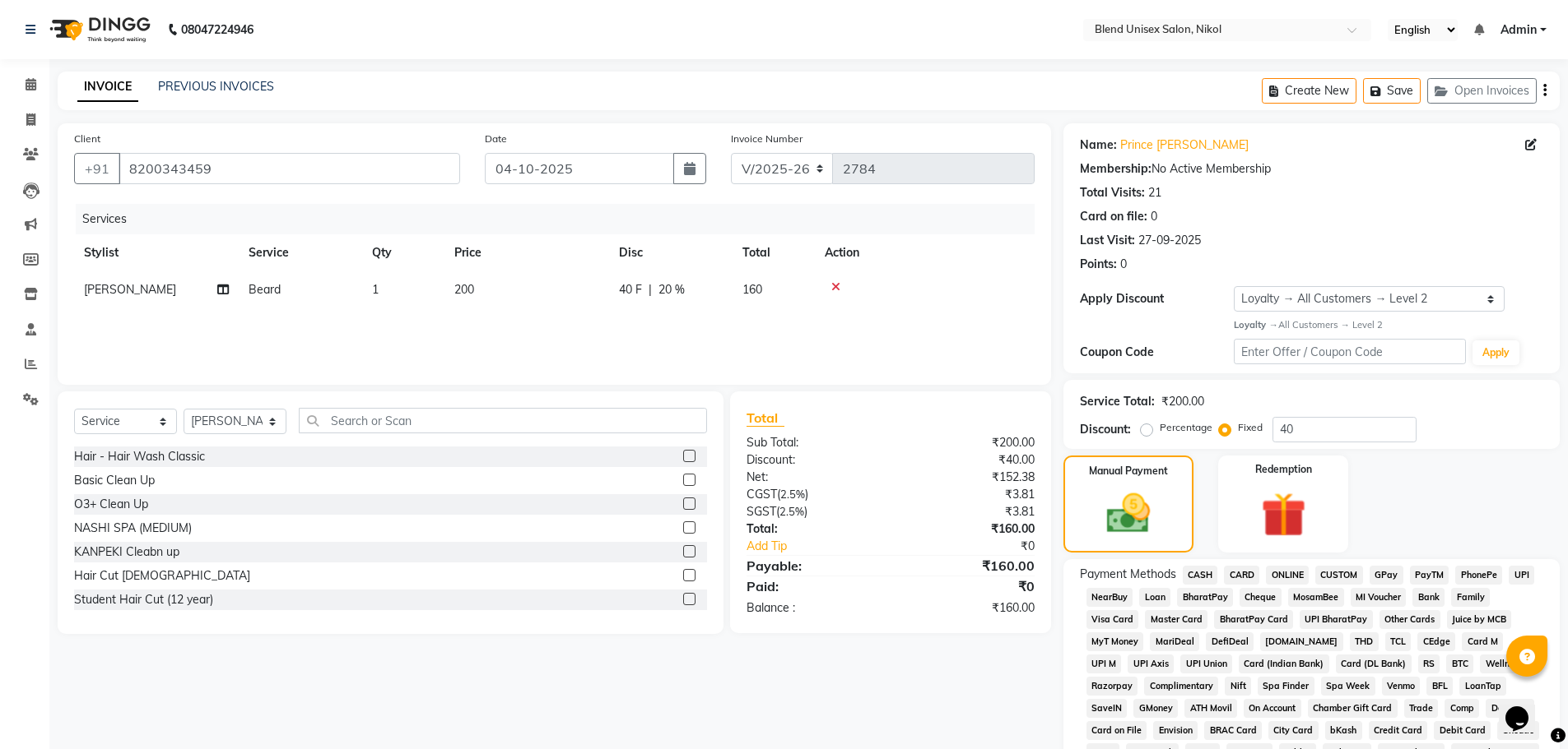
click at [1203, 571] on span "CASH" at bounding box center [1200, 576] width 35 height 19
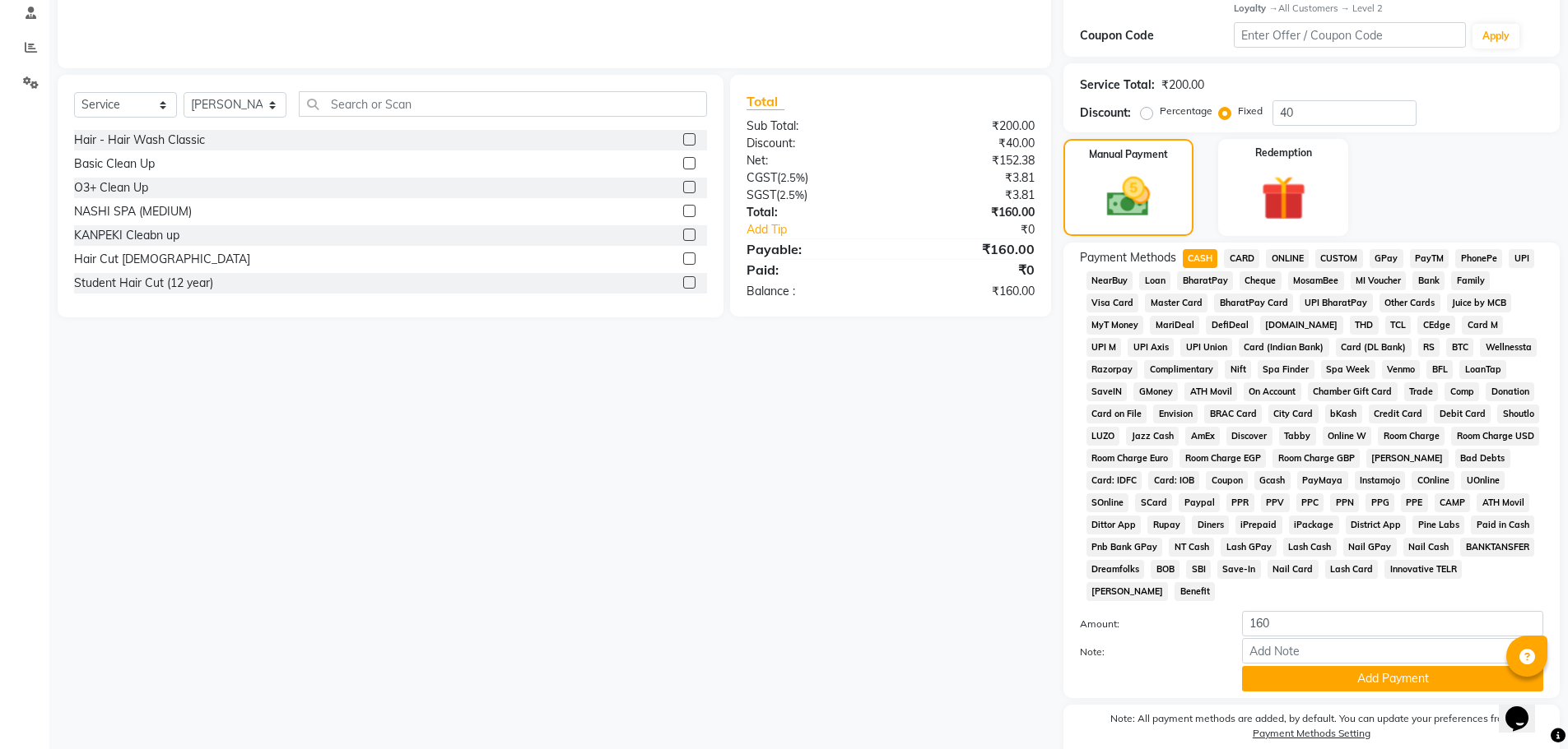
scroll to position [386, 0]
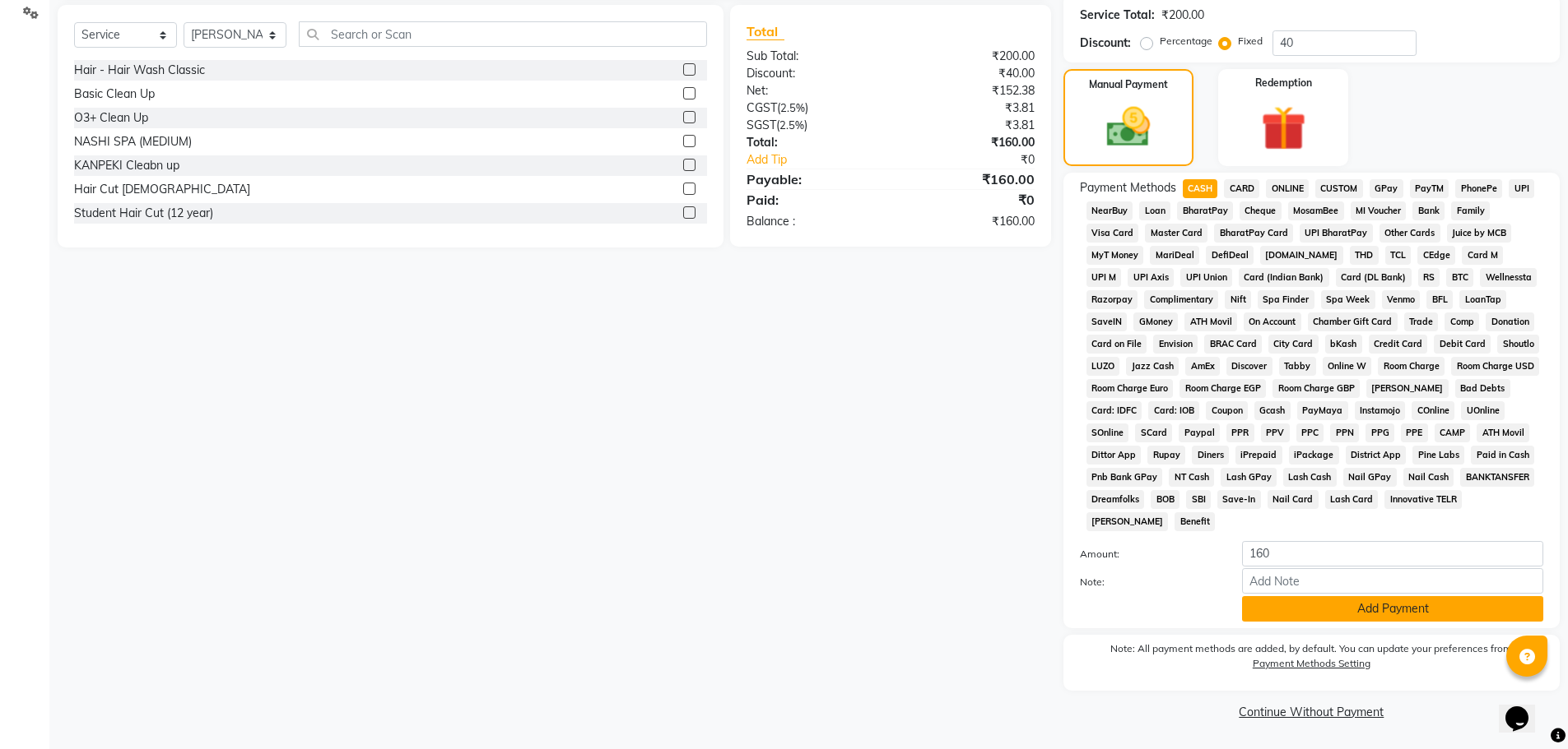
click at [1287, 613] on button "Add Payment" at bounding box center [1393, 609] width 302 height 25
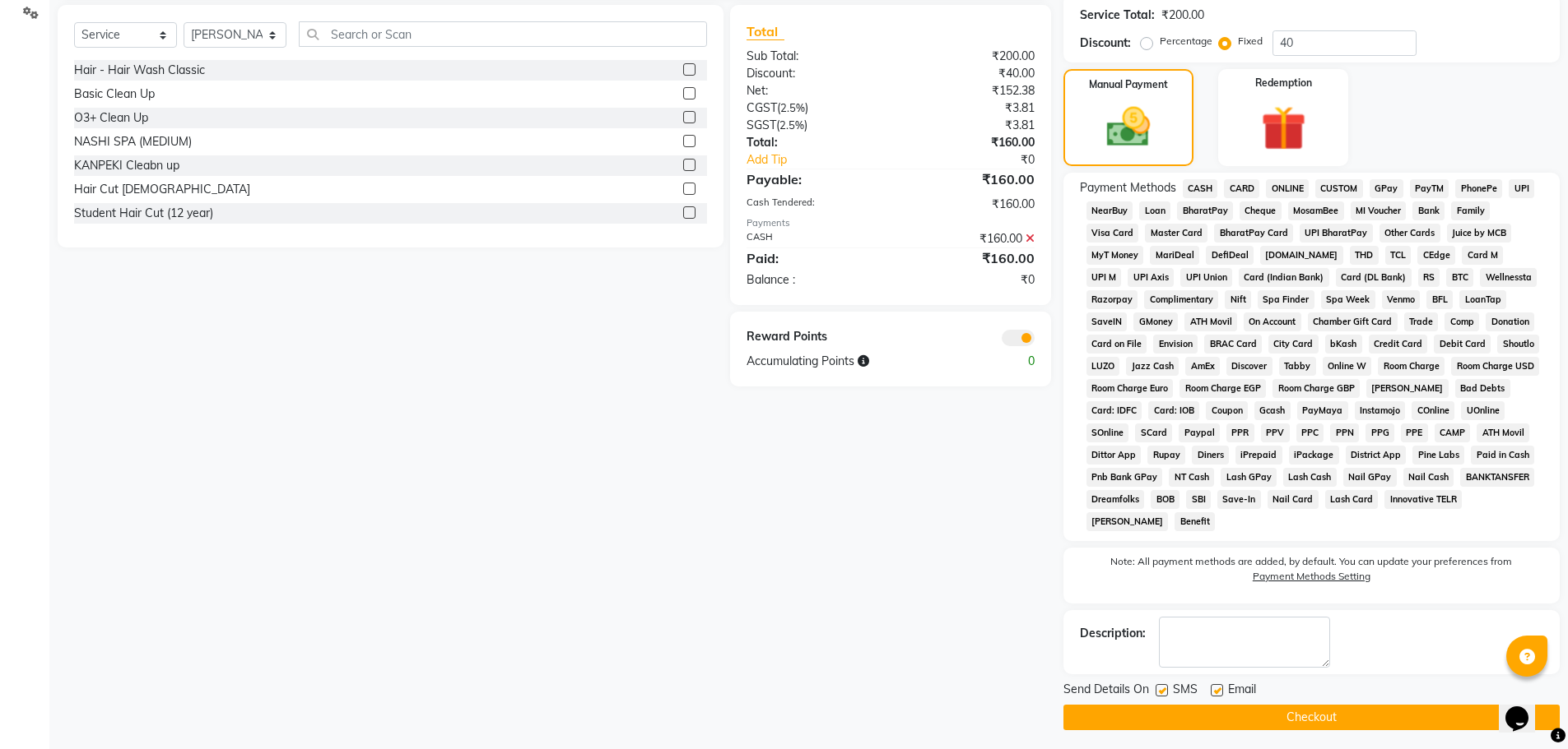
click at [1319, 714] on button "Checkout" at bounding box center [1311, 717] width 496 height 25
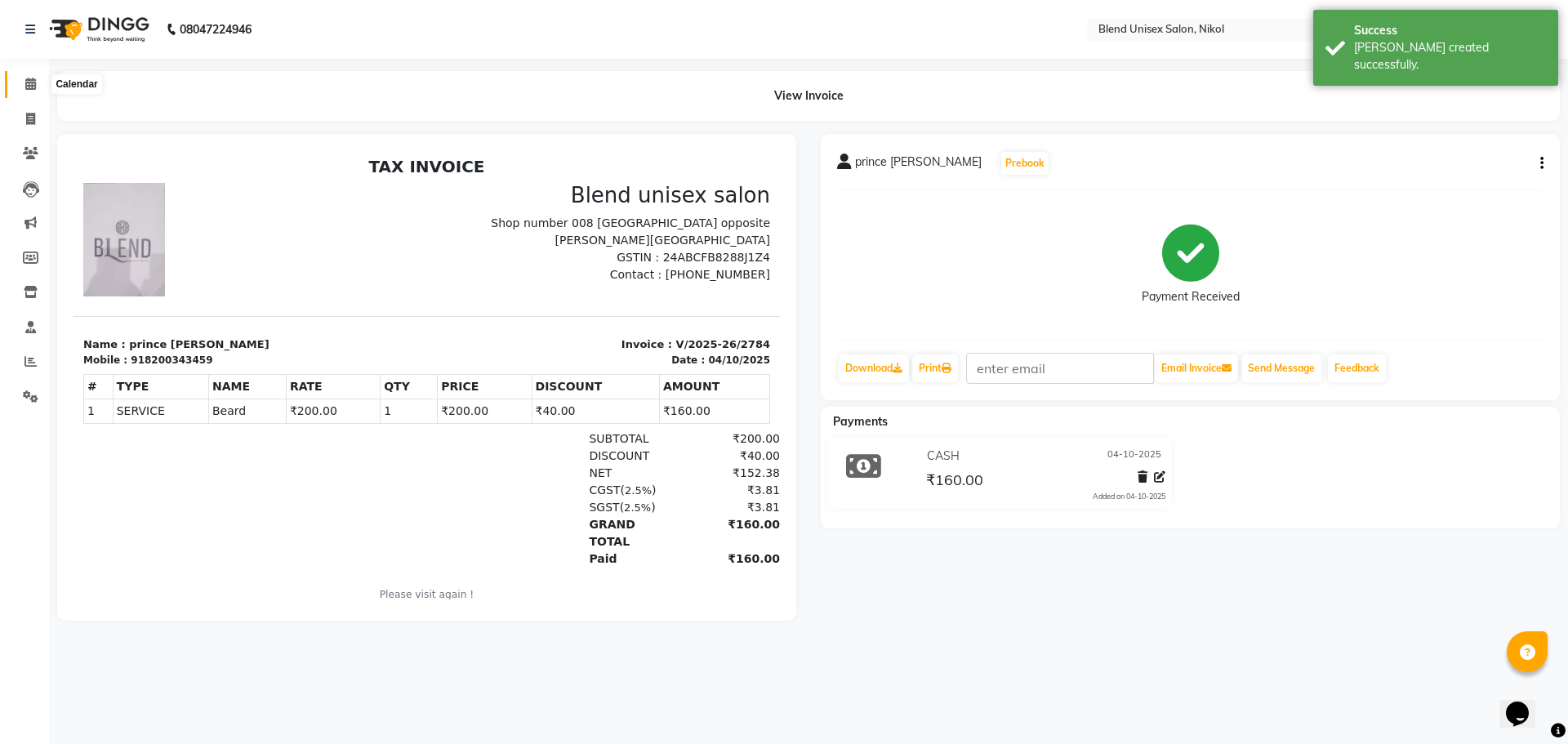
click at [31, 83] on icon at bounding box center [30, 84] width 10 height 12
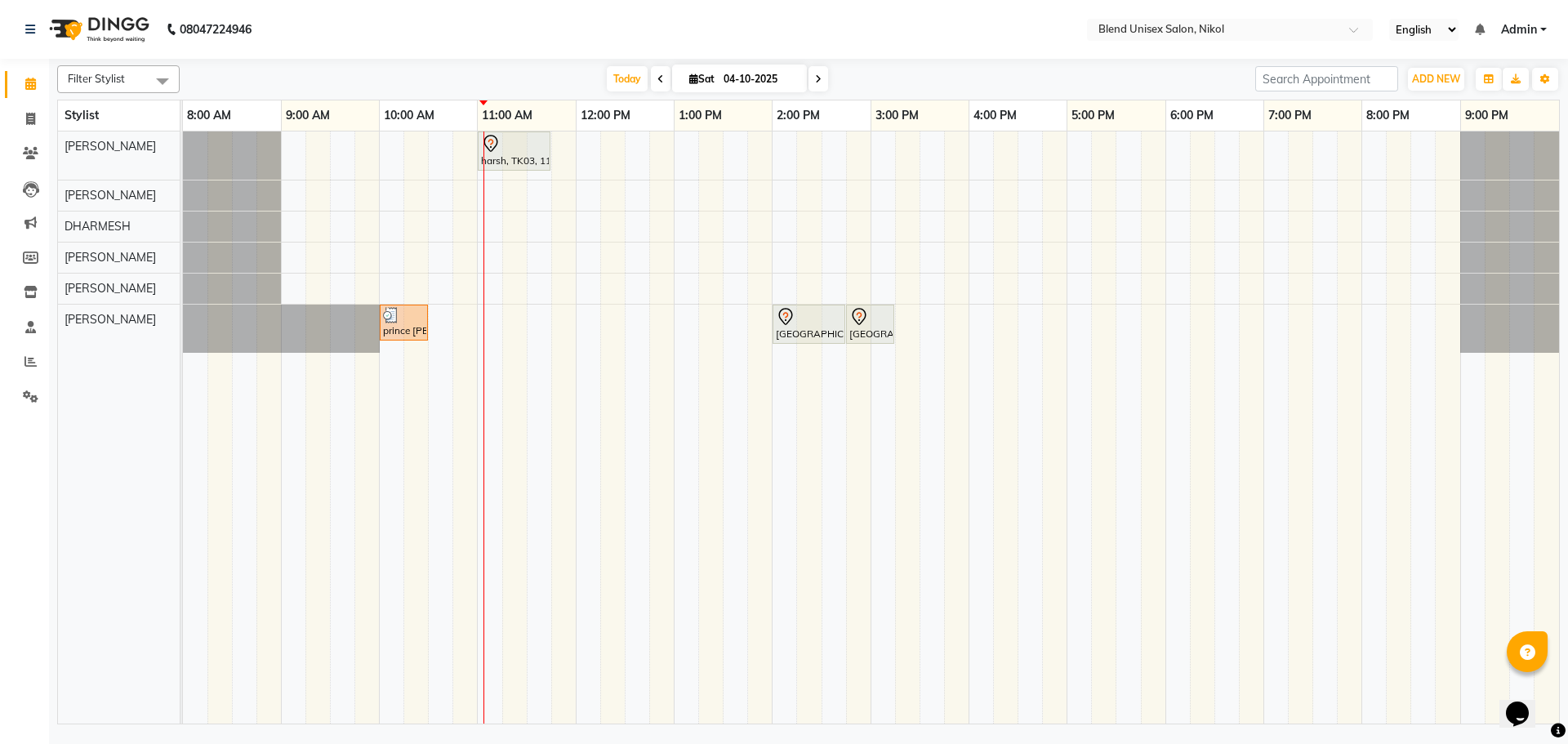
click at [143, 78] on span "Filter Stylist" at bounding box center [118, 79] width 123 height 28
click at [285, 58] on nav "08047224946 Select Location × Blend Unisex Salon, Nikol English ENGLISH Español…" at bounding box center [784, 30] width 1568 height 59
click at [165, 83] on span at bounding box center [163, 81] width 33 height 31
click at [70, 271] on div "[PERSON_NAME]" at bounding box center [118, 263] width 104 height 17
checkbox input "true"
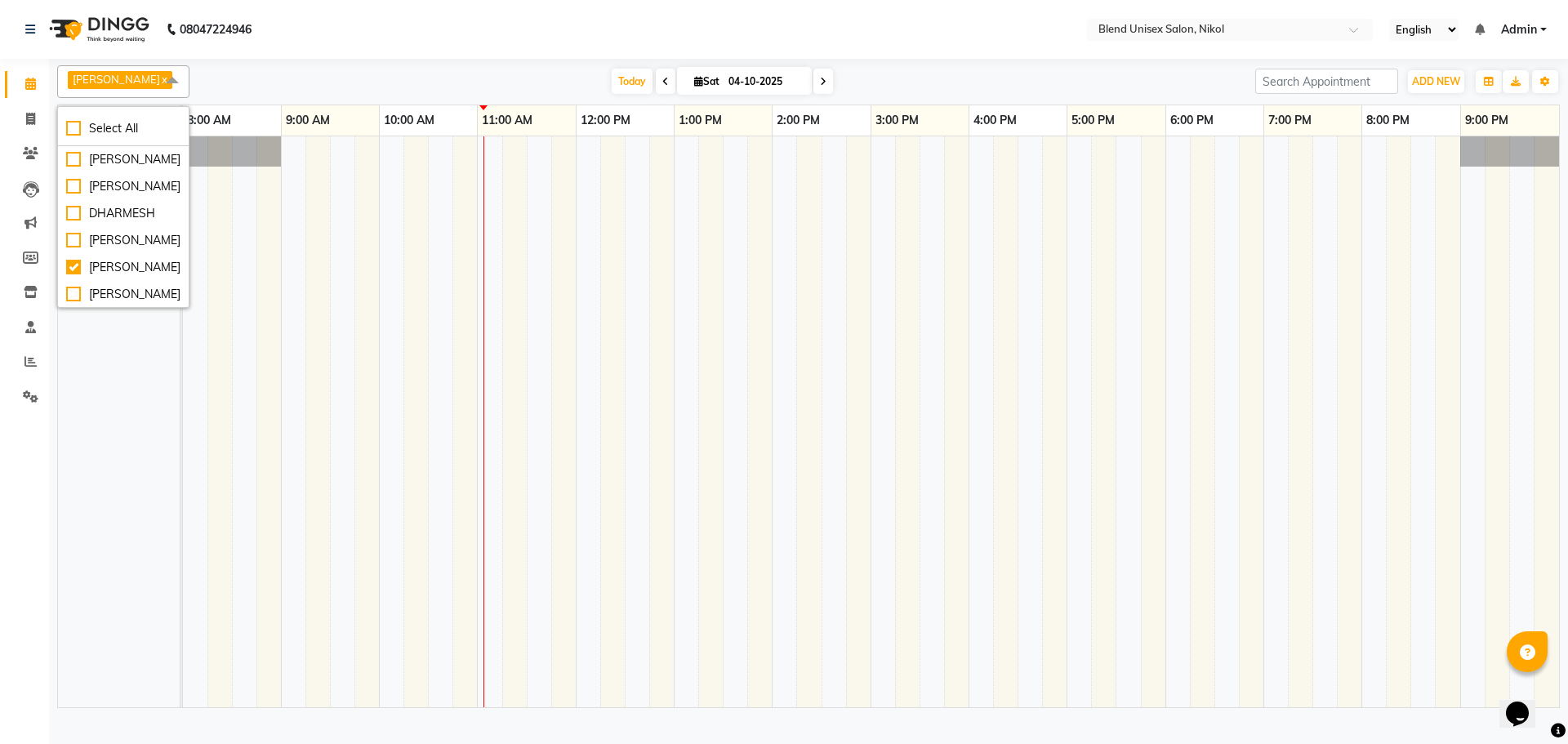
click at [277, 87] on div "[DATE] [DATE]" at bounding box center [722, 82] width 1050 height 24
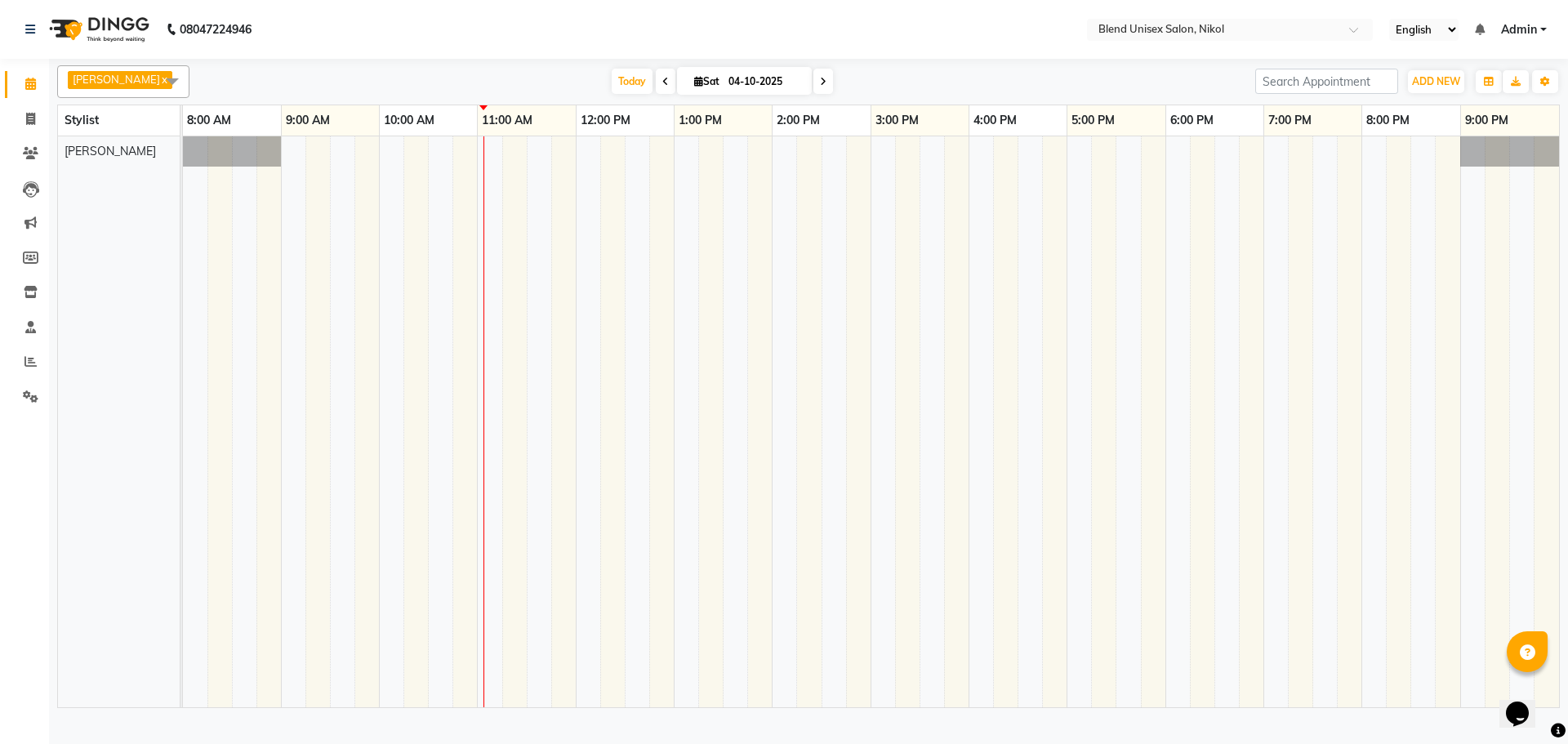
click at [178, 78] on span at bounding box center [172, 81] width 33 height 31
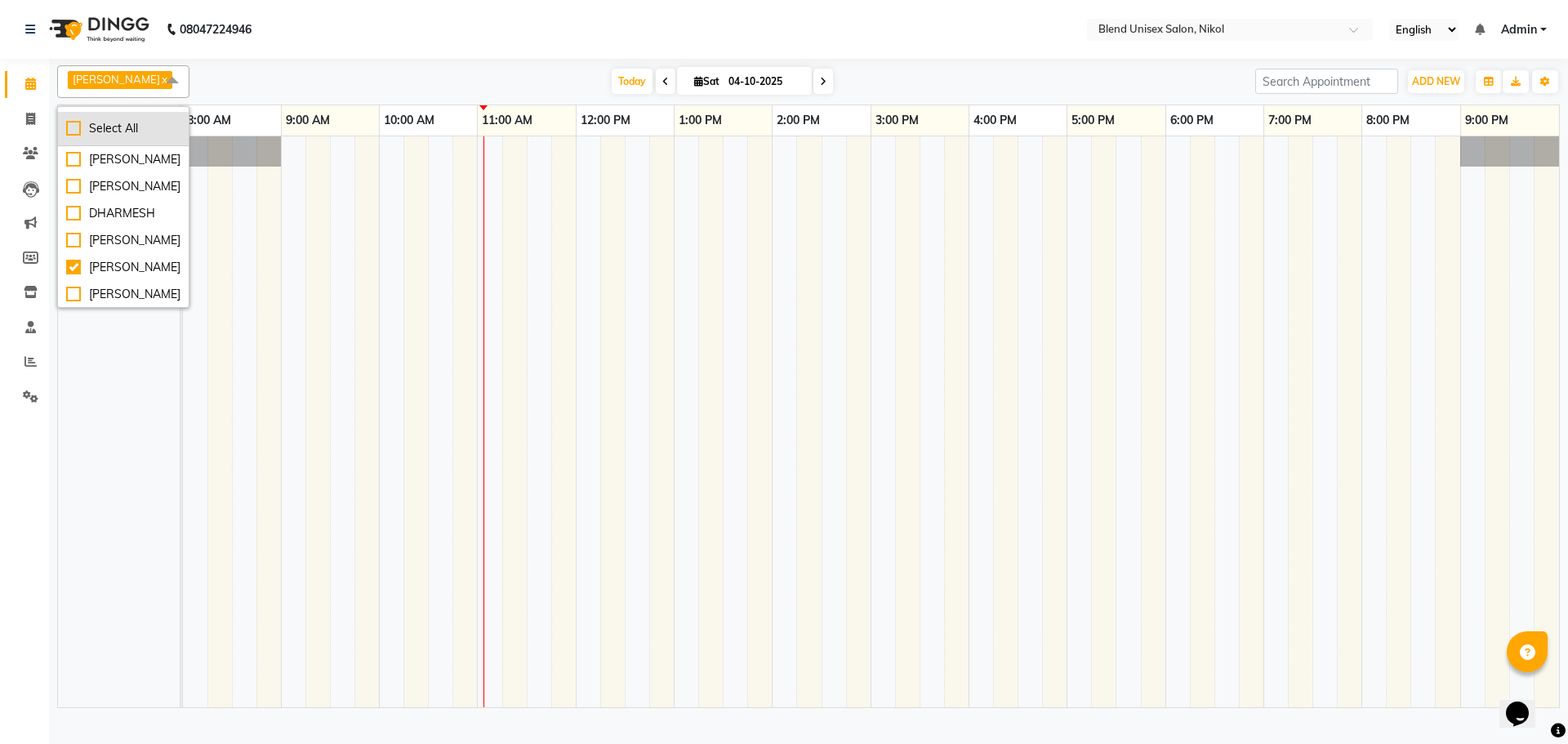
click at [77, 137] on div "Select All" at bounding box center [123, 129] width 114 height 17
checkbox input "true"
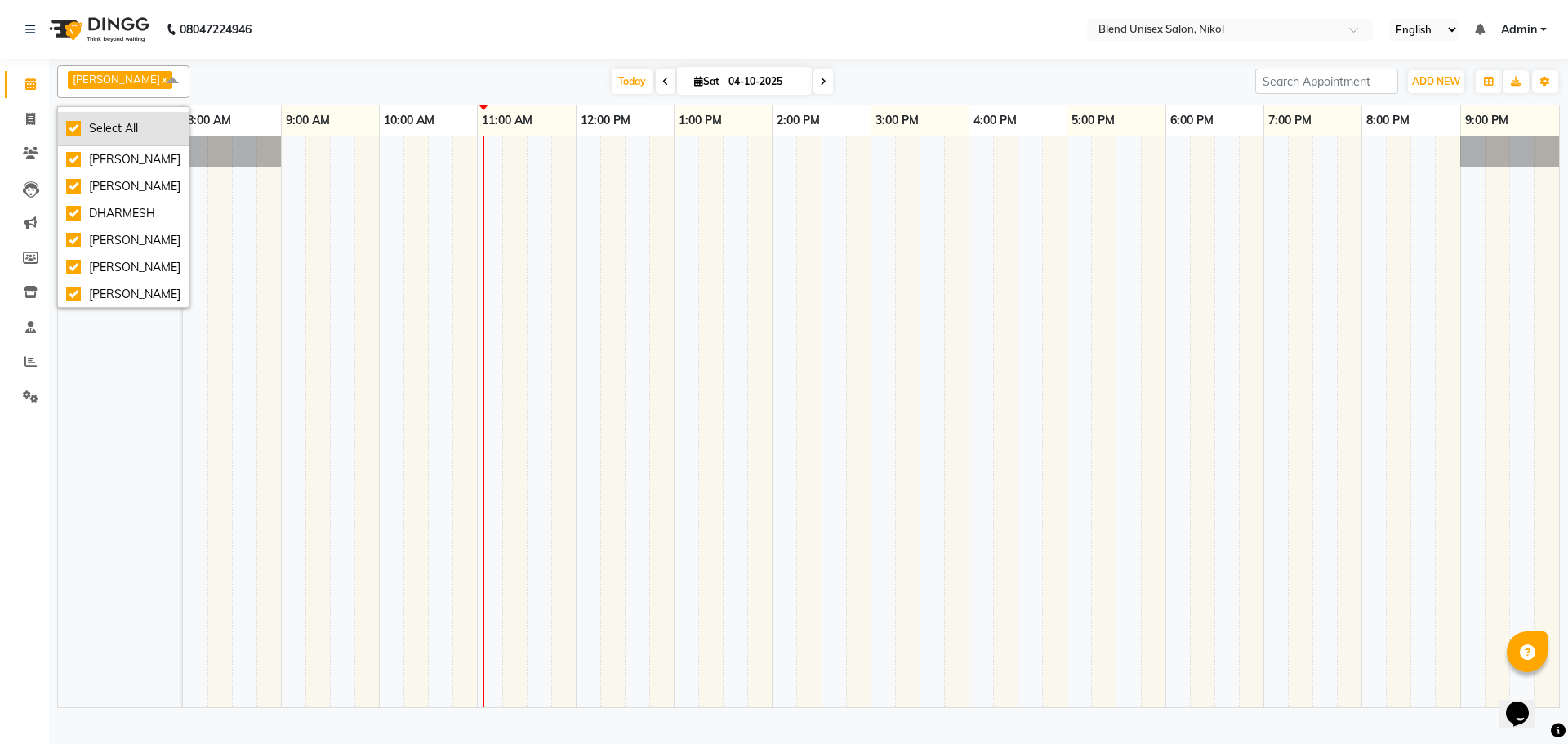
checkbox input "true"
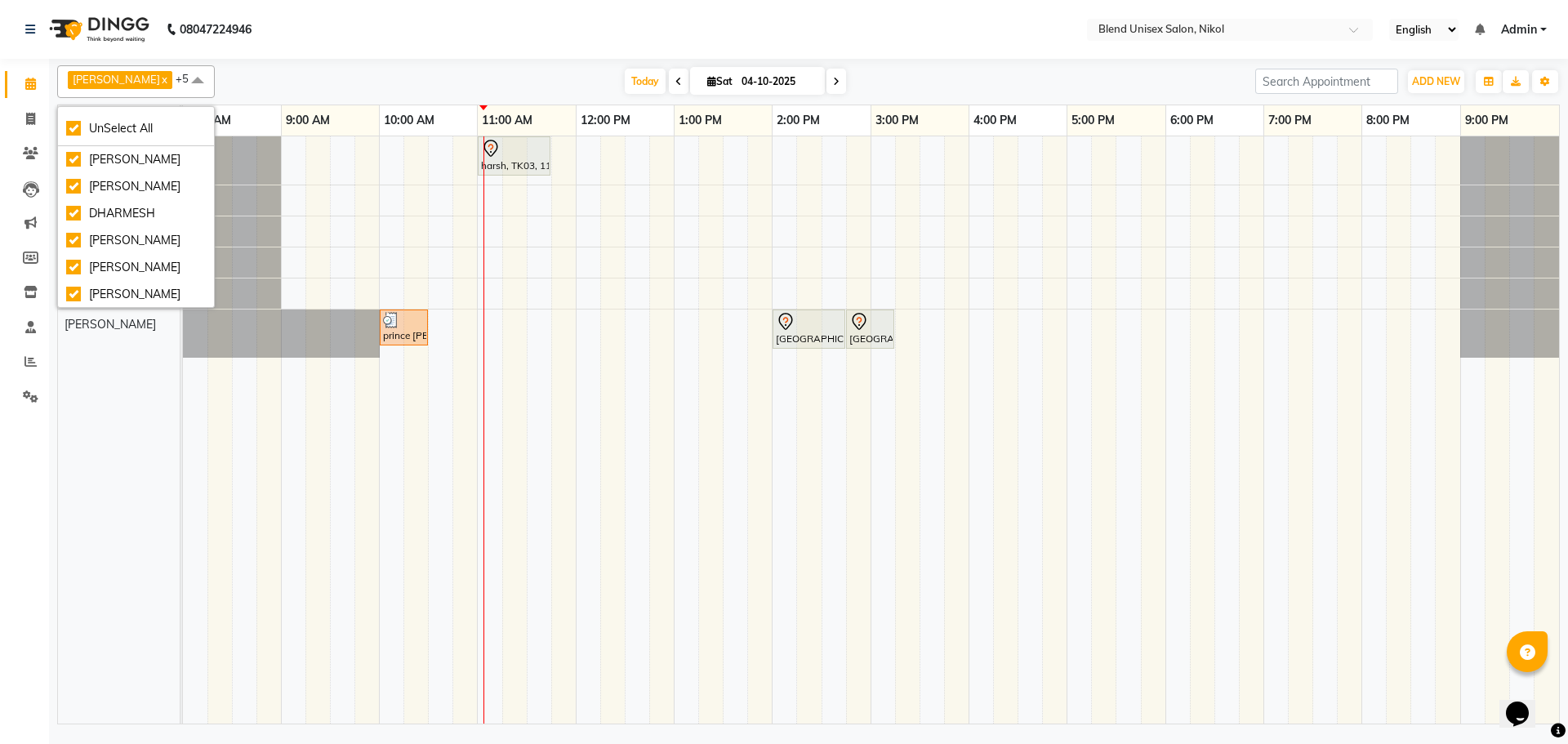
click at [277, 77] on div "[DATE] [DATE]" at bounding box center [735, 82] width 1024 height 24
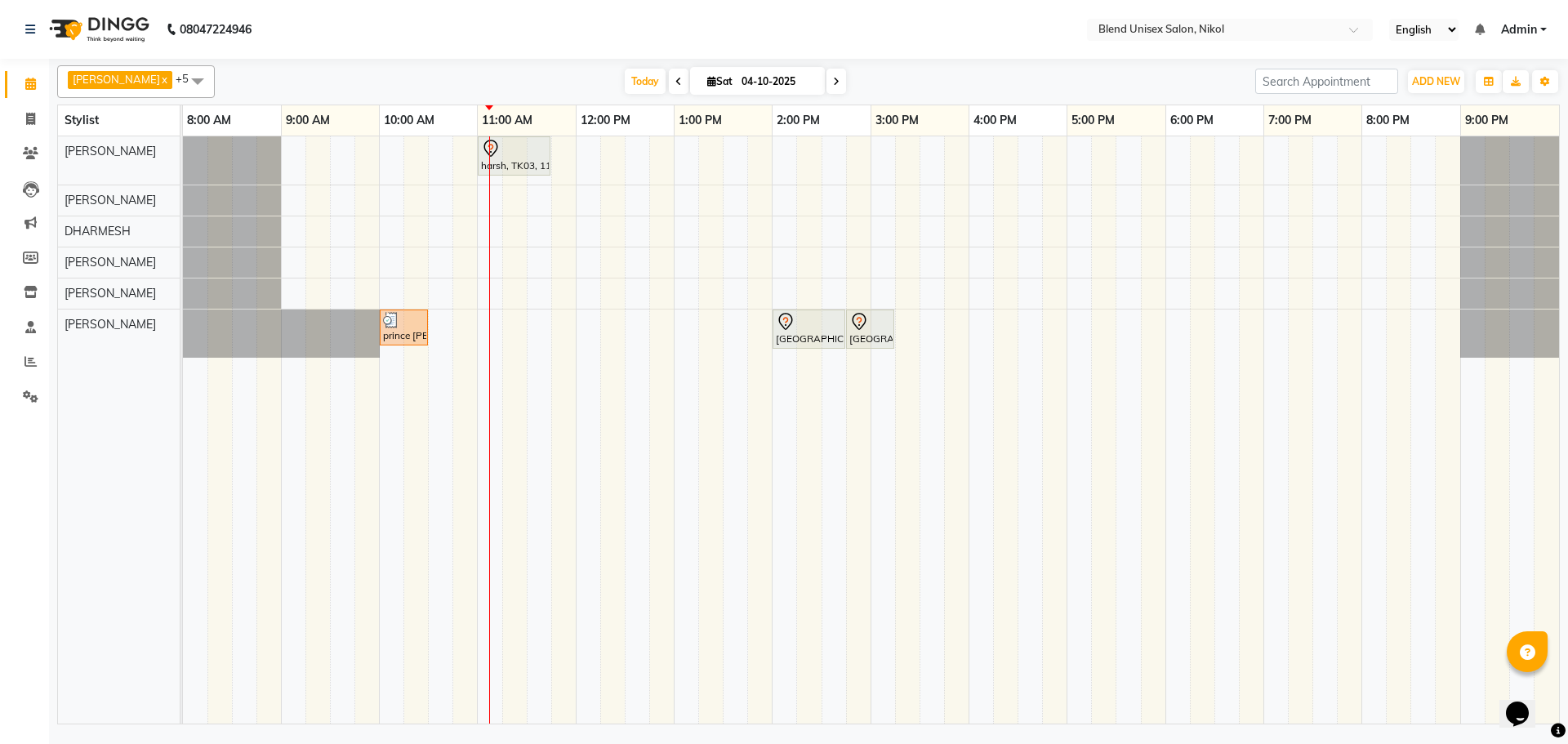
click at [181, 80] on span at bounding box center [197, 81] width 33 height 31
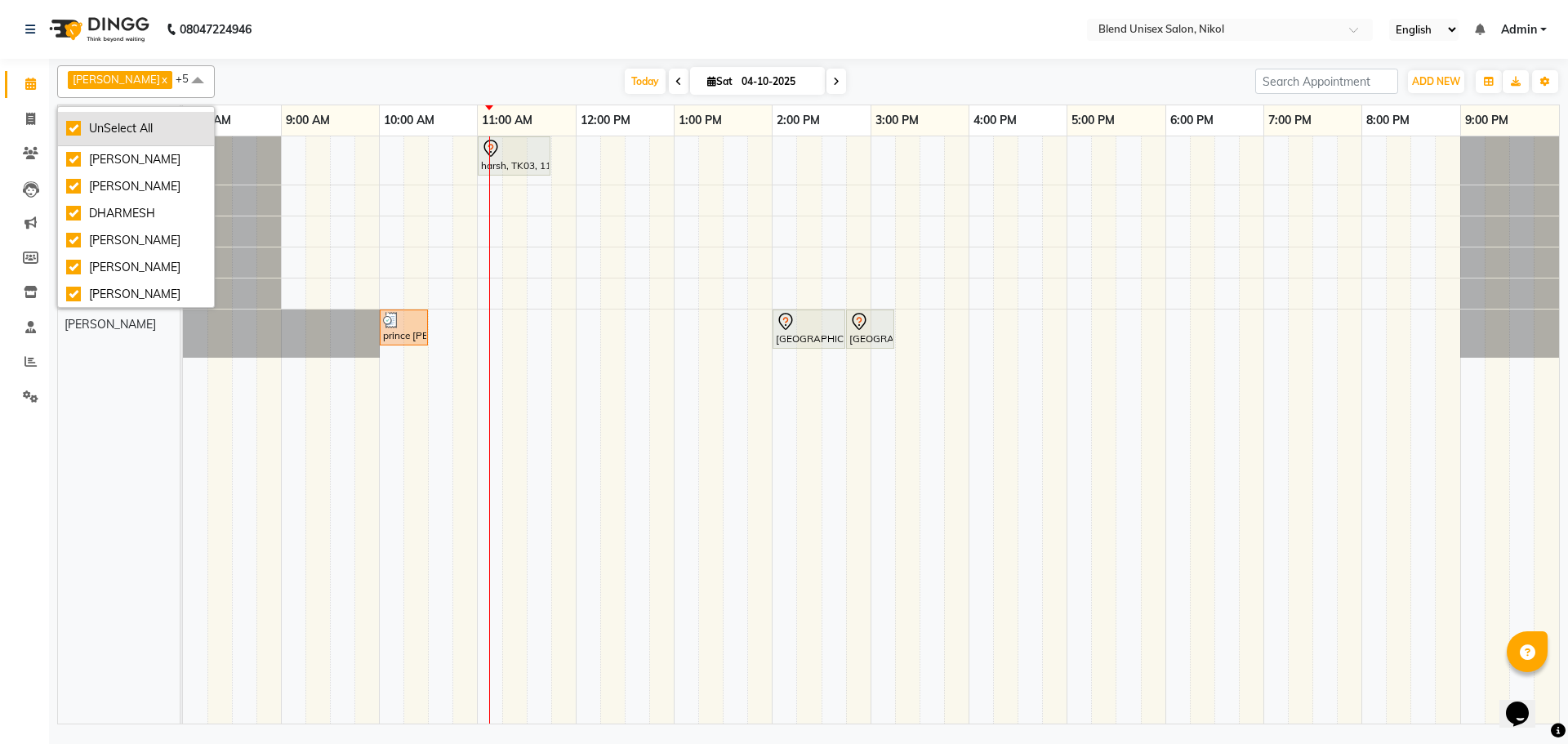
click at [137, 127] on div "UnSelect All" at bounding box center [136, 129] width 140 height 17
checkbox input "false"
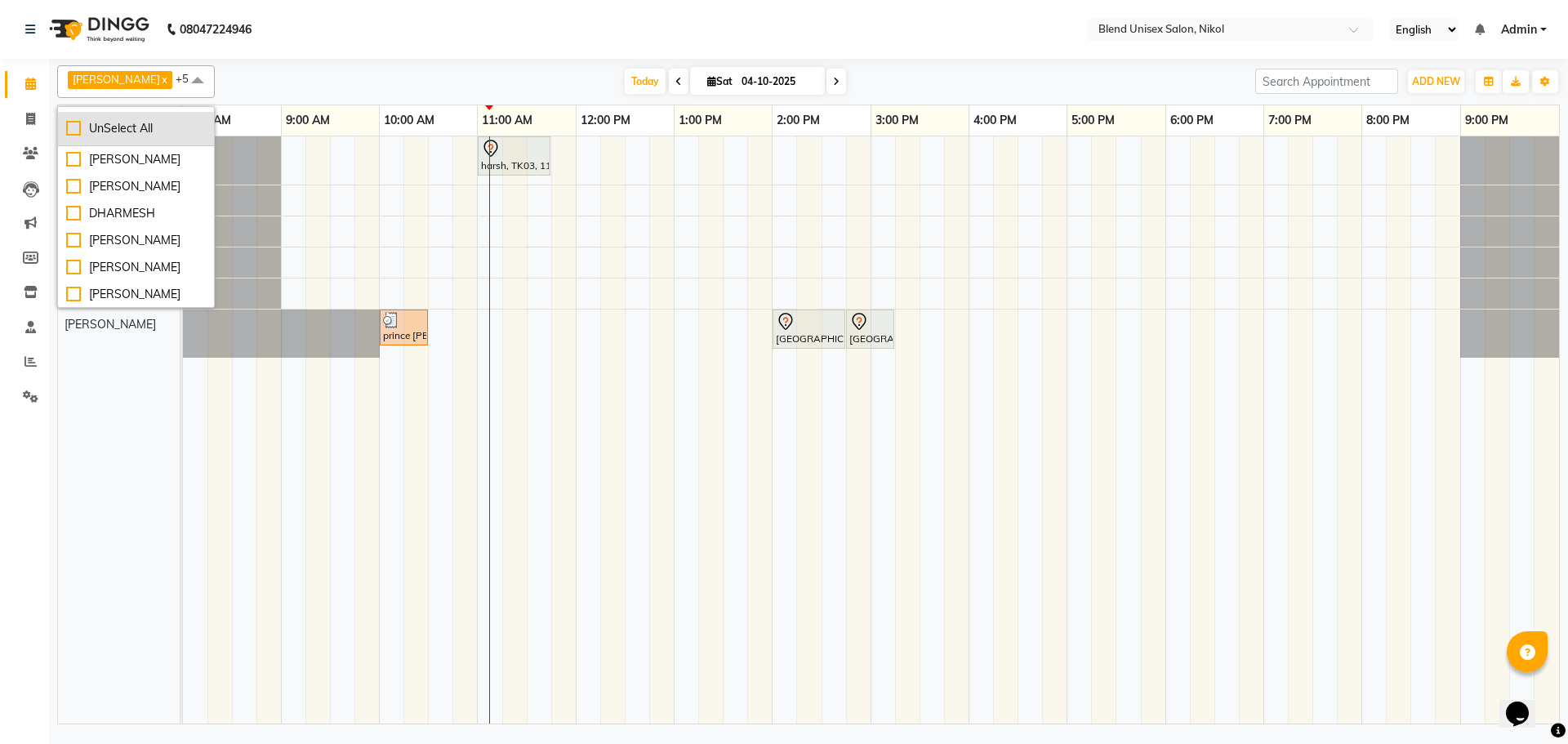
checkbox input "false"
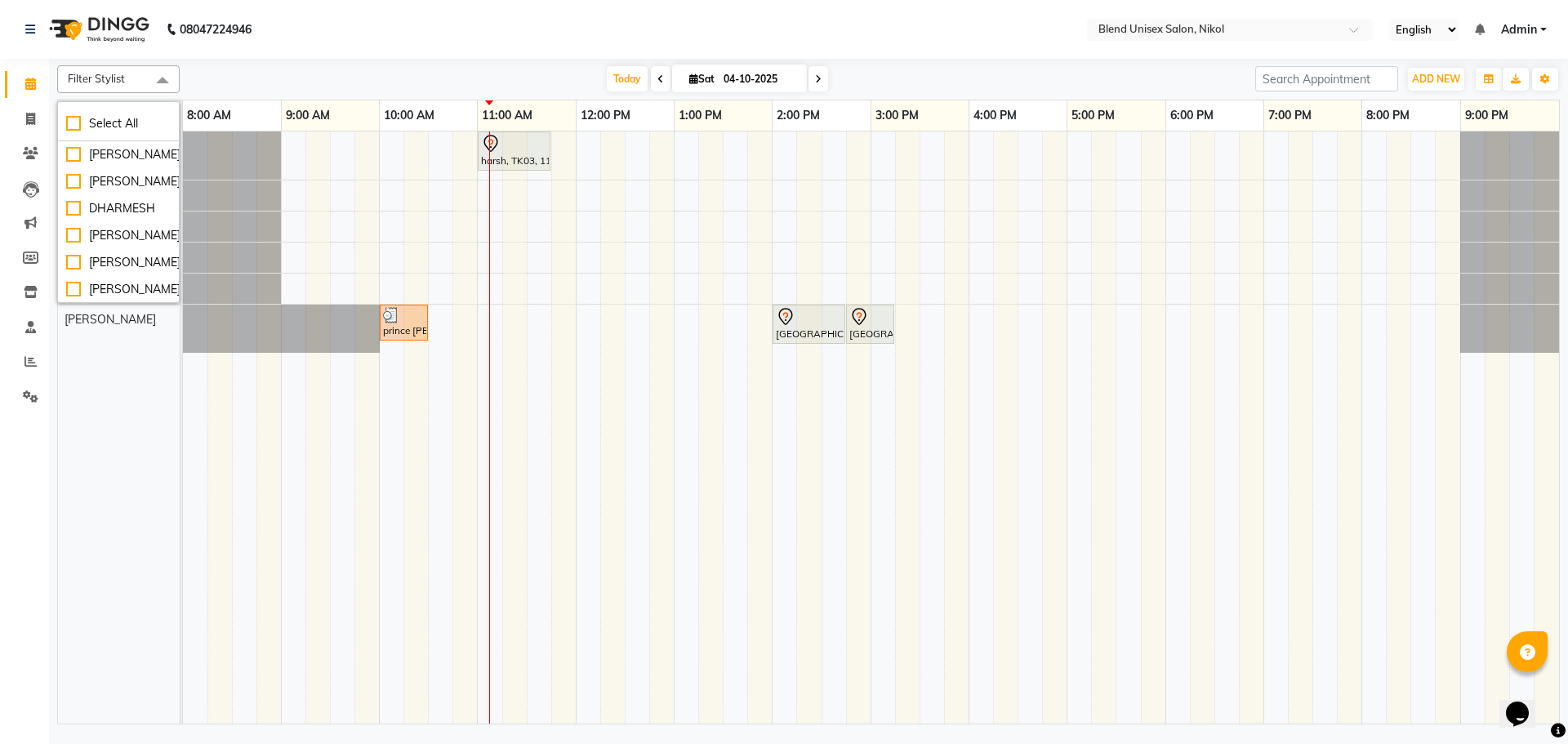
click at [295, 72] on div "[DATE] [DATE]" at bounding box center [717, 79] width 1059 height 24
